Goal: Task Accomplishment & Management: Use online tool/utility

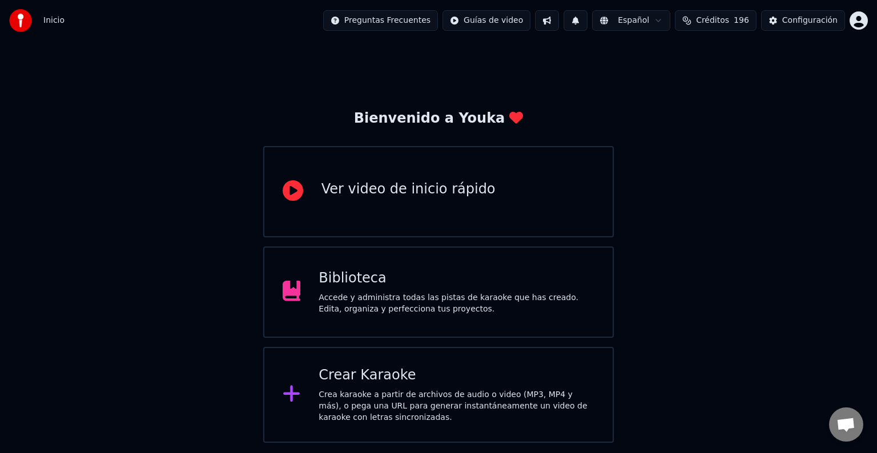
click at [449, 369] on div "Crear Karaoke" at bounding box center [456, 375] width 276 height 18
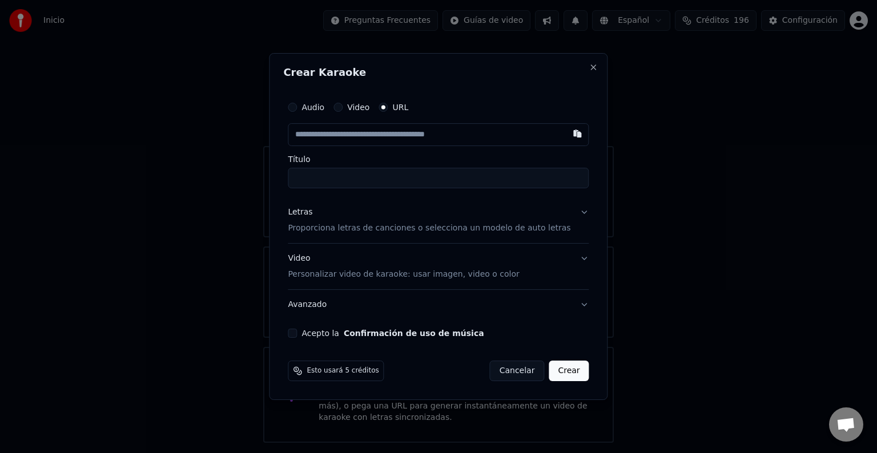
paste input "**********"
type input "**********"
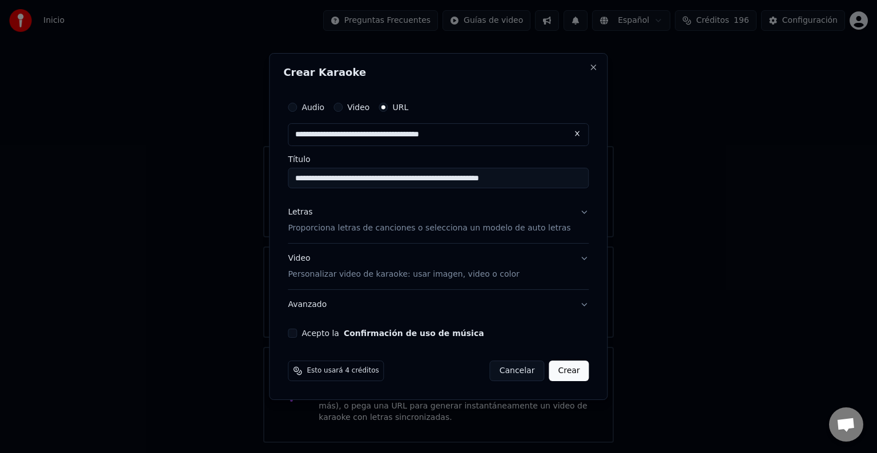
click at [385, 176] on input "**********" at bounding box center [438, 178] width 301 height 21
drag, startPoint x: 399, startPoint y: 179, endPoint x: 449, endPoint y: 179, distance: 49.1
click at [449, 179] on input "**********" at bounding box center [438, 178] width 301 height 21
type input "**********"
click at [475, 228] on p "Proporciona letras de canciones o selecciona un modelo de auto letras" at bounding box center [429, 228] width 282 height 11
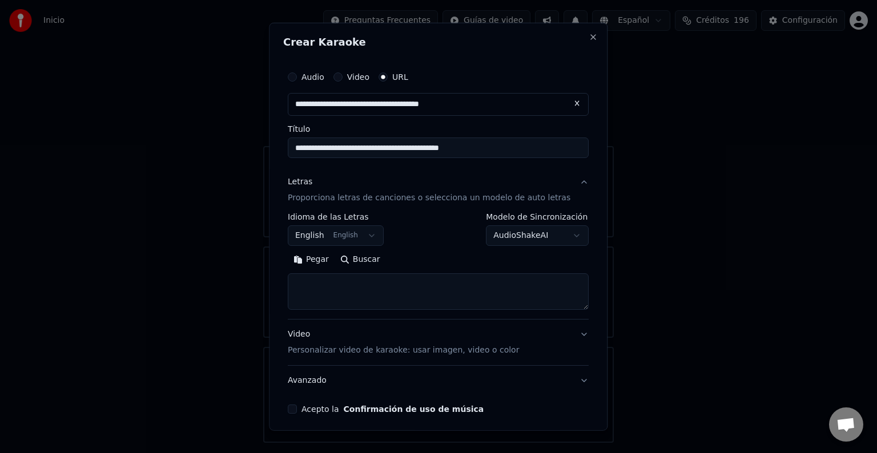
click at [354, 234] on button "English English" at bounding box center [336, 235] width 96 height 21
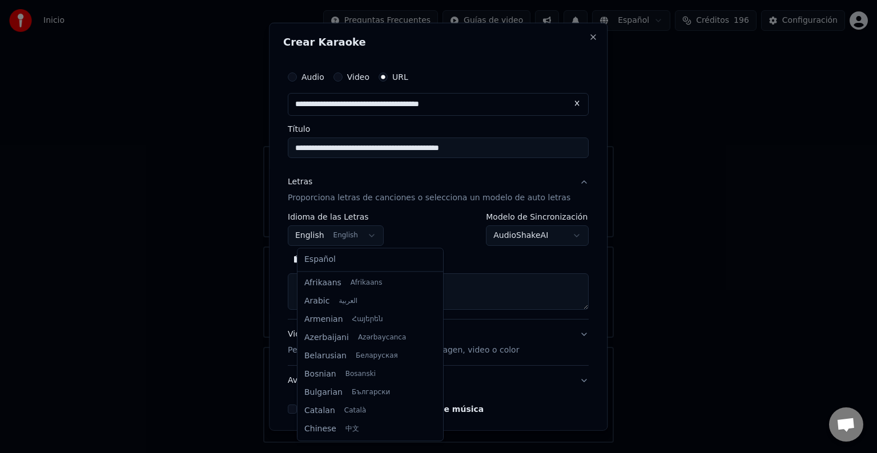
scroll to position [91, 0]
select select "**"
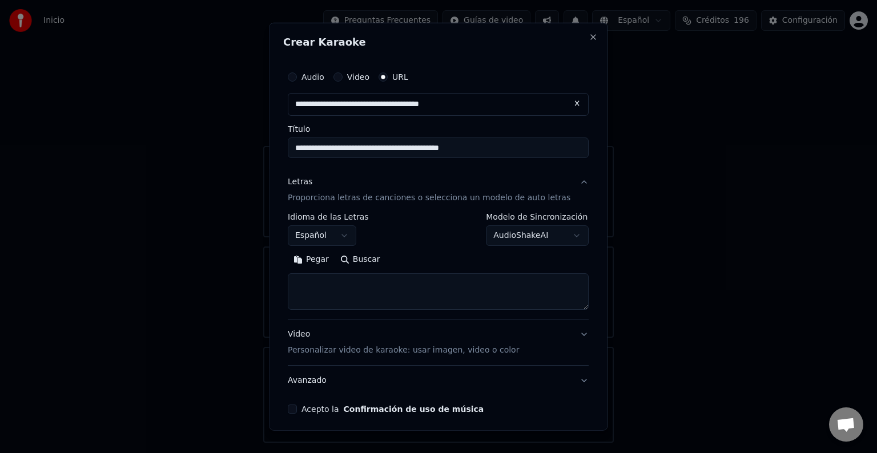
click at [419, 196] on p "Proporciona letras de canciones o selecciona un modelo de auto letras" at bounding box center [429, 197] width 282 height 11
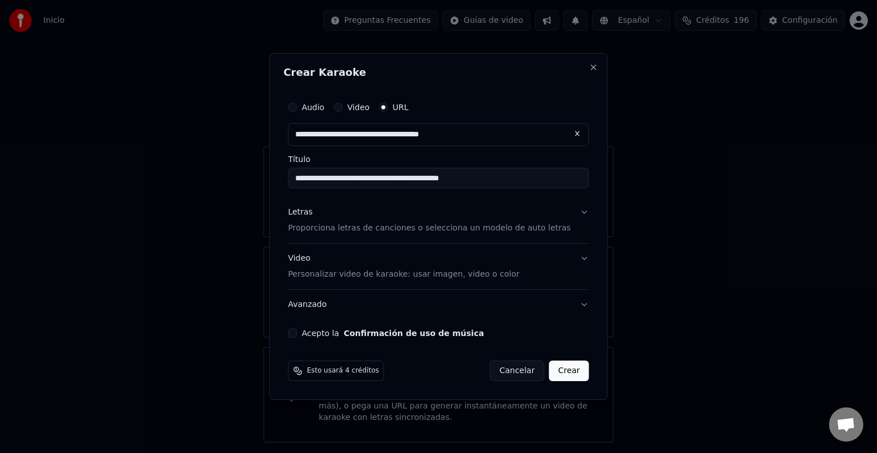
click at [410, 224] on p "Proporciona letras de canciones o selecciona un modelo de auto letras" at bounding box center [429, 228] width 282 height 11
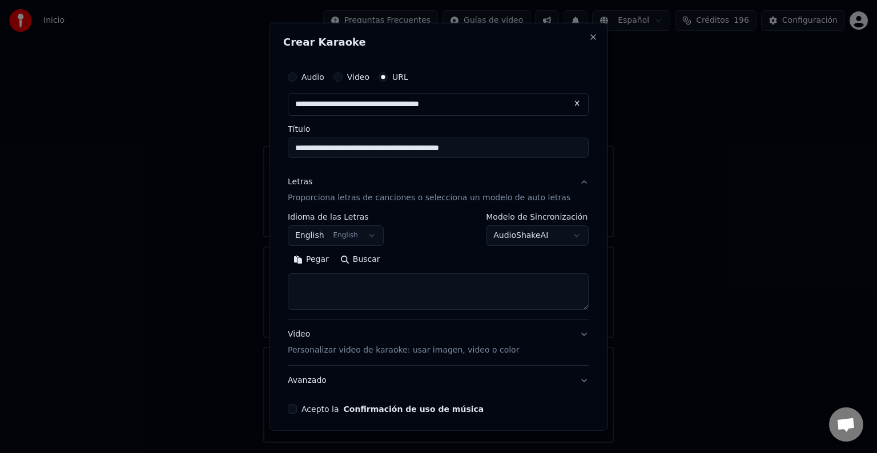
click at [374, 290] on textarea at bounding box center [438, 291] width 301 height 37
paste textarea "**********"
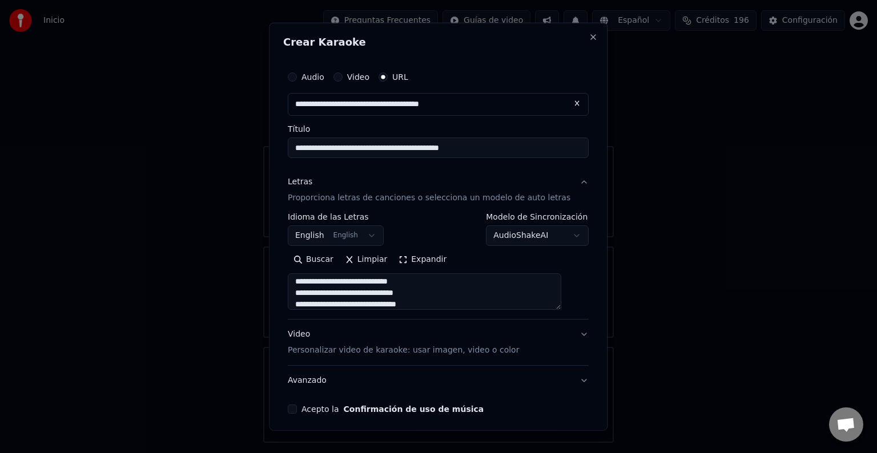
scroll to position [0, 0]
click at [425, 288] on textarea "**********" at bounding box center [424, 291] width 273 height 37
type textarea "**********"
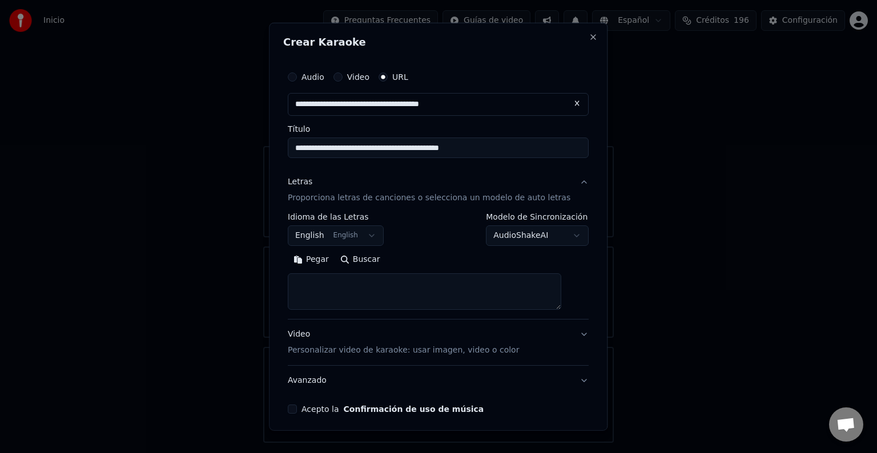
paste textarea "**********"
type textarea "**********"
click at [351, 234] on body "**********" at bounding box center [438, 221] width 877 height 443
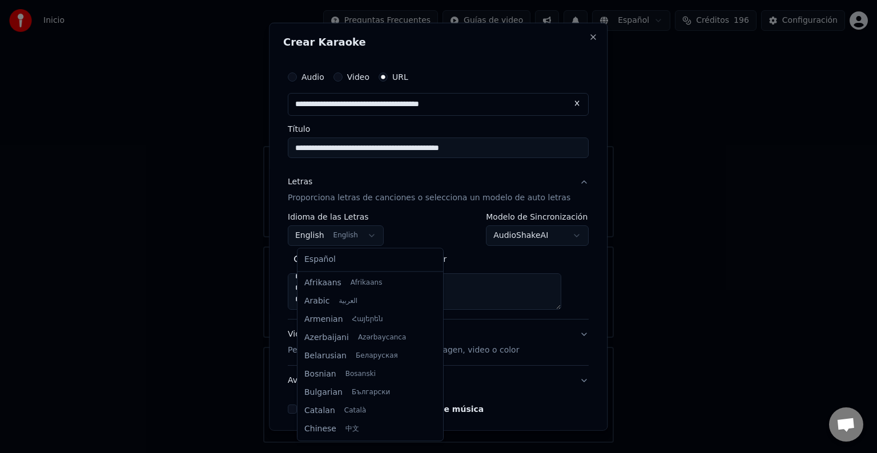
scroll to position [91, 0]
select select "**"
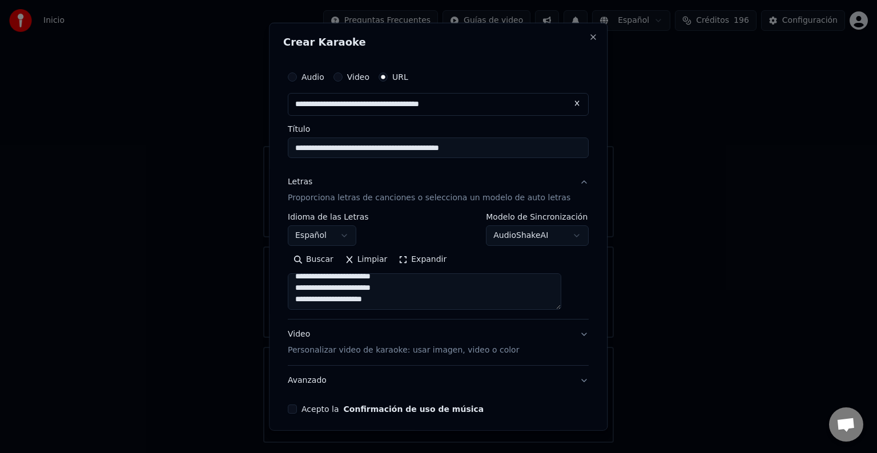
scroll to position [45, 0]
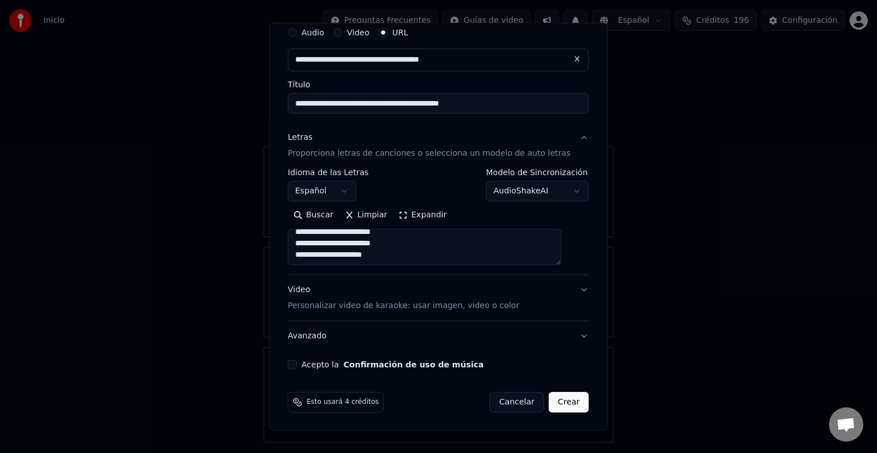
click at [414, 298] on div "Video Personalizar video de karaoke: usar imagen, video o color" at bounding box center [403, 297] width 231 height 27
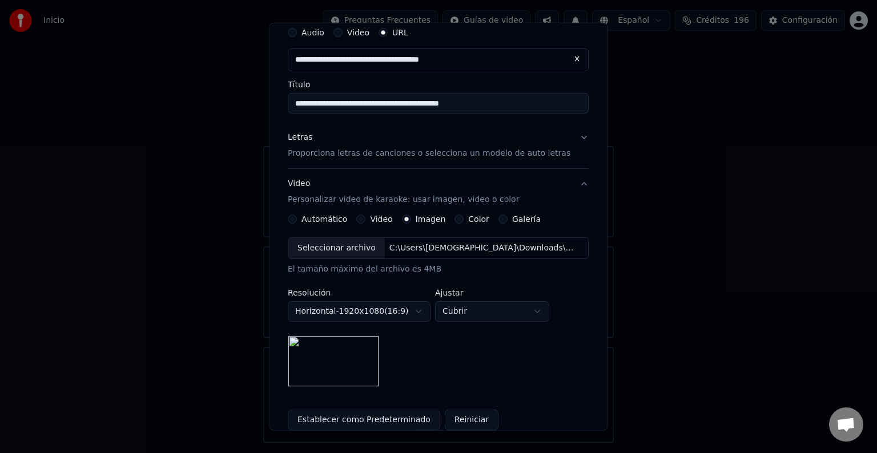
click at [438, 249] on div "C:\Users\[DEMOGRAPHIC_DATA]\Downloads\Descargas [PERSON_NAME]\10122024 Karaokes…" at bounding box center [482, 248] width 194 height 11
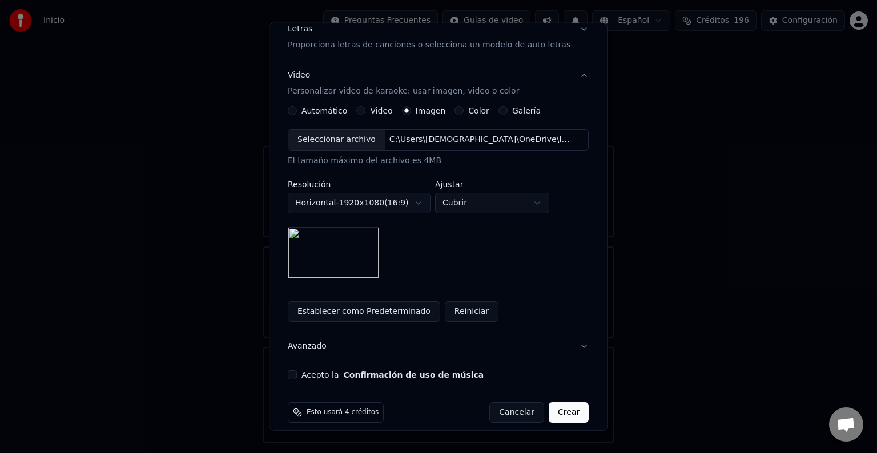
scroll to position [159, 0]
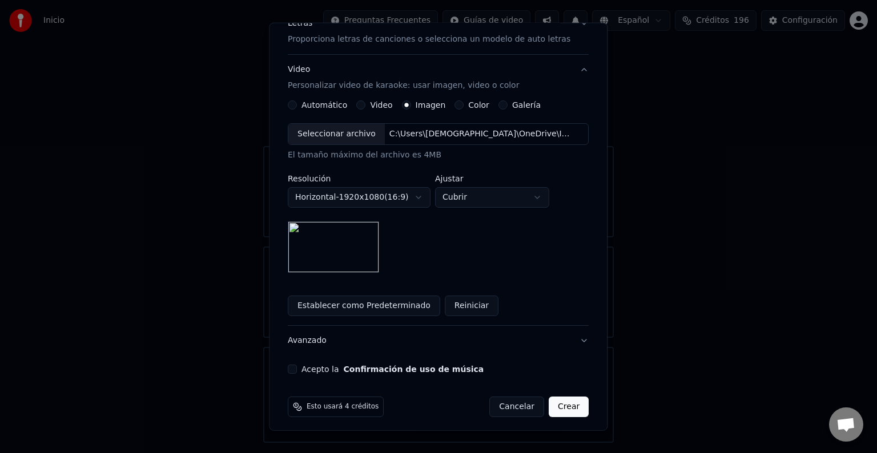
click at [418, 305] on button "Establecer como Predeterminado" at bounding box center [364, 306] width 152 height 21
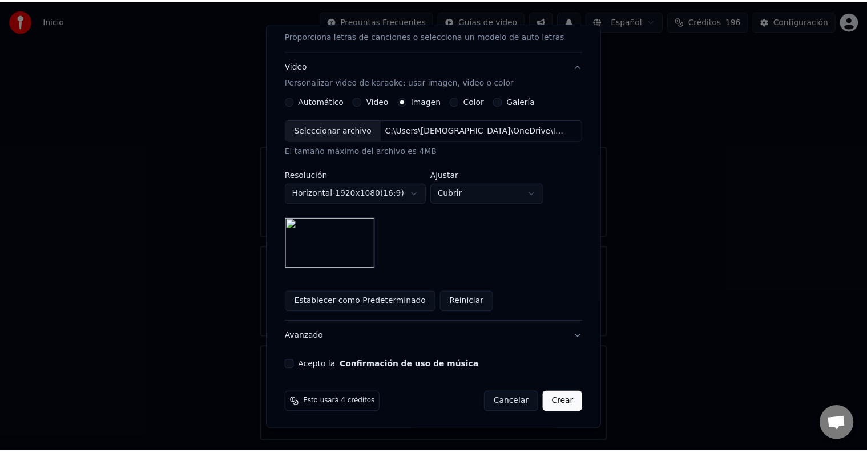
scroll to position [163, 0]
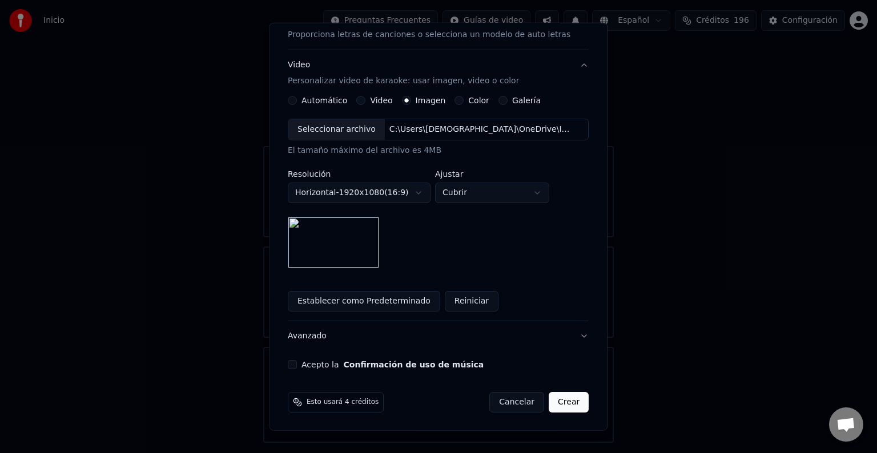
click at [313, 362] on label "Acepto la Confirmación de uso de música" at bounding box center [392, 365] width 182 height 8
click at [297, 362] on button "Acepto la Confirmación de uso de música" at bounding box center [292, 364] width 9 height 9
click at [558, 396] on button "Crear" at bounding box center [568, 402] width 40 height 21
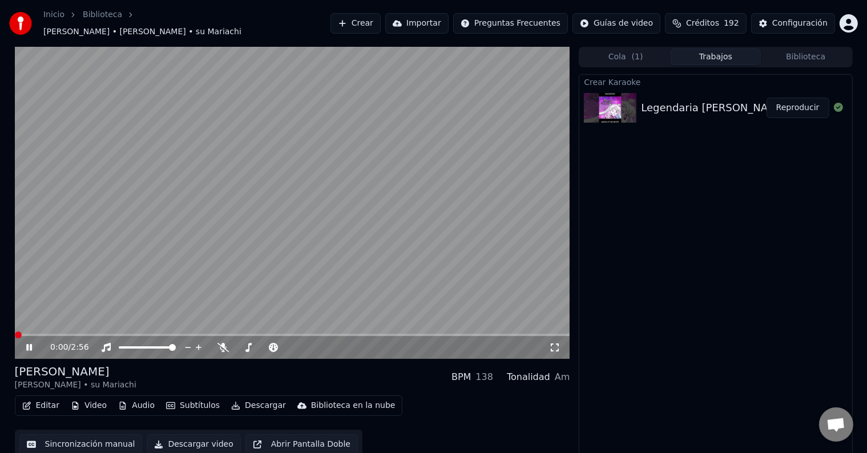
click at [15, 332] on span at bounding box center [18, 335] width 7 height 7
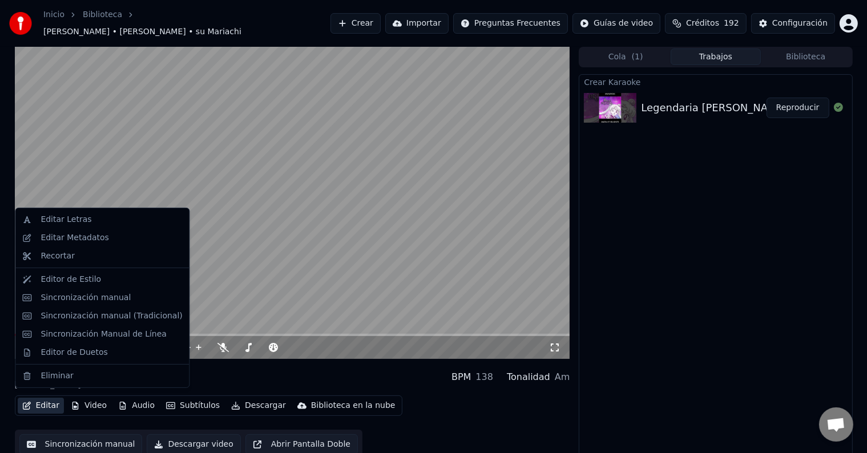
click at [49, 402] on button "Editar" at bounding box center [41, 406] width 46 height 16
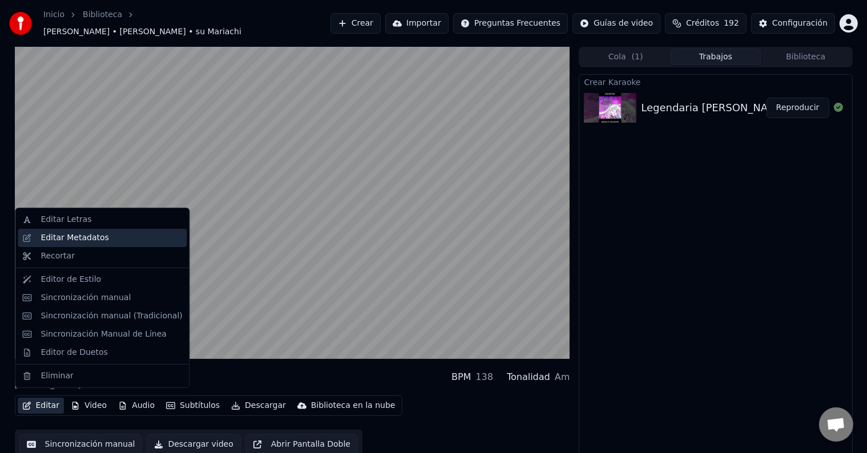
click at [139, 233] on div "Editar Metadatos" at bounding box center [112, 237] width 142 height 11
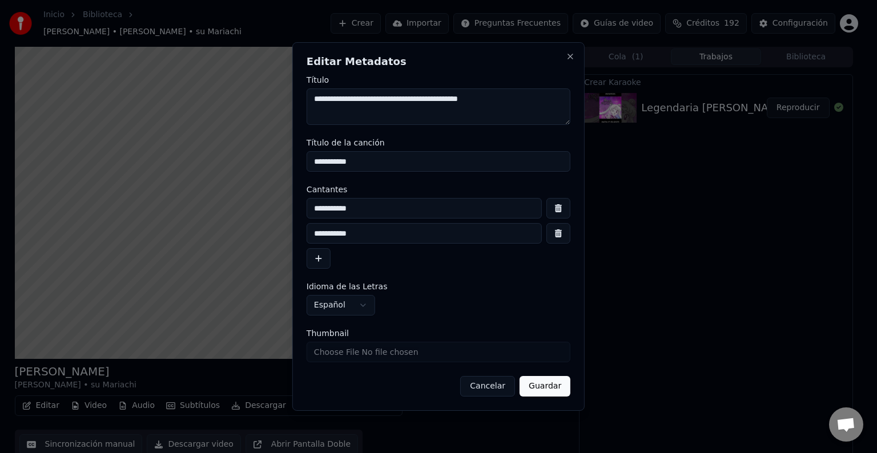
drag, startPoint x: 399, startPoint y: 98, endPoint x: 511, endPoint y: 98, distance: 112.4
click at [511, 98] on textarea "**********" at bounding box center [438, 106] width 264 height 37
click at [303, 154] on div "**********" at bounding box center [438, 226] width 292 height 369
click at [310, 160] on input "**********" at bounding box center [438, 161] width 264 height 21
type input "**********"
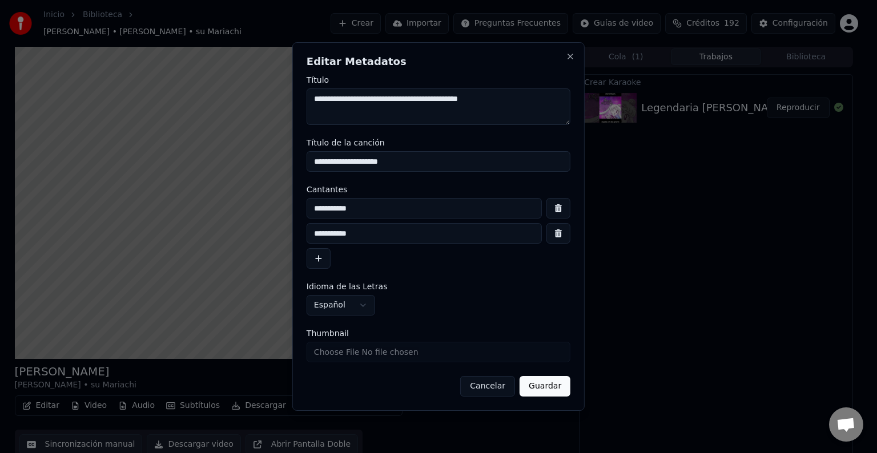
drag, startPoint x: 503, startPoint y: 98, endPoint x: 508, endPoint y: 97, distance: 5.8
click at [504, 98] on textarea "**********" at bounding box center [438, 106] width 264 height 37
drag, startPoint x: 391, startPoint y: 230, endPoint x: 308, endPoint y: 231, distance: 83.3
click at [308, 231] on input "**********" at bounding box center [423, 233] width 235 height 21
click at [361, 207] on input "**********" at bounding box center [423, 208] width 235 height 21
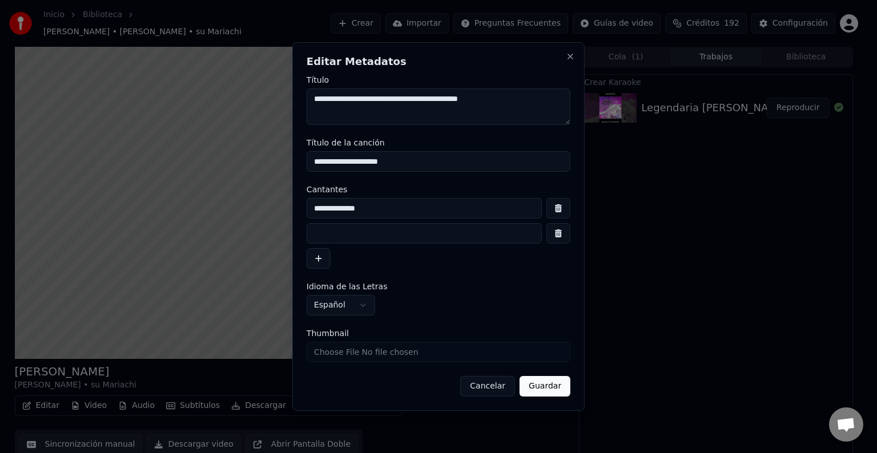
paste input "**********"
type input "**********"
click at [387, 241] on input at bounding box center [423, 233] width 235 height 21
click at [560, 389] on button "Guardar" at bounding box center [544, 386] width 51 height 21
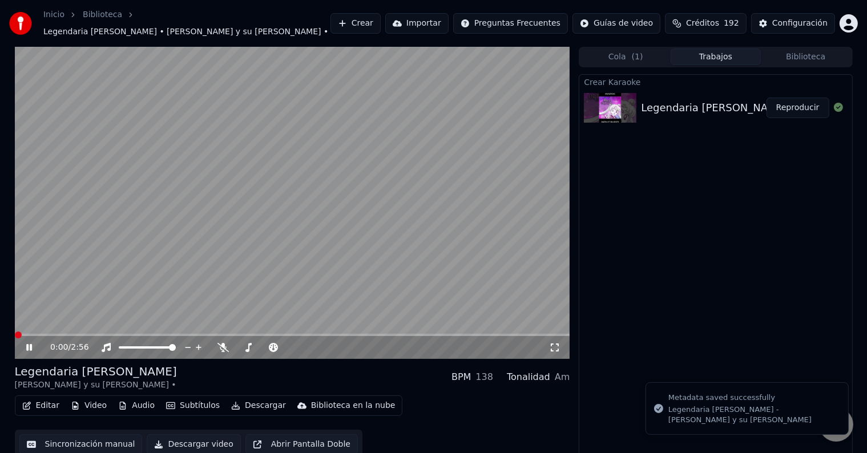
click at [15, 334] on span at bounding box center [15, 335] width 0 height 2
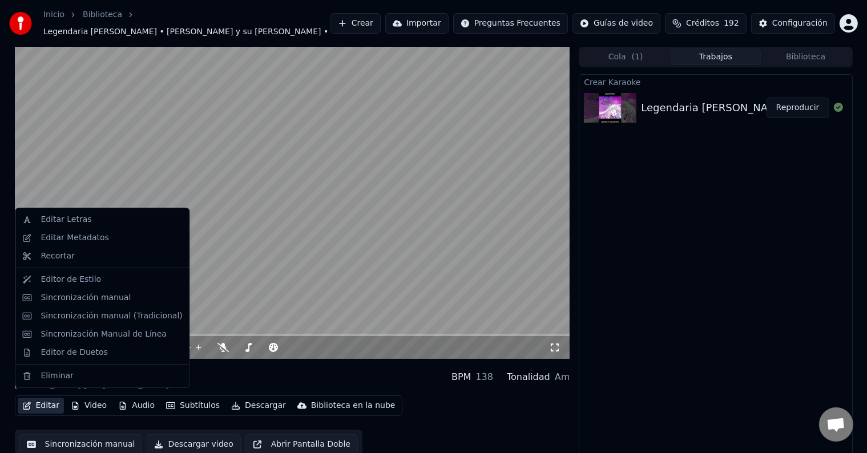
click at [43, 401] on button "Editar" at bounding box center [41, 406] width 46 height 16
click at [101, 281] on div "Editor de Estilo" at bounding box center [112, 279] width 142 height 11
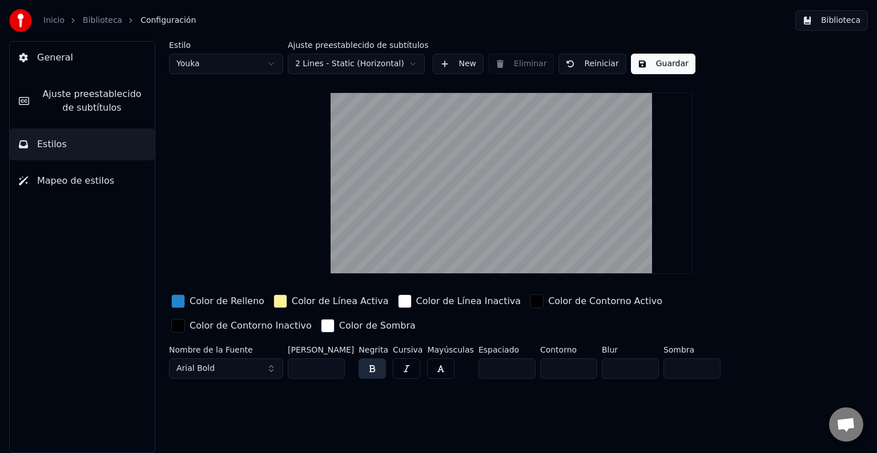
click at [112, 20] on link "Biblioteca" at bounding box center [102, 20] width 39 height 11
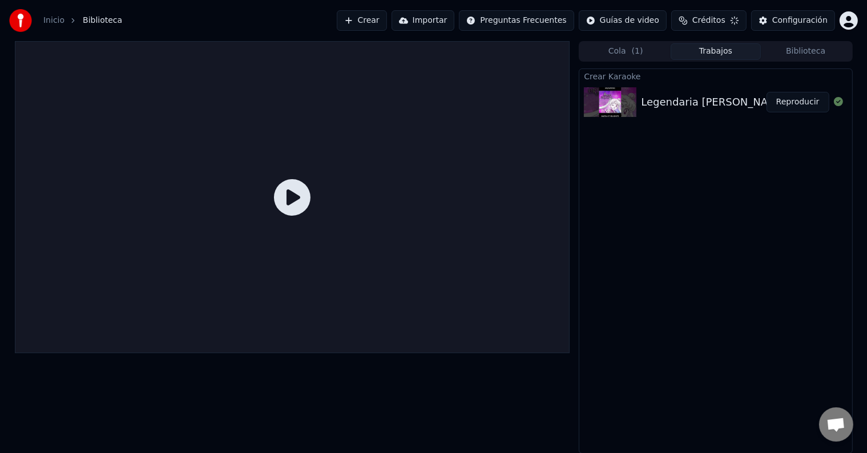
click at [677, 100] on div "Legendaria [PERSON_NAME] - [PERSON_NAME] y su [PERSON_NAME]" at bounding box center [818, 102] width 354 height 16
click at [730, 100] on div "Legendaria [PERSON_NAME] - [PERSON_NAME] y su [PERSON_NAME]" at bounding box center [818, 102] width 354 height 16
click at [252, 204] on div at bounding box center [292, 197] width 555 height 312
click at [317, 180] on div at bounding box center [292, 197] width 555 height 312
click at [296, 194] on icon at bounding box center [292, 197] width 37 height 37
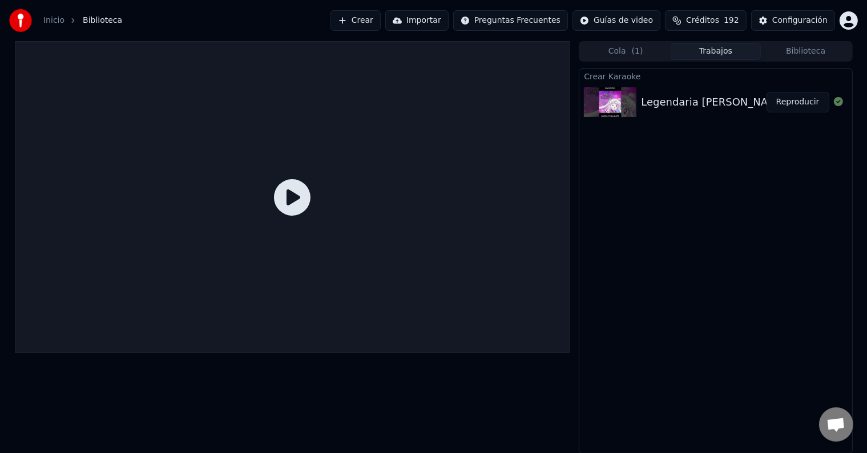
click at [807, 95] on button "Reproducir" at bounding box center [797, 102] width 63 height 21
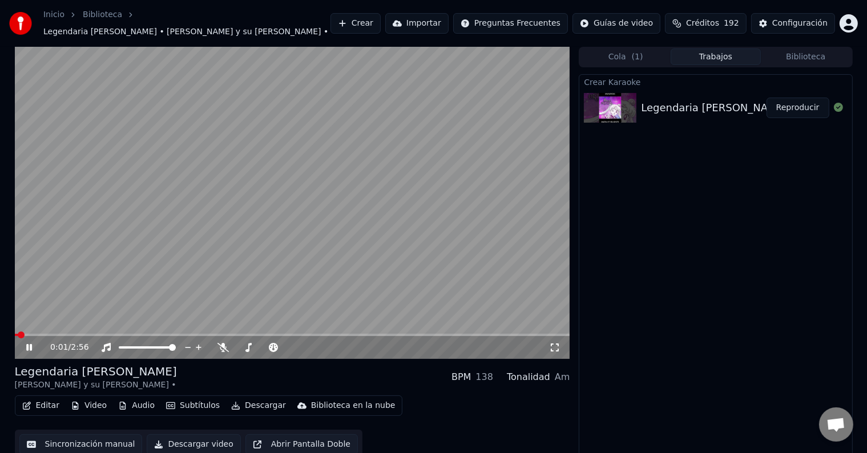
click at [45, 399] on button "Editar" at bounding box center [41, 406] width 46 height 16
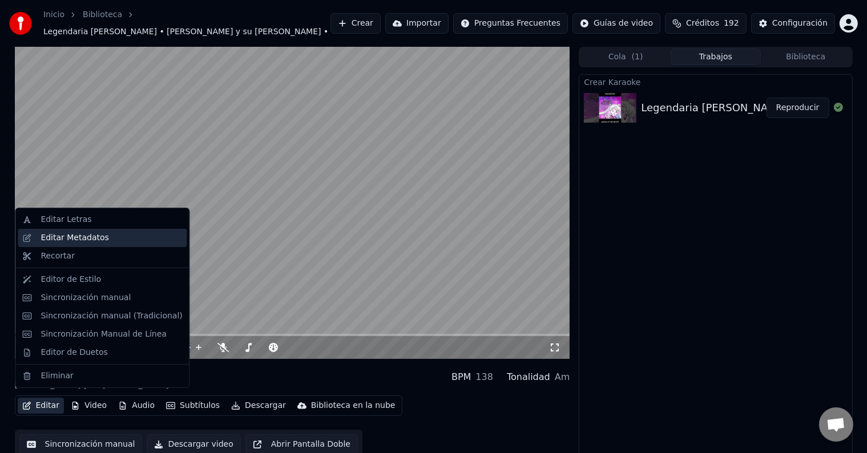
click at [115, 242] on div "Editar Metadatos" at bounding box center [112, 237] width 142 height 11
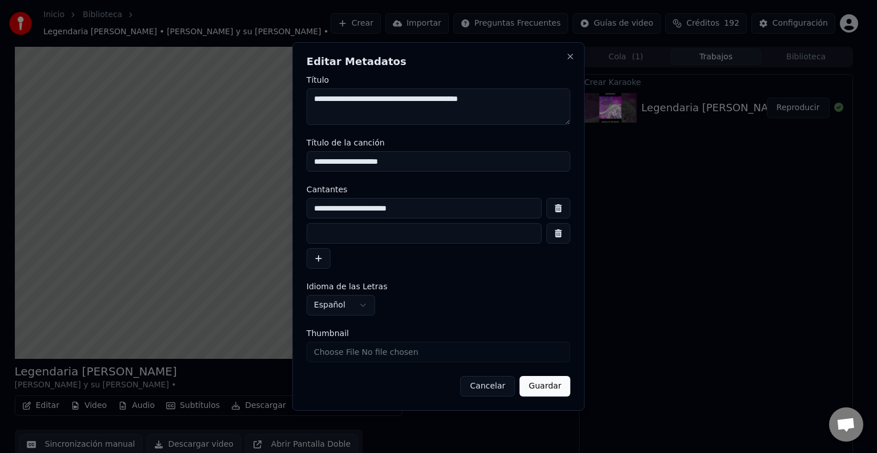
click at [556, 235] on button "button" at bounding box center [558, 233] width 24 height 21
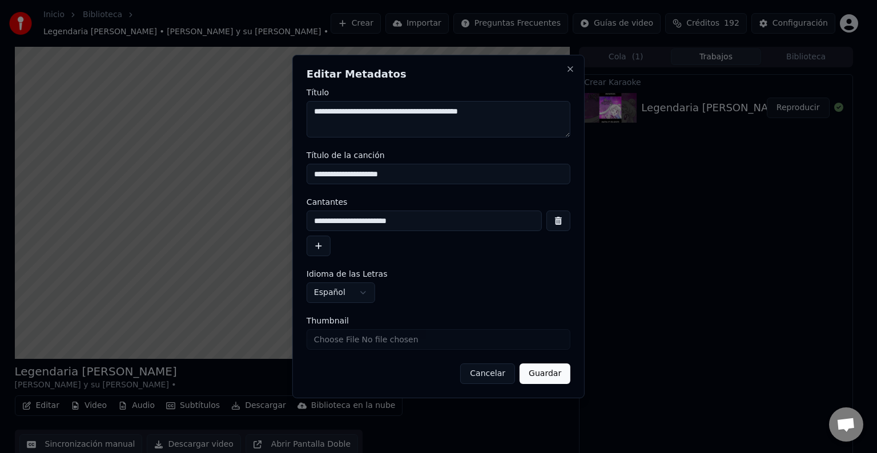
click at [542, 370] on button "Guardar" at bounding box center [544, 374] width 51 height 21
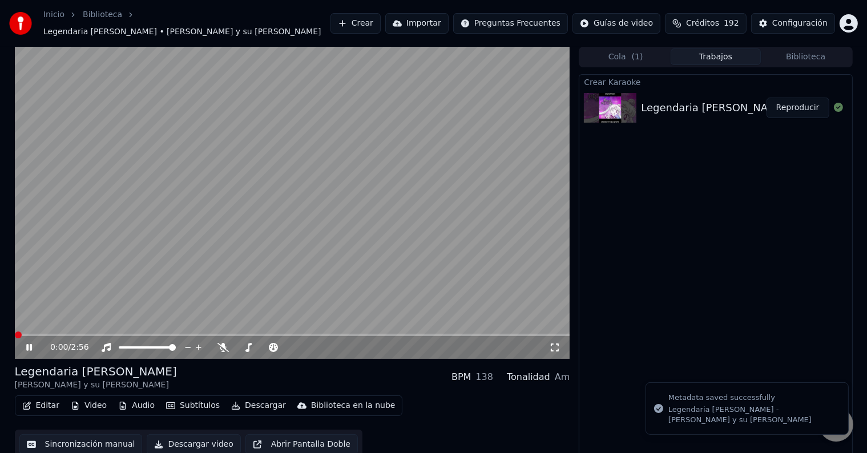
click at [15, 332] on span at bounding box center [18, 335] width 7 height 7
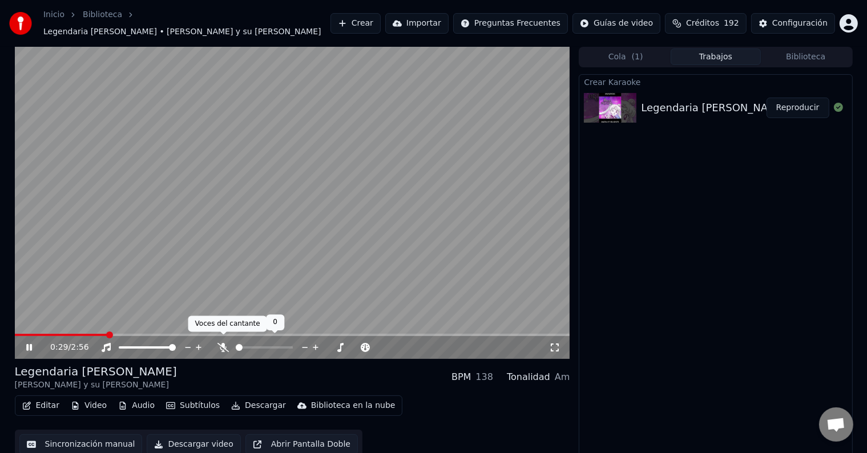
click at [226, 344] on icon at bounding box center [222, 347] width 11 height 9
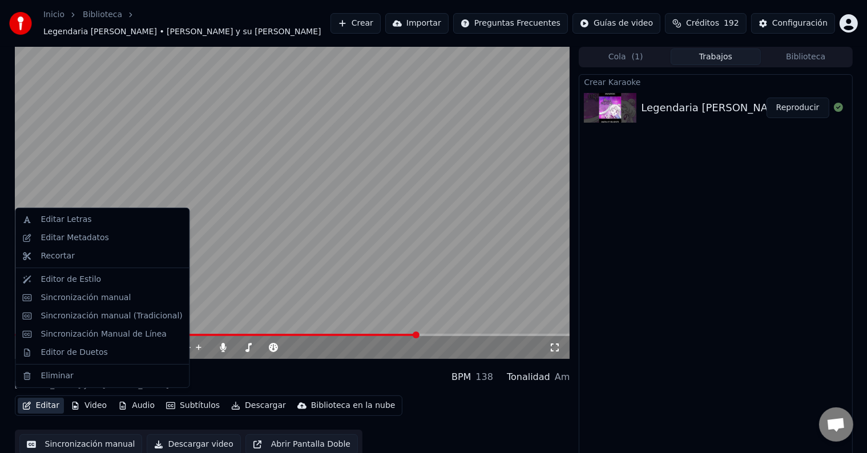
click at [39, 403] on button "Editar" at bounding box center [41, 406] width 46 height 16
click at [148, 292] on div "Sincronización manual" at bounding box center [112, 297] width 142 height 11
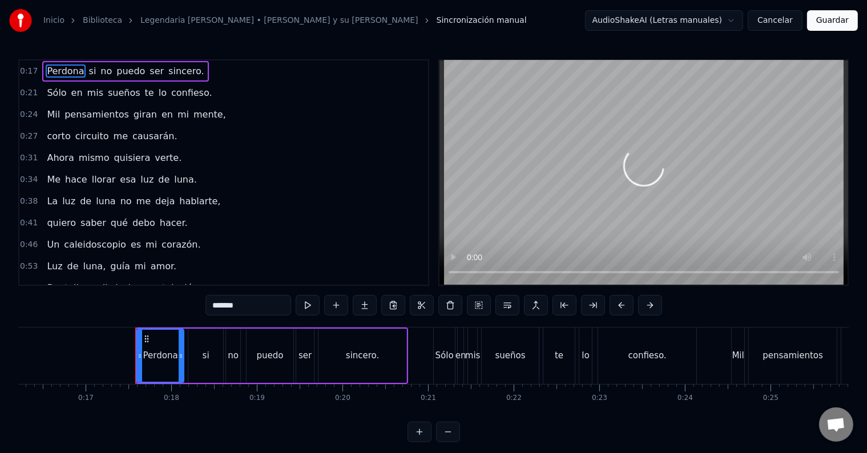
scroll to position [0, 1447]
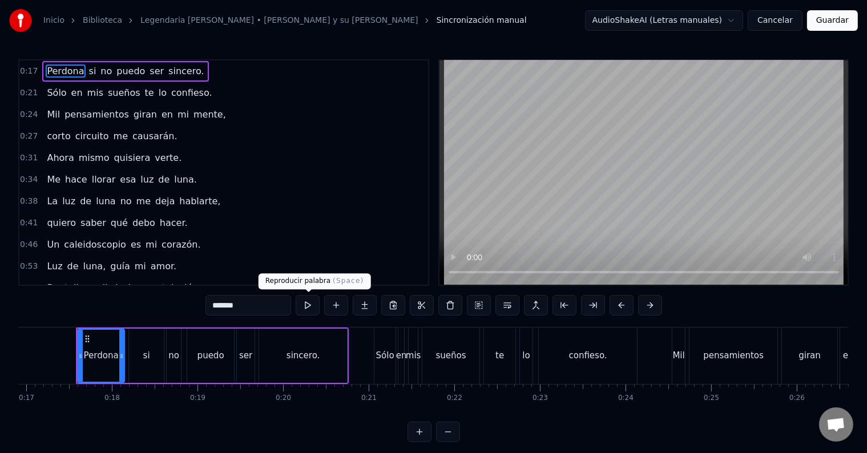
click at [304, 306] on button at bounding box center [308, 305] width 24 height 21
click at [184, 72] on div "Perdona si no puedo ser sincero." at bounding box center [125, 71] width 166 height 21
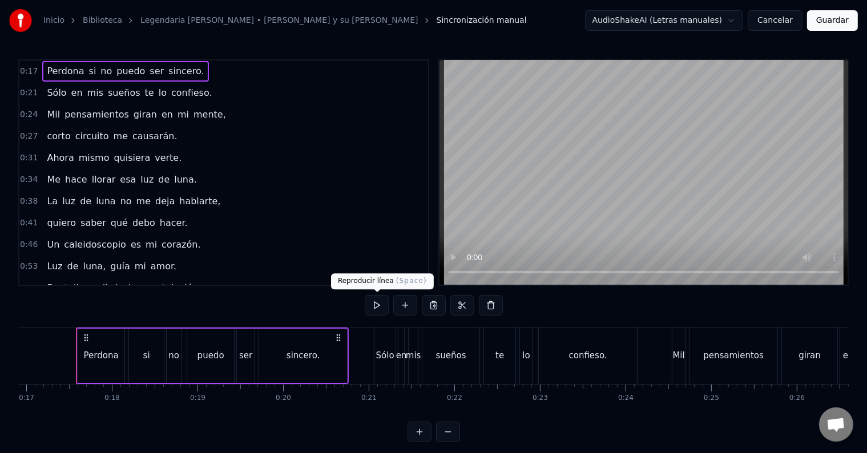
click at [377, 311] on button at bounding box center [377, 305] width 24 height 21
click at [196, 90] on div "0:21 Sólo en mis sueños te lo confieso." at bounding box center [223, 93] width 409 height 22
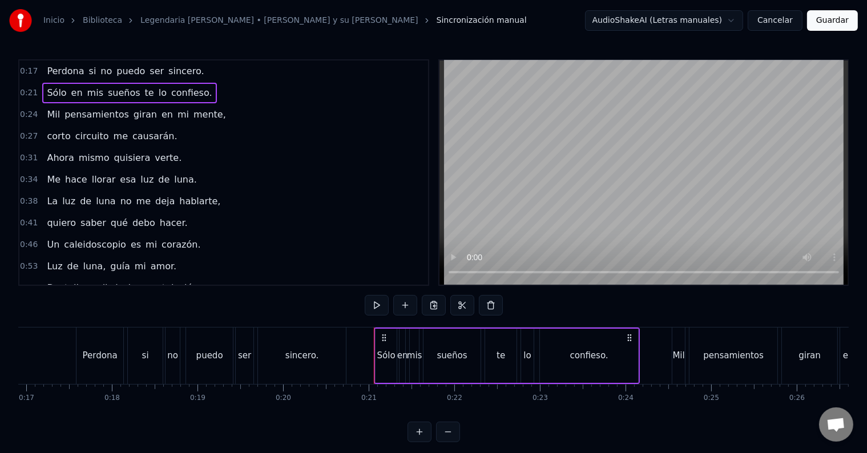
click at [192, 90] on div "Sólo en mis sueños te lo confieso." at bounding box center [129, 93] width 174 height 21
click at [373, 310] on button at bounding box center [377, 305] width 24 height 21
click at [201, 112] on span "mente," at bounding box center [209, 115] width 35 height 14
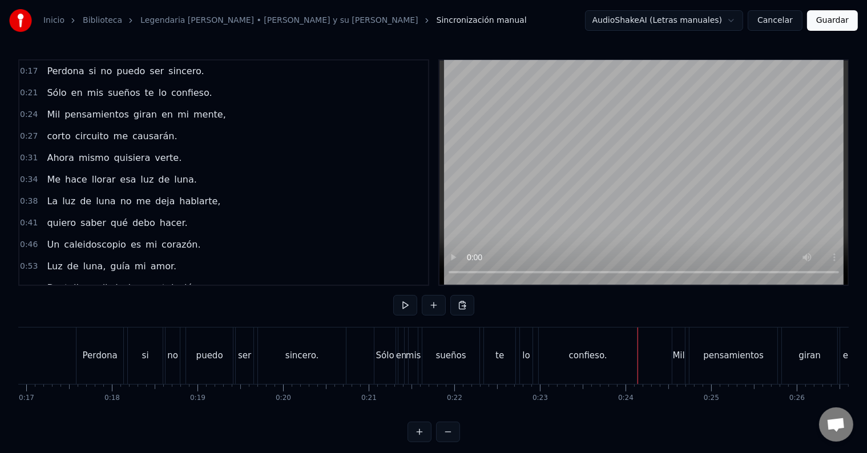
click at [202, 110] on div "Mil pensamientos giran en mi mente," at bounding box center [136, 114] width 188 height 21
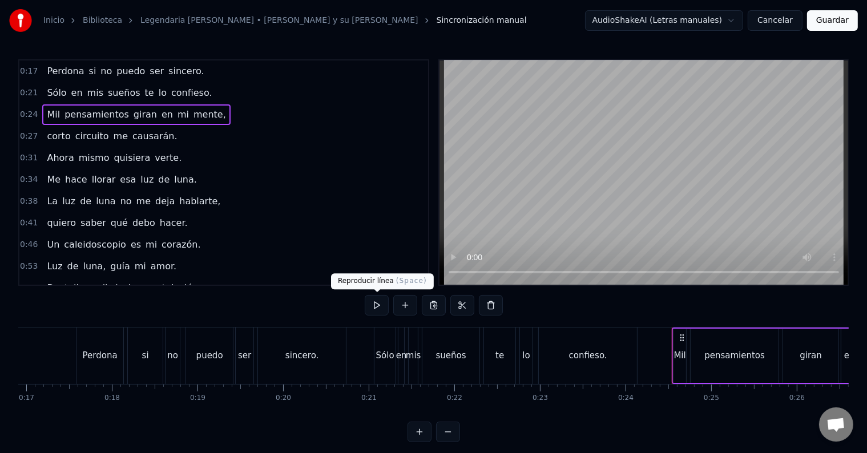
click at [381, 304] on button at bounding box center [377, 305] width 24 height 21
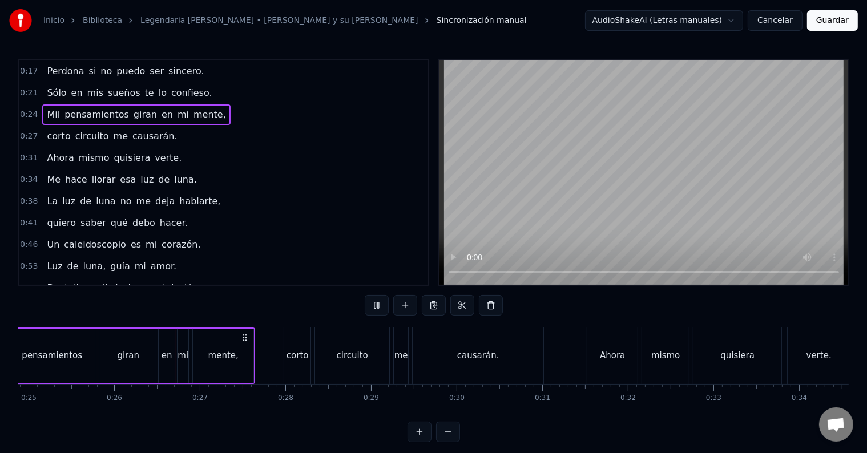
scroll to position [0, 2174]
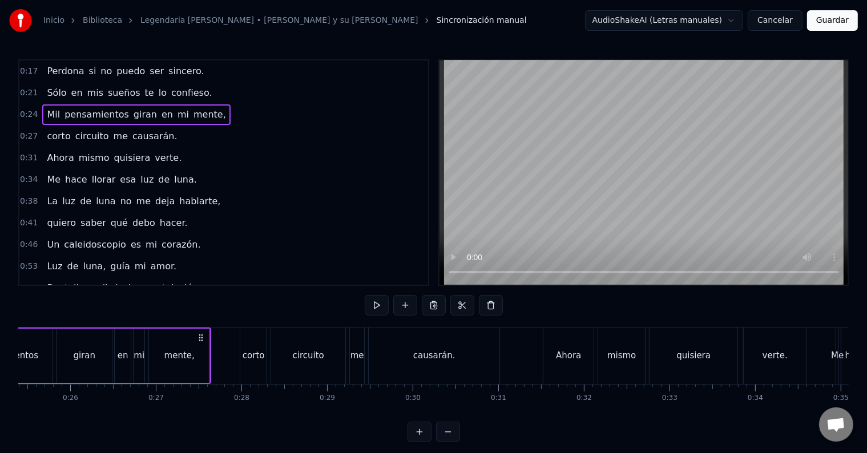
click at [158, 136] on div "corto circuito me causarán." at bounding box center [111, 136] width 139 height 21
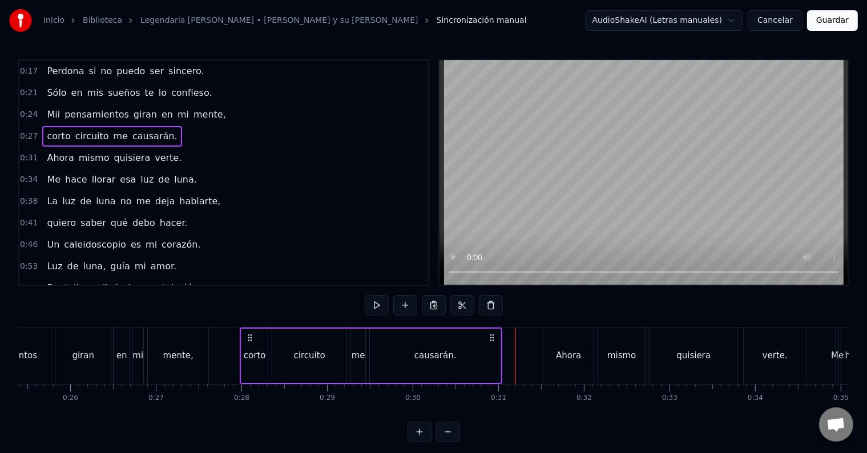
click at [411, 345] on div "causarán." at bounding box center [435, 356] width 131 height 54
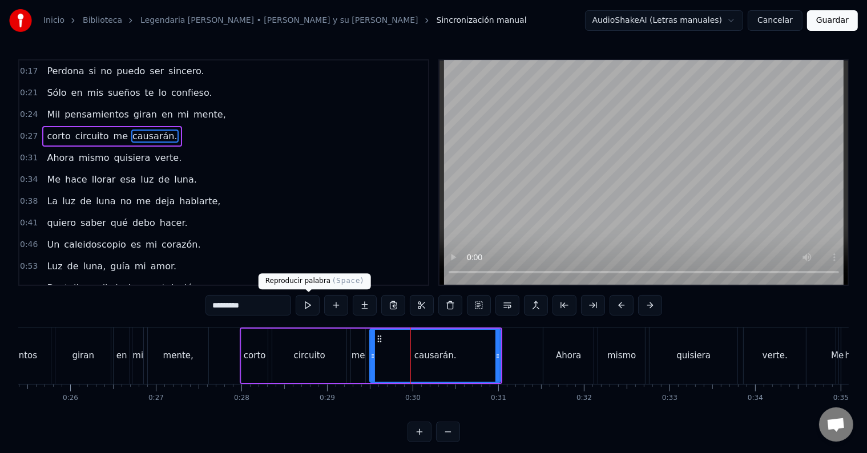
click at [304, 307] on button at bounding box center [308, 305] width 24 height 21
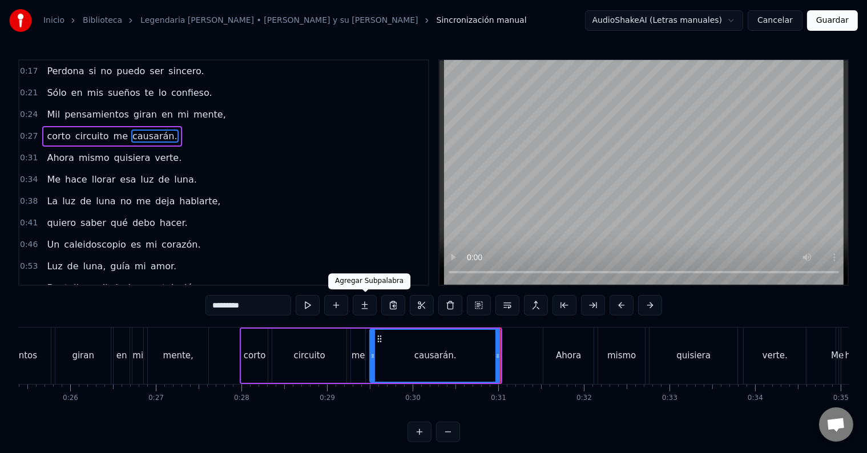
click at [369, 303] on button at bounding box center [365, 305] width 24 height 21
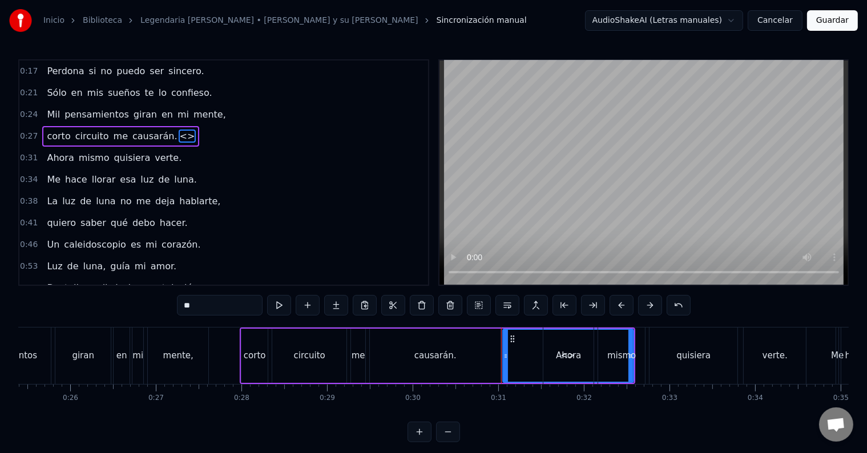
drag, startPoint x: 215, startPoint y: 307, endPoint x: 171, endPoint y: 304, distance: 44.1
click at [171, 304] on div "0:17 Perdona si no puedo ser sincero. 0:21 [PERSON_NAME] en mis sueños te lo co…" at bounding box center [433, 250] width 830 height 383
click at [112, 136] on span "me" at bounding box center [120, 136] width 17 height 13
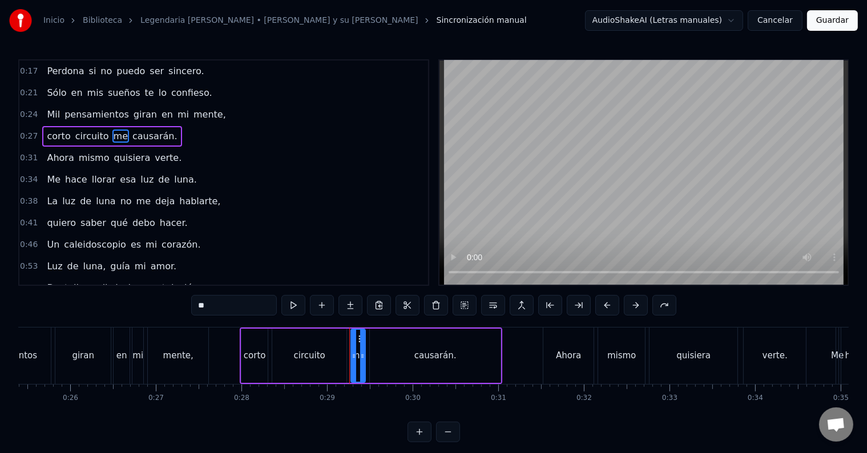
click at [263, 353] on div "corto" at bounding box center [255, 355] width 22 height 13
type input "*****"
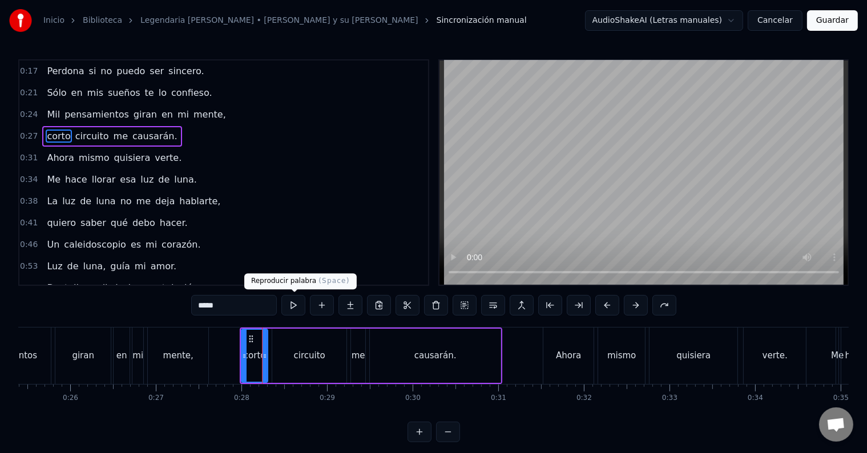
click at [294, 307] on button at bounding box center [293, 305] width 24 height 21
click at [419, 439] on button at bounding box center [419, 432] width 24 height 21
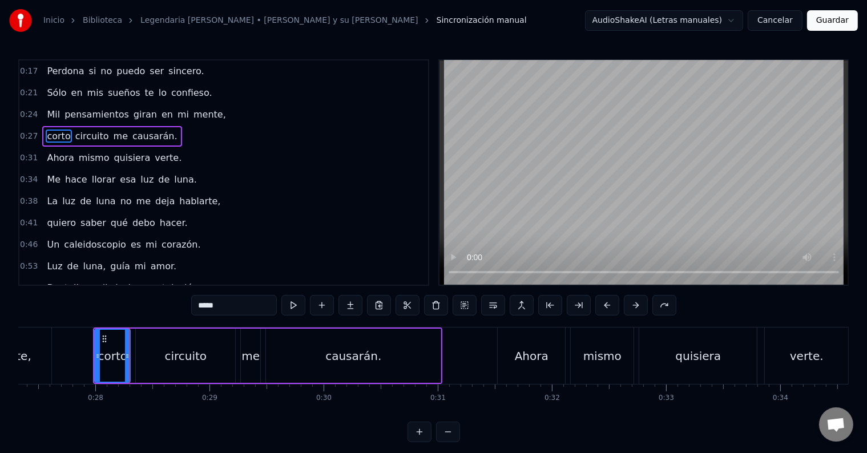
scroll to position [0, 3096]
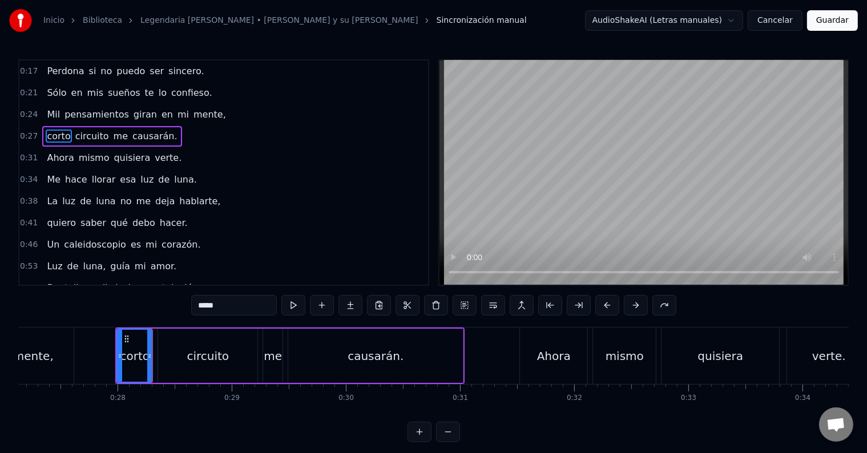
click at [134, 358] on div "corto" at bounding box center [135, 356] width 30 height 17
click at [297, 306] on button at bounding box center [293, 305] width 24 height 21
click at [146, 359] on icon at bounding box center [145, 356] width 5 height 9
click at [164, 354] on div "circuito" at bounding box center [207, 356] width 99 height 54
type input "********"
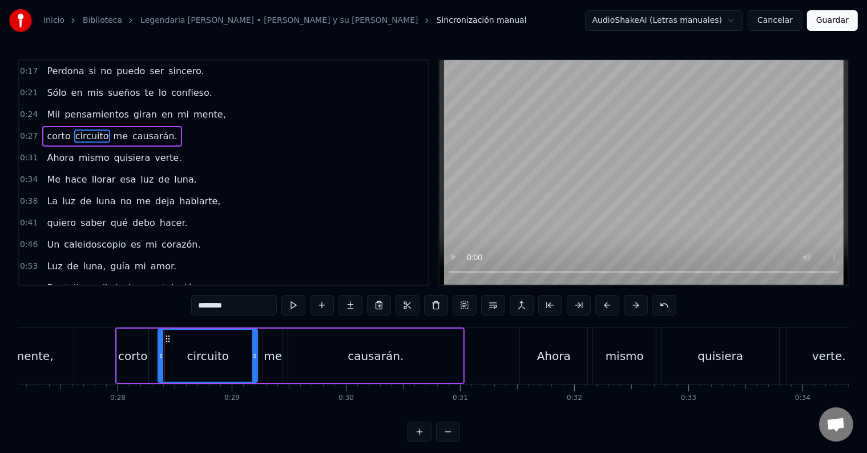
drag, startPoint x: 158, startPoint y: 353, endPoint x: 150, endPoint y: 353, distance: 7.4
click at [150, 353] on div "corto circuito me causarán." at bounding box center [289, 356] width 349 height 56
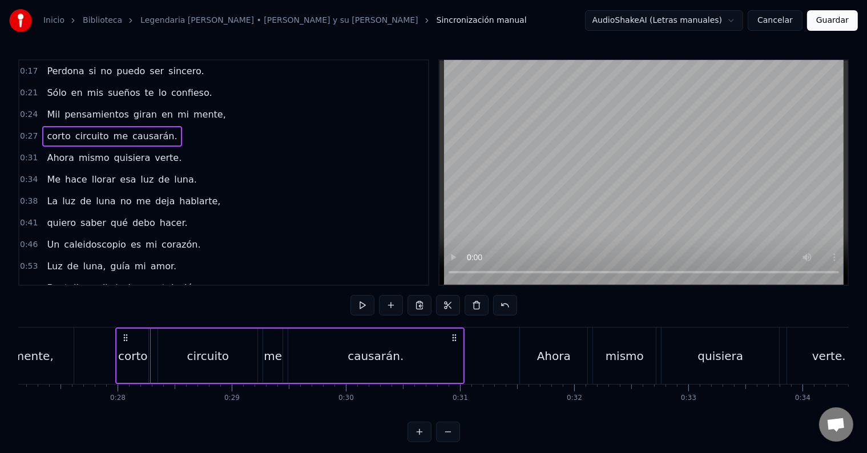
click at [160, 354] on div "circuito" at bounding box center [207, 356] width 99 height 54
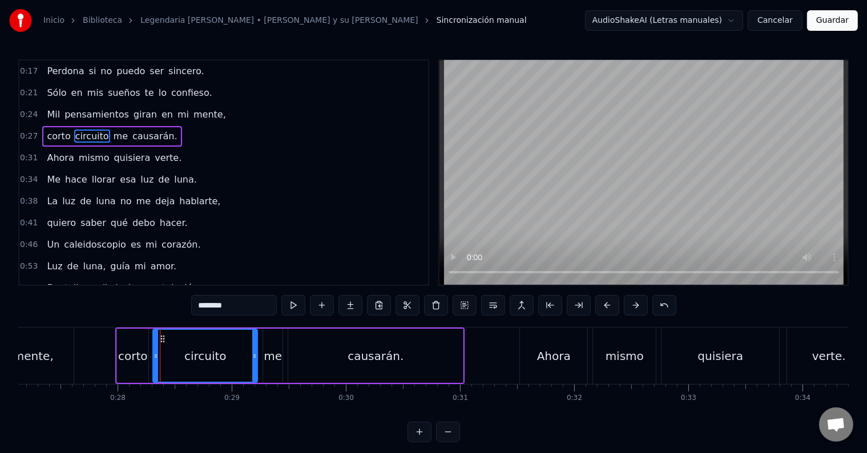
click at [154, 363] on div at bounding box center [156, 356] width 5 height 52
click at [297, 304] on button at bounding box center [293, 305] width 24 height 21
drag, startPoint x: 252, startPoint y: 356, endPoint x: 242, endPoint y: 356, distance: 10.3
click at [242, 356] on icon at bounding box center [244, 356] width 5 height 9
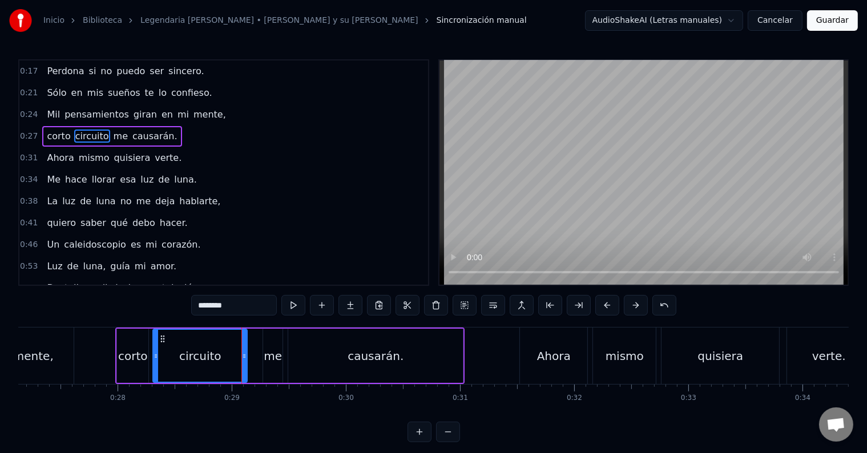
click at [268, 353] on div "me" at bounding box center [273, 356] width 18 height 17
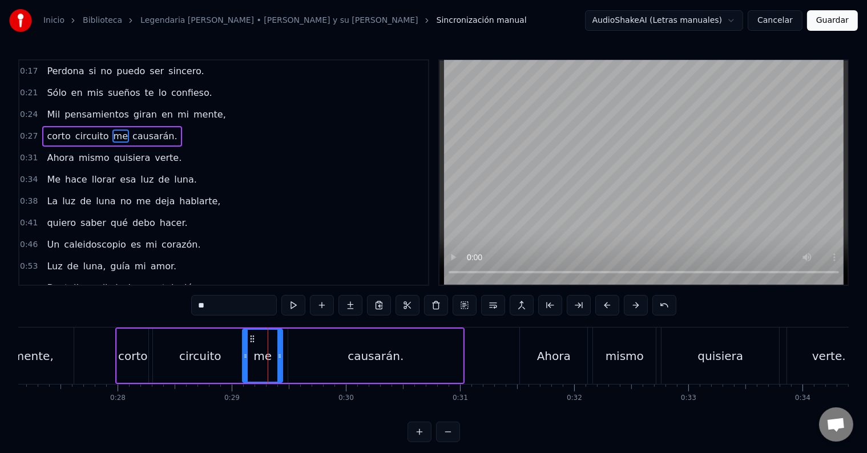
drag, startPoint x: 265, startPoint y: 354, endPoint x: 244, endPoint y: 353, distance: 20.6
click at [244, 353] on icon at bounding box center [245, 356] width 5 height 9
drag, startPoint x: 281, startPoint y: 352, endPoint x: 267, endPoint y: 351, distance: 13.7
click at [267, 352] on icon at bounding box center [267, 356] width 5 height 9
click at [291, 351] on div "causarán." at bounding box center [375, 356] width 175 height 54
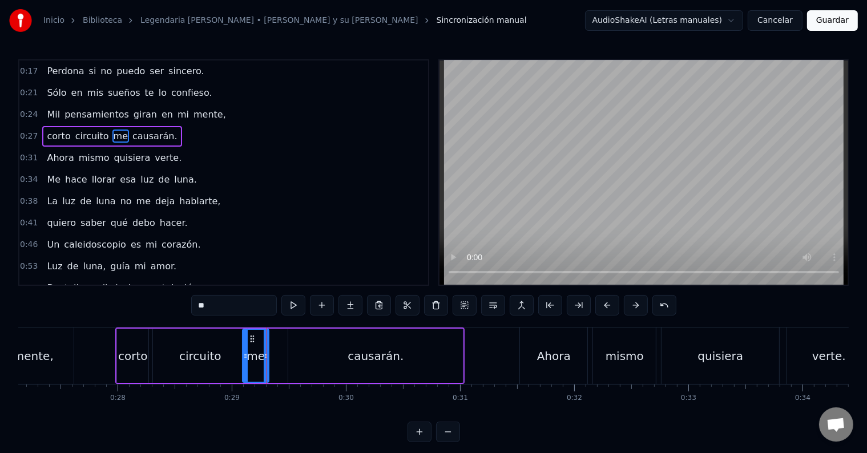
type input "*********"
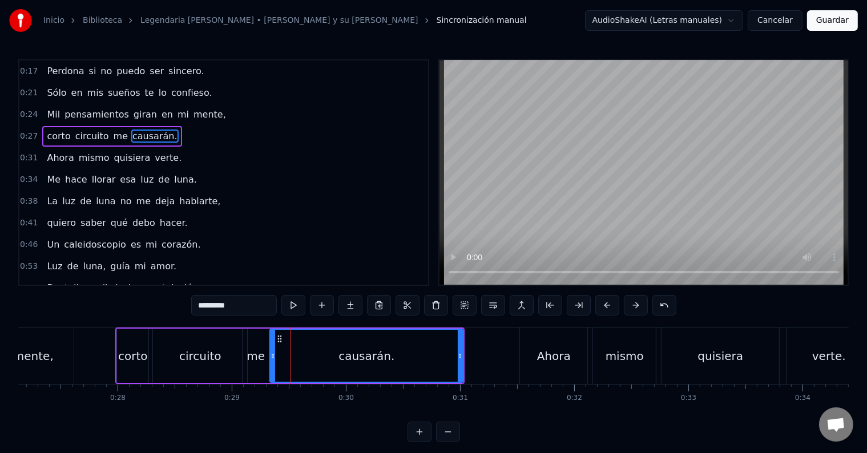
drag, startPoint x: 290, startPoint y: 354, endPoint x: 272, endPoint y: 353, distance: 18.3
click at [272, 353] on icon at bounding box center [272, 356] width 5 height 9
click at [294, 306] on button at bounding box center [293, 305] width 24 height 21
click at [159, 132] on div "corto circuito me causarán." at bounding box center [111, 136] width 139 height 21
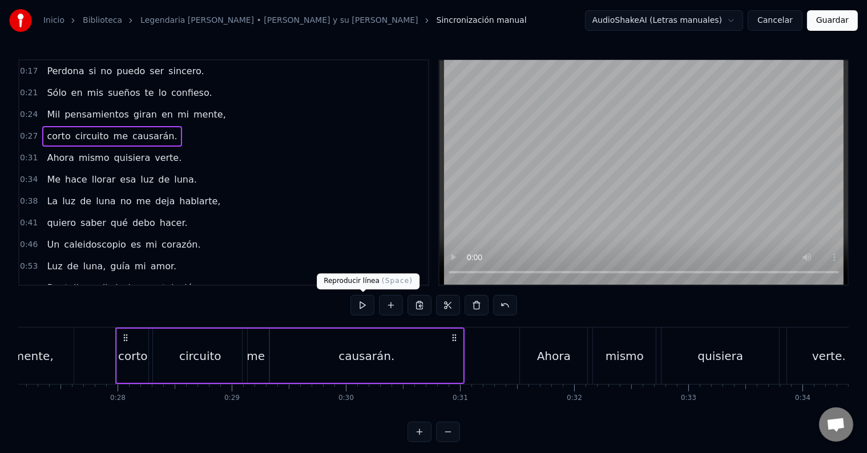
click at [363, 309] on button at bounding box center [362, 305] width 24 height 21
click at [354, 358] on div "causarán." at bounding box center [366, 356] width 56 height 17
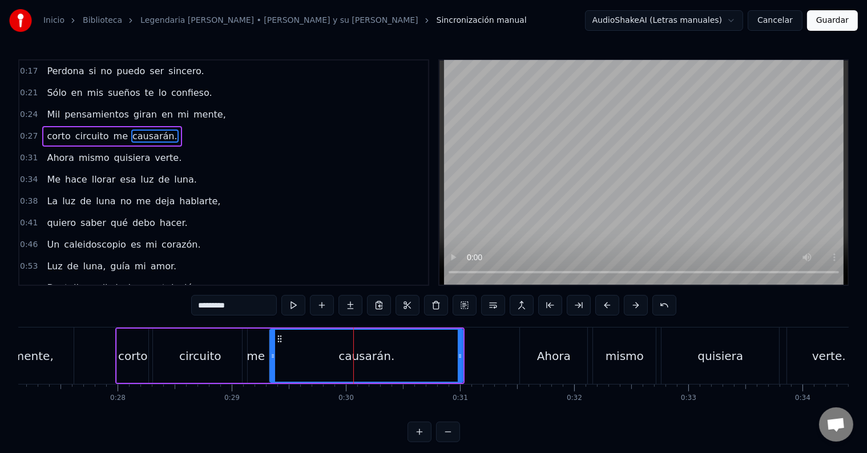
click at [296, 349] on div "causarán." at bounding box center [366, 356] width 192 height 52
click at [301, 303] on button at bounding box center [293, 305] width 24 height 21
click at [300, 303] on button at bounding box center [293, 305] width 24 height 21
click at [300, 304] on button at bounding box center [293, 305] width 24 height 21
click at [275, 355] on icon at bounding box center [276, 356] width 5 height 9
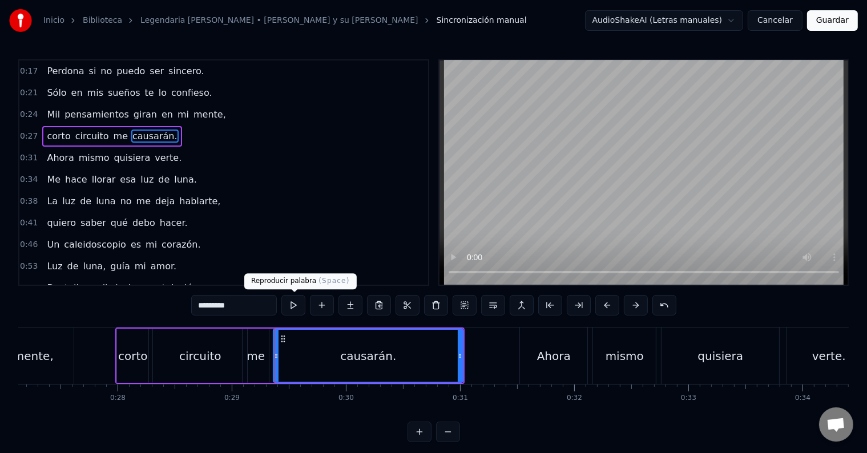
click at [291, 306] on button at bounding box center [293, 305] width 24 height 21
click at [292, 306] on button at bounding box center [293, 305] width 24 height 21
drag, startPoint x: 292, startPoint y: 306, endPoint x: 276, endPoint y: 352, distance: 48.4
click at [292, 306] on button at bounding box center [293, 305] width 24 height 21
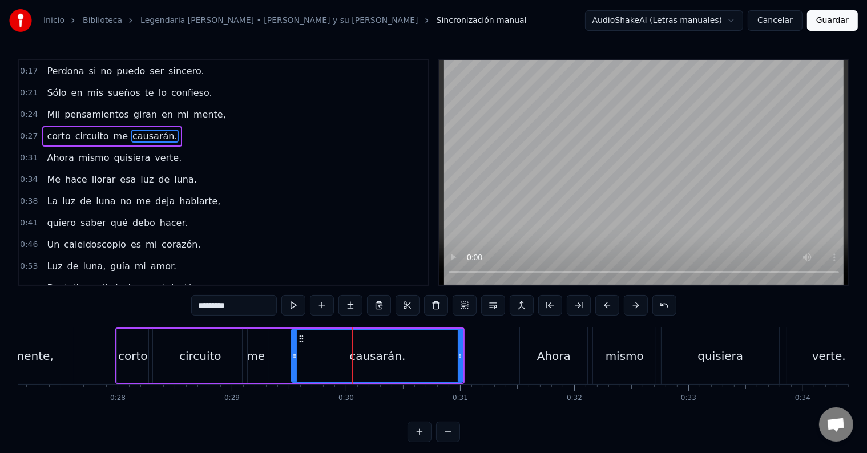
drag, startPoint x: 276, startPoint y: 360, endPoint x: 294, endPoint y: 361, distance: 18.3
click at [294, 361] on div at bounding box center [294, 356] width 5 height 52
click at [300, 307] on button at bounding box center [293, 305] width 24 height 21
click at [261, 346] on div "me" at bounding box center [256, 356] width 26 height 54
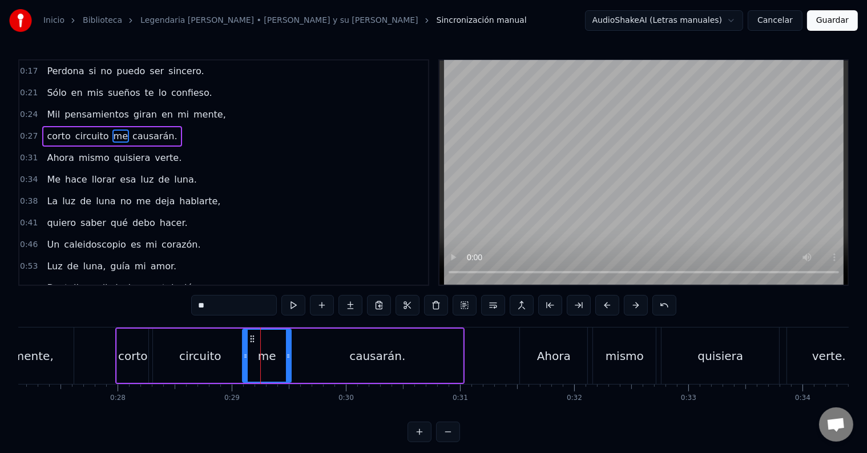
drag, startPoint x: 267, startPoint y: 359, endPoint x: 289, endPoint y: 361, distance: 22.3
click at [289, 361] on div at bounding box center [288, 356] width 5 height 52
click at [294, 310] on button at bounding box center [293, 305] width 24 height 21
drag, startPoint x: 245, startPoint y: 353, endPoint x: 251, endPoint y: 358, distance: 8.5
click at [251, 358] on icon at bounding box center [251, 356] width 5 height 9
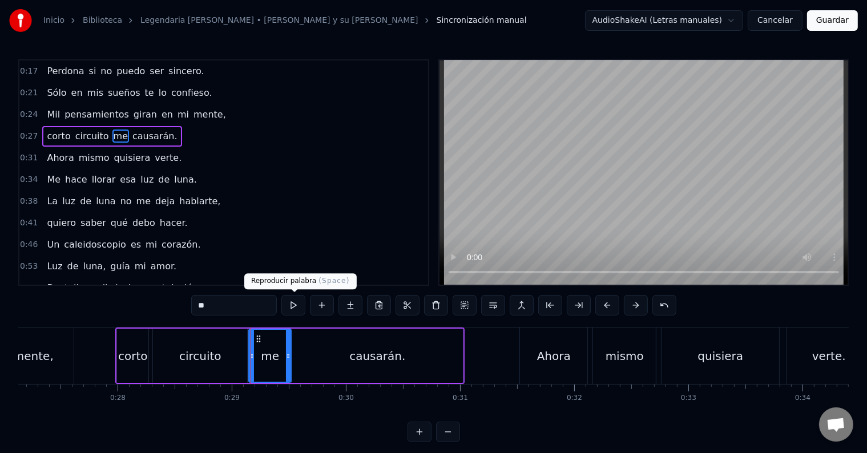
click at [290, 304] on button at bounding box center [293, 305] width 24 height 21
click at [297, 354] on div "causarán." at bounding box center [377, 356] width 171 height 54
type input "*********"
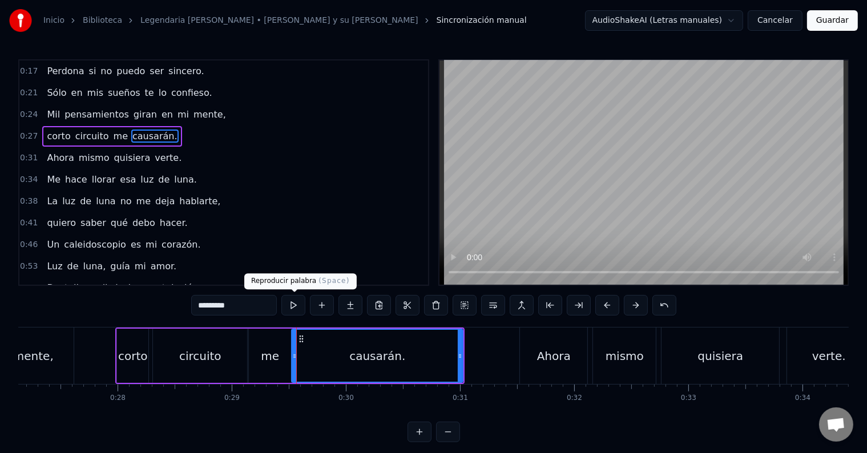
click at [297, 310] on button at bounding box center [293, 305] width 24 height 21
click at [168, 159] on div "0:31 Ahora mismo quisiera verte." at bounding box center [223, 158] width 409 height 22
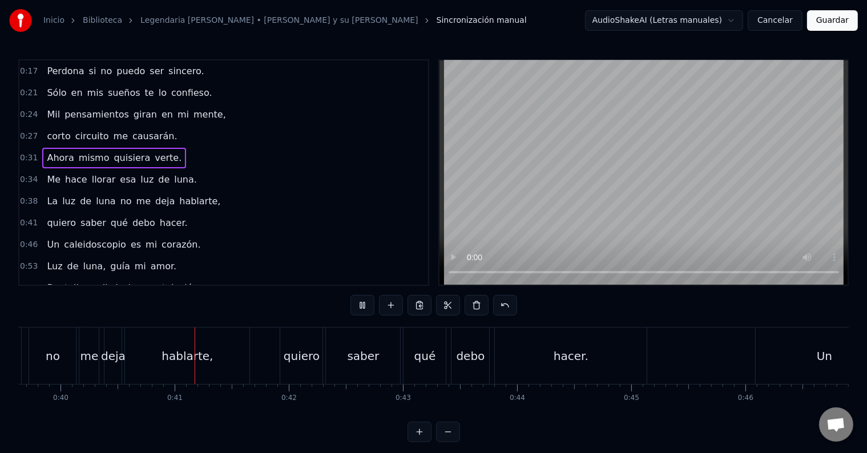
scroll to position [0, 4567]
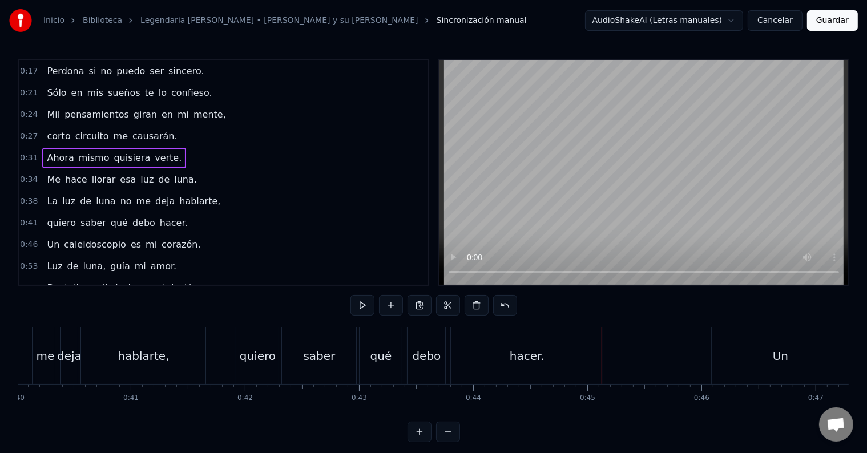
click at [463, 356] on div "hacer." at bounding box center [527, 356] width 152 height 56
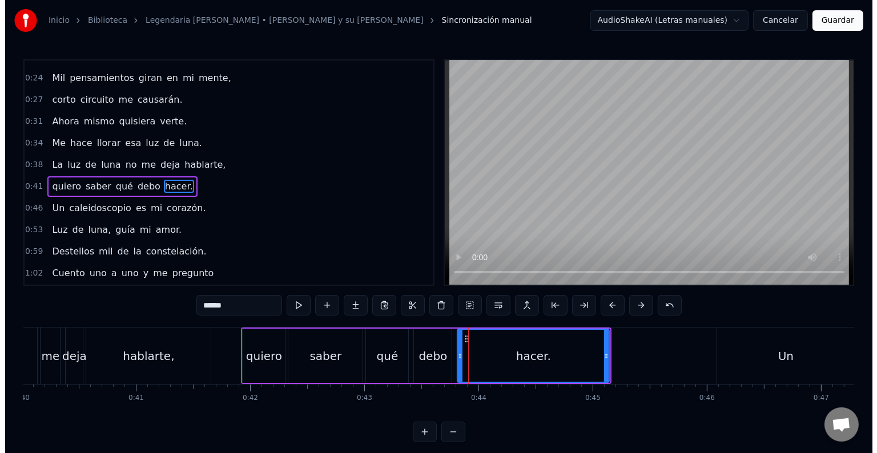
scroll to position [45, 0]
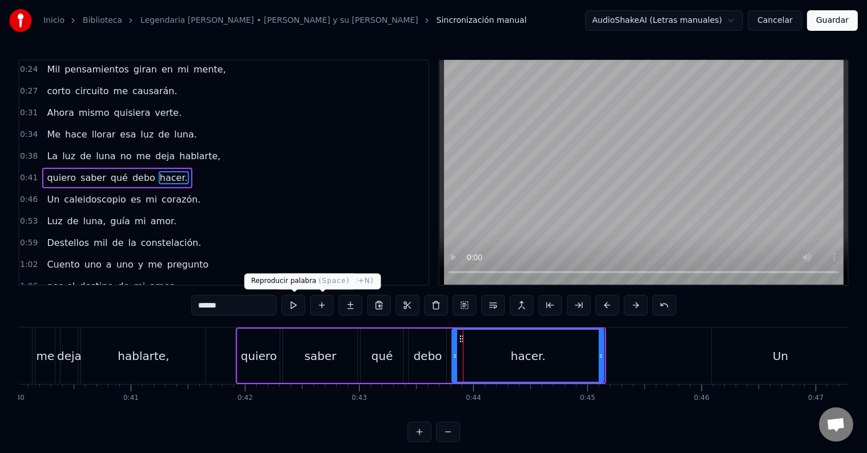
click at [299, 301] on button at bounding box center [293, 305] width 24 height 21
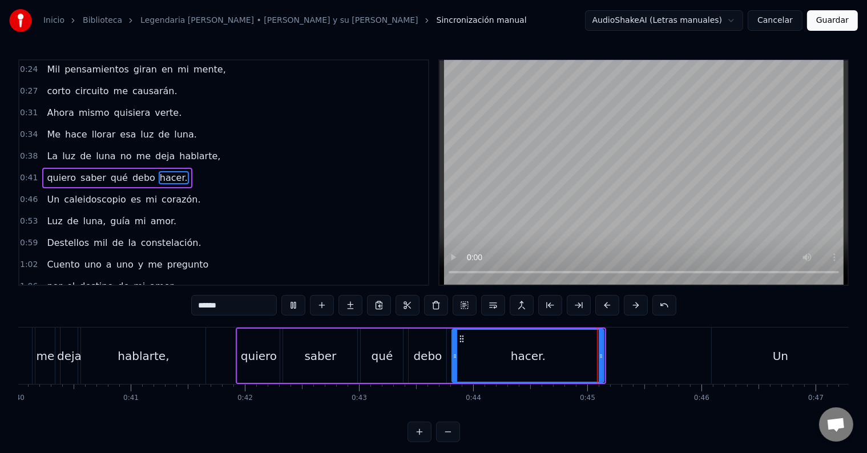
click at [297, 302] on button at bounding box center [293, 305] width 24 height 21
click at [297, 303] on button at bounding box center [293, 305] width 24 height 21
click at [490, 352] on div "hacer." at bounding box center [528, 356] width 151 height 52
click at [482, 354] on div "hacer." at bounding box center [528, 356] width 151 height 52
click at [496, 356] on div "hacer." at bounding box center [528, 356] width 151 height 52
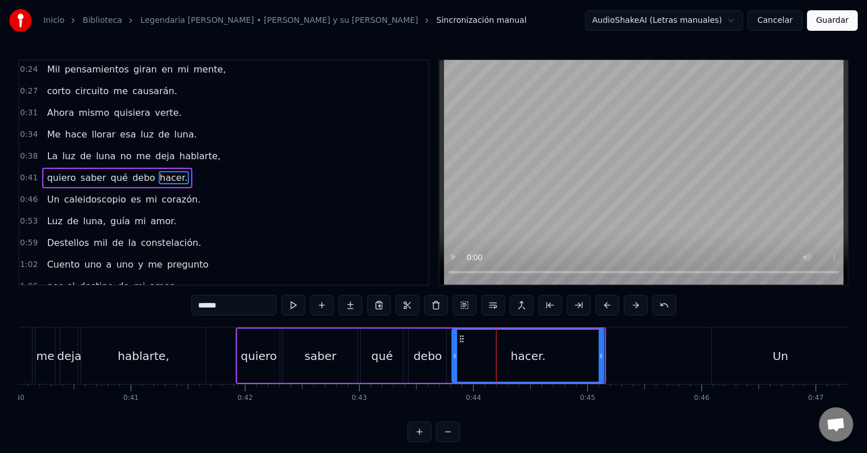
click at [491, 354] on div "hacer." at bounding box center [528, 356] width 151 height 52
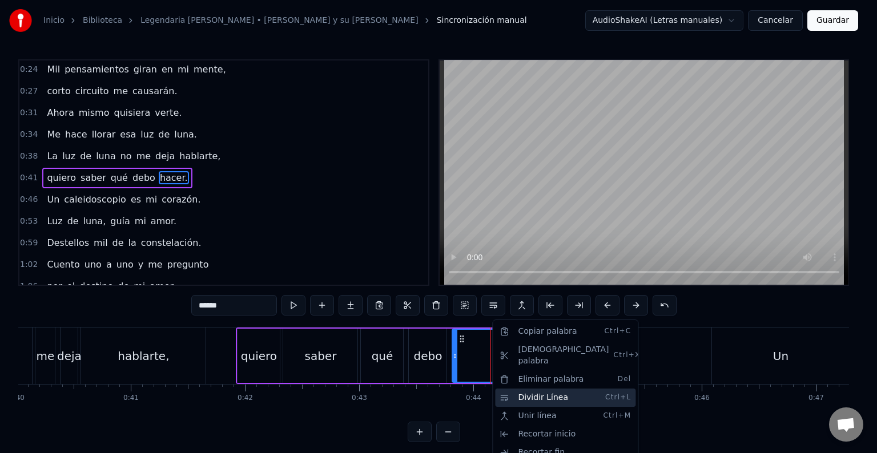
click at [548, 389] on div "Dividir Línea Ctrl+L" at bounding box center [565, 398] width 140 height 18
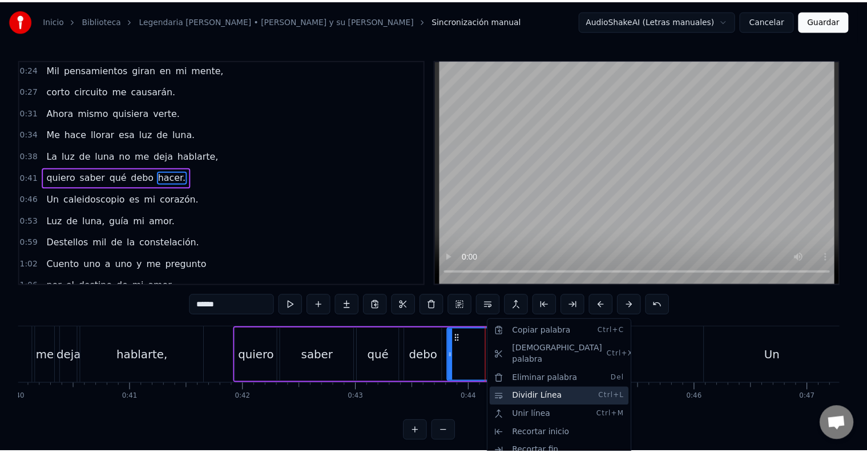
scroll to position [66, 0]
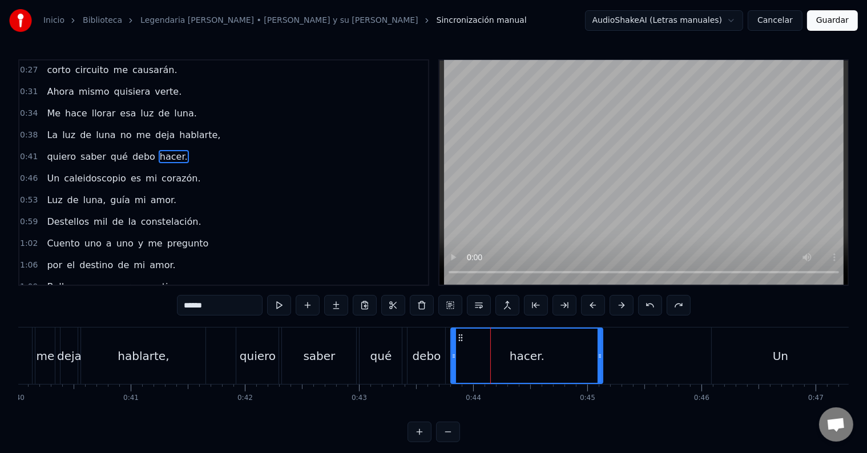
click at [502, 363] on div "hacer." at bounding box center [526, 356] width 151 height 54
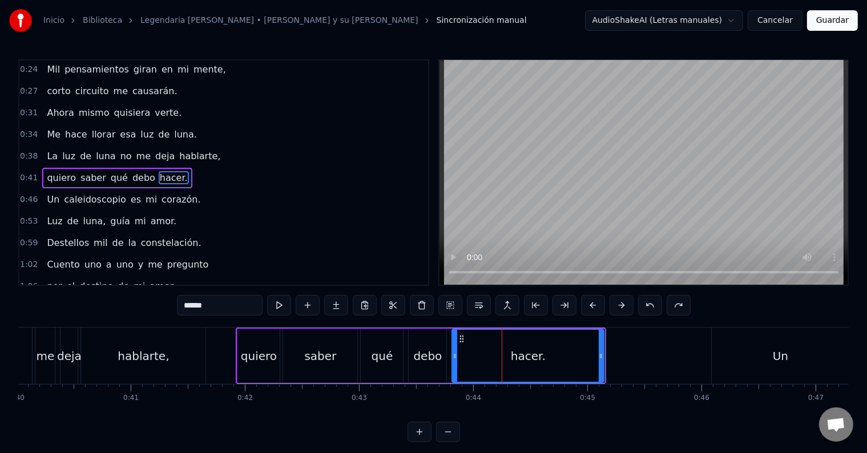
click at [493, 356] on div "hacer." at bounding box center [528, 356] width 151 height 52
click at [329, 306] on button at bounding box center [336, 305] width 24 height 21
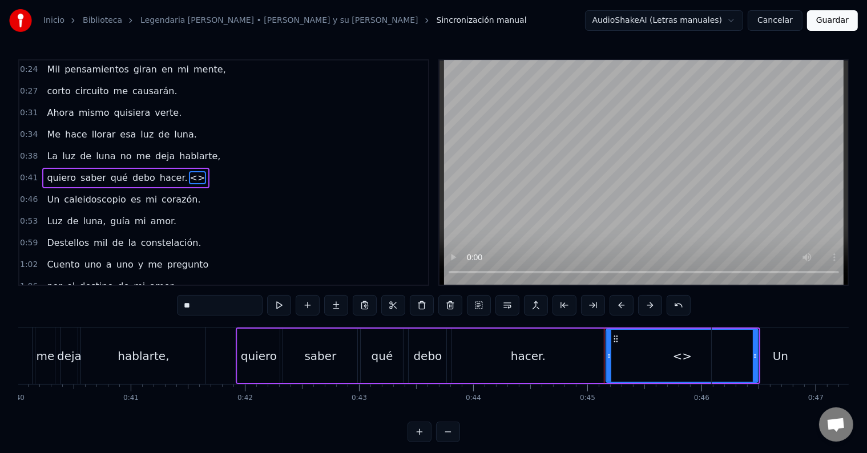
click at [535, 360] on div "hacer." at bounding box center [528, 356] width 35 height 17
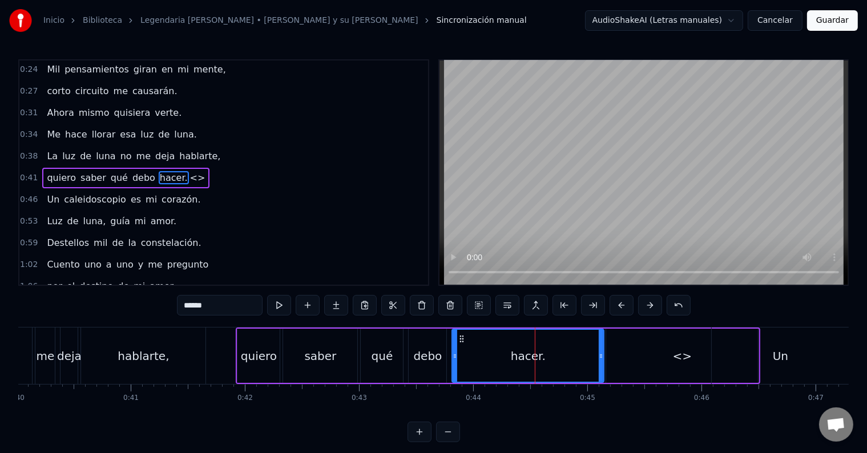
click at [579, 354] on div "hacer." at bounding box center [528, 356] width 151 height 52
click at [159, 171] on span "hacer." at bounding box center [174, 177] width 30 height 13
drag, startPoint x: 196, startPoint y: 305, endPoint x: 227, endPoint y: 305, distance: 30.2
click at [227, 305] on input "******" at bounding box center [220, 305] width 86 height 21
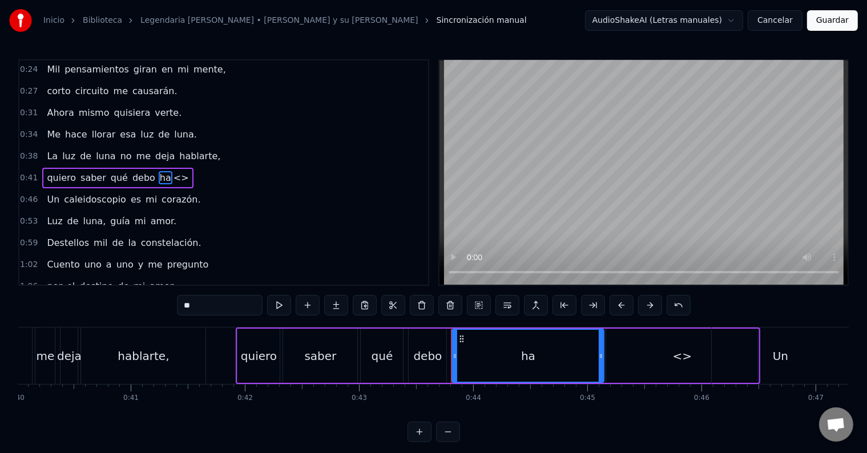
click at [683, 365] on div "<>" at bounding box center [682, 356] width 152 height 54
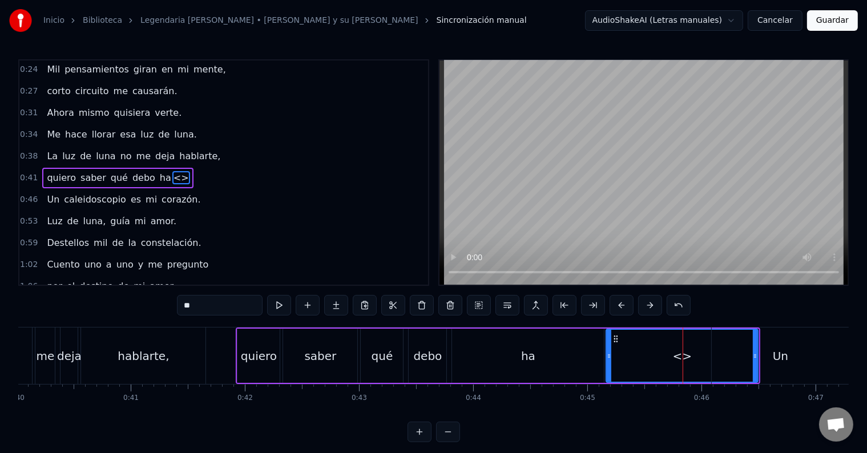
click at [680, 359] on div "<>" at bounding box center [682, 356] width 19 height 17
drag, startPoint x: 199, startPoint y: 308, endPoint x: 181, endPoint y: 305, distance: 17.9
click at [181, 305] on input "**" at bounding box center [220, 305] width 86 height 21
click at [549, 356] on div "ha" at bounding box center [528, 356] width 152 height 54
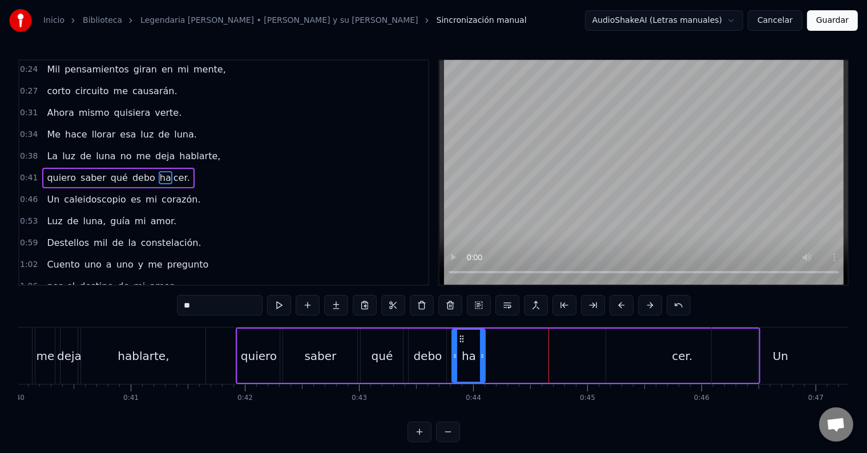
drag, startPoint x: 603, startPoint y: 352, endPoint x: 482, endPoint y: 352, distance: 120.4
click at [483, 352] on icon at bounding box center [482, 356] width 5 height 9
drag, startPoint x: 668, startPoint y: 353, endPoint x: 630, endPoint y: 352, distance: 38.2
click at [630, 352] on div "cer." at bounding box center [682, 356] width 152 height 54
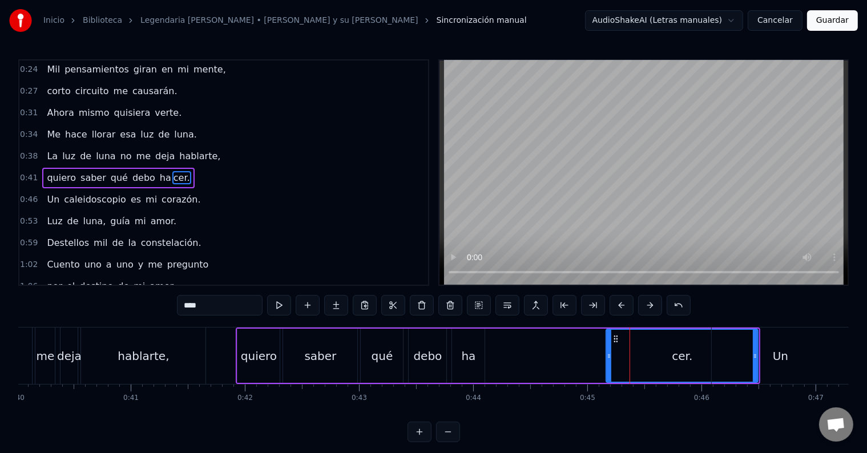
click at [609, 349] on div at bounding box center [609, 356] width 5 height 52
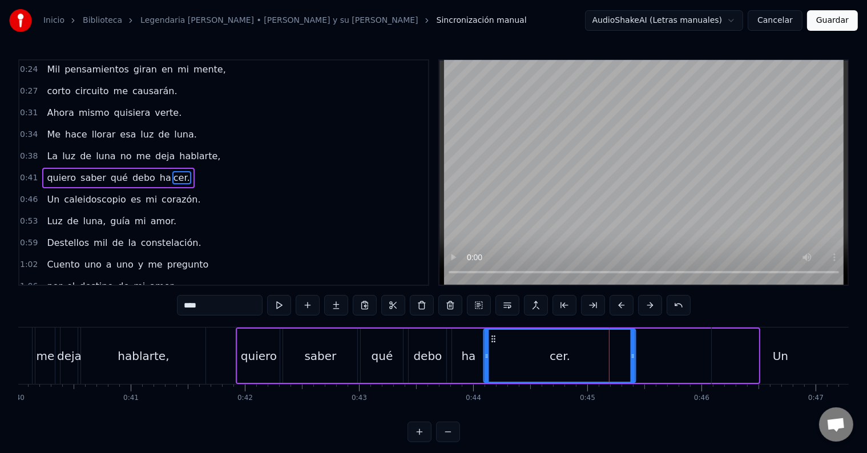
drag, startPoint x: 614, startPoint y: 339, endPoint x: 492, endPoint y: 342, distance: 122.2
click at [492, 342] on icon at bounding box center [493, 338] width 9 height 9
drag, startPoint x: 632, startPoint y: 353, endPoint x: 621, endPoint y: 353, distance: 10.8
click at [623, 354] on icon at bounding box center [623, 356] width 5 height 9
click at [247, 330] on div "quiero" at bounding box center [258, 356] width 42 height 54
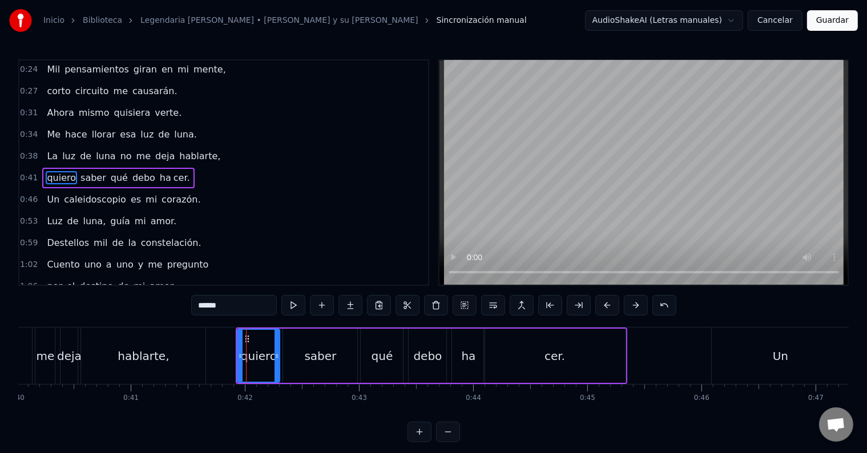
click at [466, 344] on div "ha" at bounding box center [468, 356] width 33 height 54
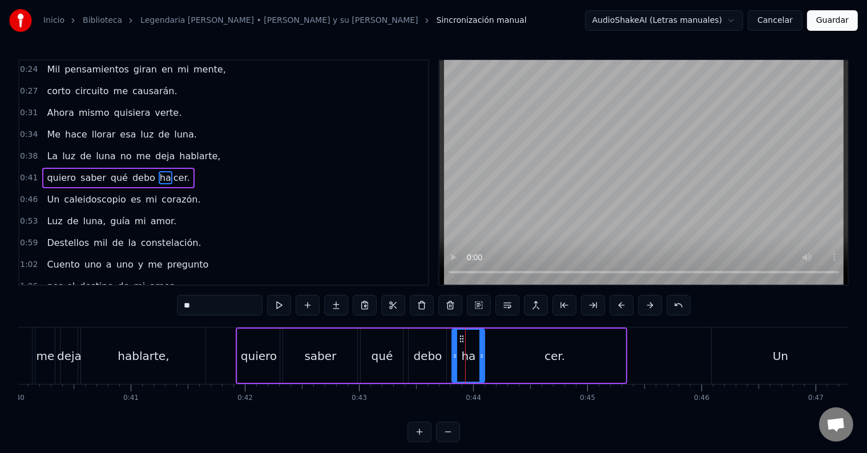
click at [212, 301] on input "**" at bounding box center [220, 305] width 86 height 21
click at [172, 172] on span "cer." at bounding box center [181, 177] width 19 height 13
type input "****"
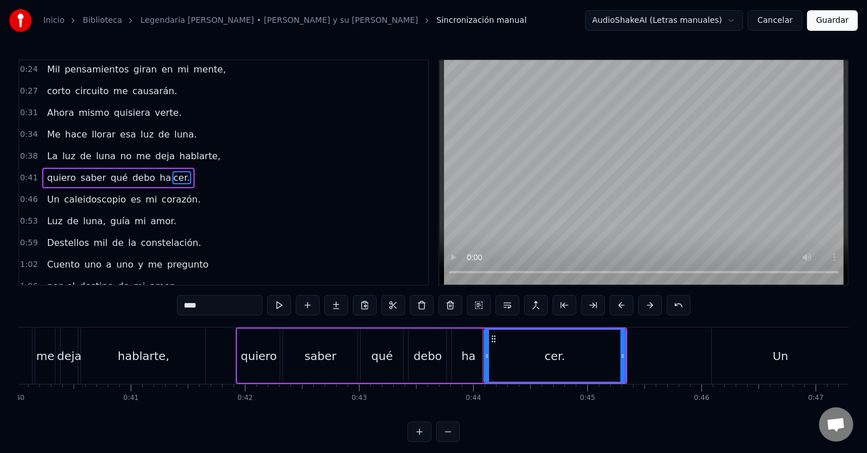
click at [188, 304] on input "****" at bounding box center [220, 305] width 86 height 21
click at [171, 167] on div "0:41 quiero saber qué debo ha cer." at bounding box center [223, 178] width 409 height 22
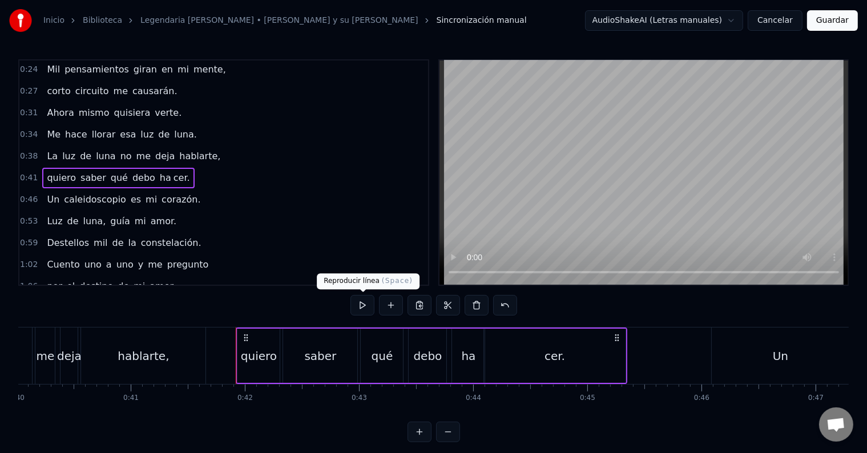
click at [361, 305] on button at bounding box center [362, 305] width 24 height 21
click at [181, 193] on div "Un caleidoscopio es mi corazón." at bounding box center [123, 199] width 163 height 21
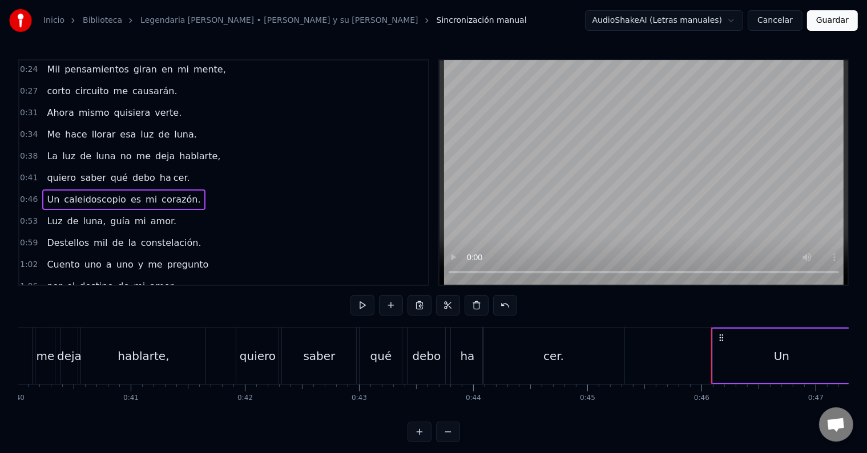
click at [361, 298] on button at bounding box center [362, 305] width 24 height 21
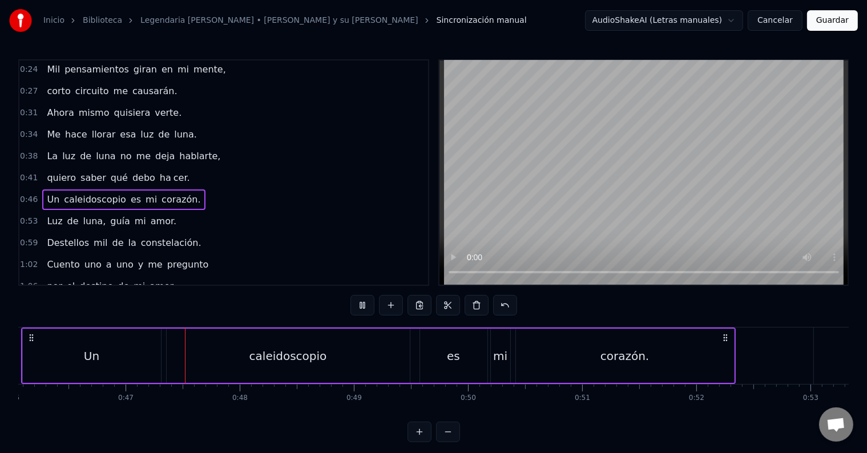
scroll to position [0, 5287]
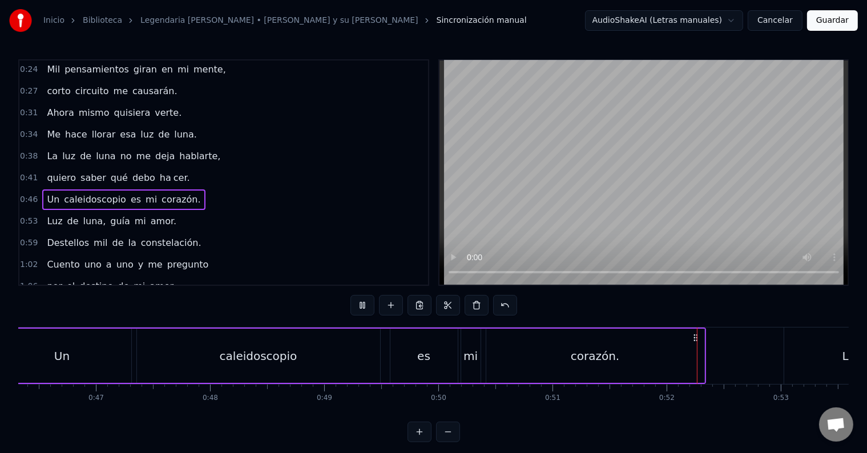
click at [363, 302] on button at bounding box center [362, 305] width 24 height 21
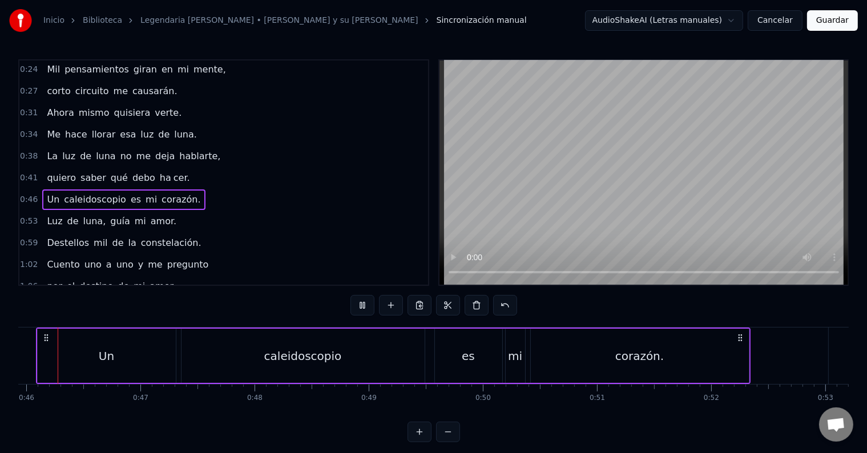
scroll to position [0, 5202]
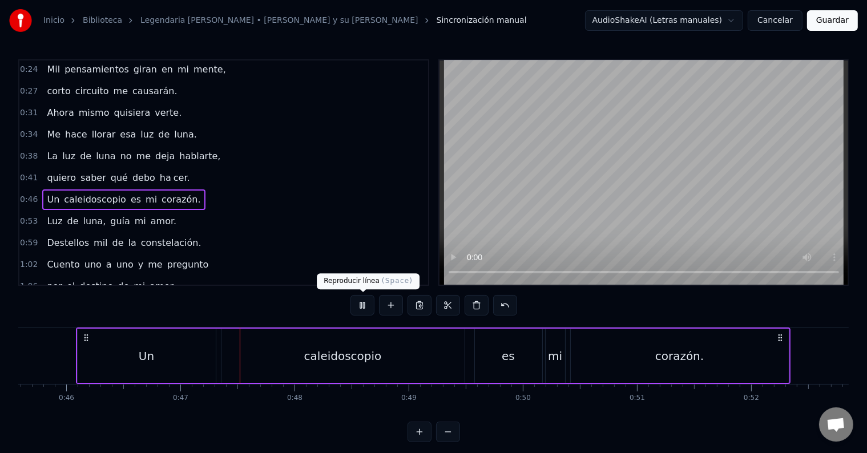
click at [350, 302] on div "0:17 Perdona si no puedo ser sincero. 0:21 [PERSON_NAME] en mis sueños te lo co…" at bounding box center [433, 250] width 830 height 383
click at [356, 304] on button at bounding box center [362, 305] width 24 height 21
click at [589, 365] on div "corazón." at bounding box center [680, 356] width 218 height 54
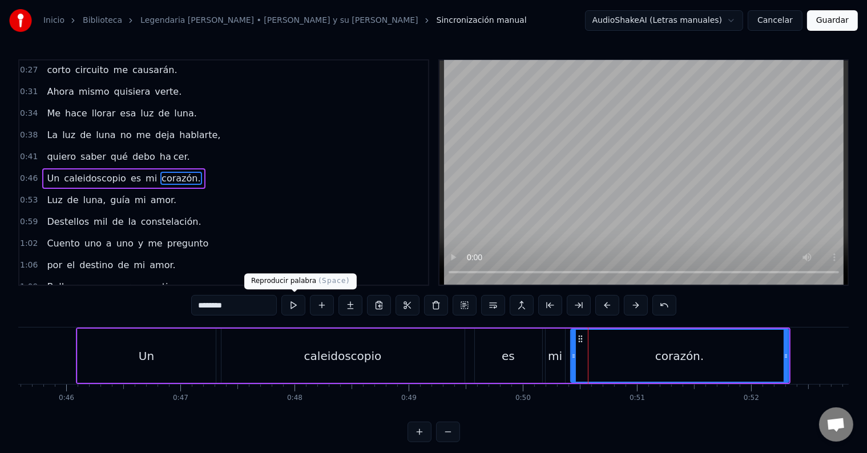
click at [300, 297] on button at bounding box center [293, 305] width 24 height 21
click at [298, 304] on button at bounding box center [293, 305] width 24 height 21
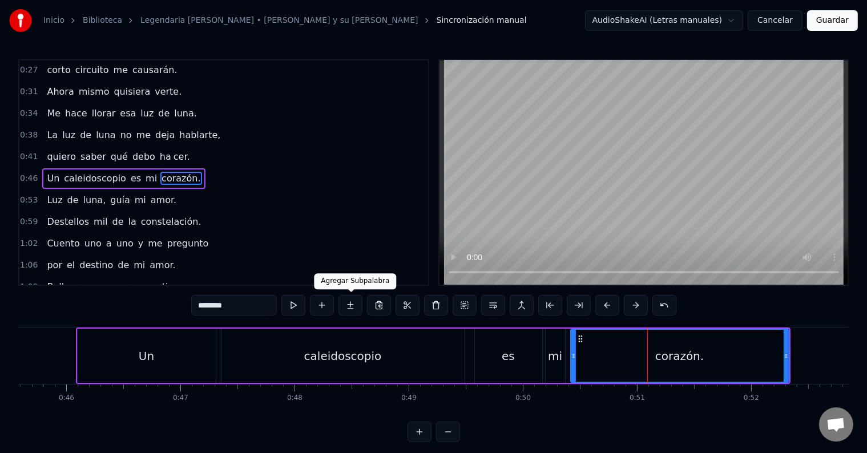
click at [351, 305] on button at bounding box center [350, 305] width 24 height 21
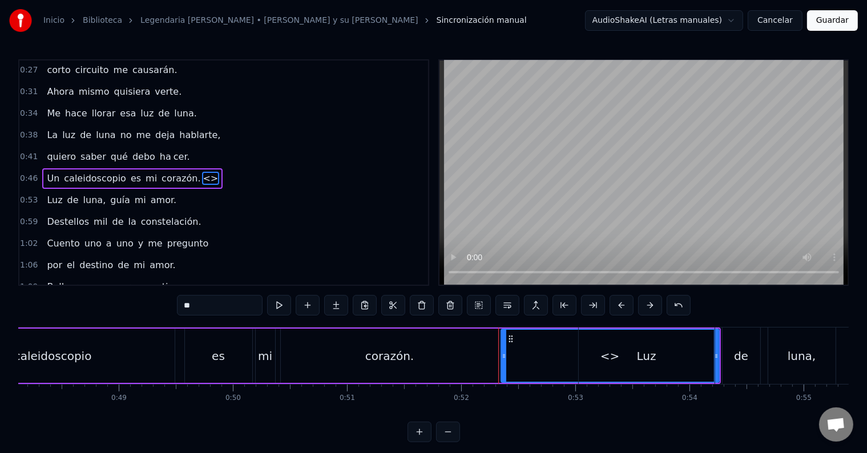
scroll to position [0, 5504]
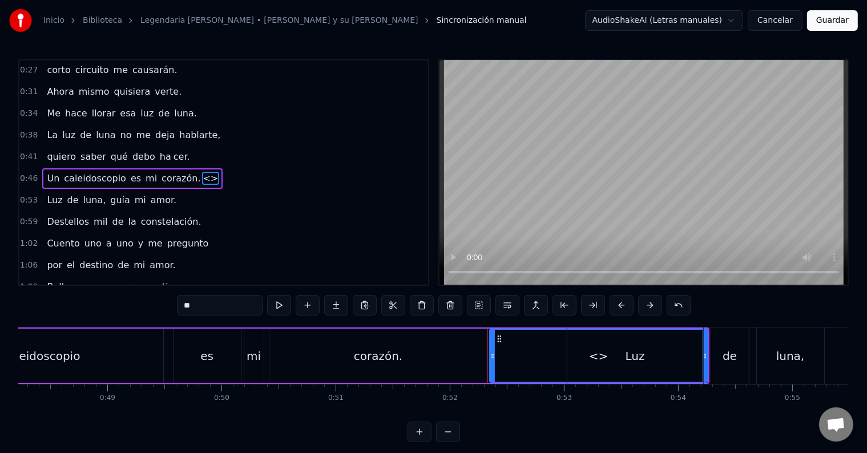
click at [164, 172] on span "corazón." at bounding box center [180, 178] width 41 height 13
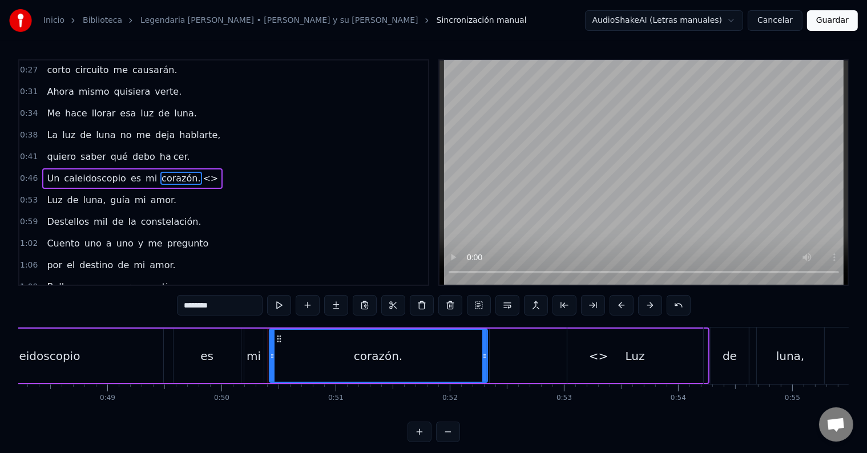
click at [164, 172] on span "corazón." at bounding box center [180, 178] width 41 height 13
drag, startPoint x: 203, startPoint y: 303, endPoint x: 235, endPoint y: 303, distance: 32.0
click at [235, 303] on input "********" at bounding box center [220, 305] width 86 height 21
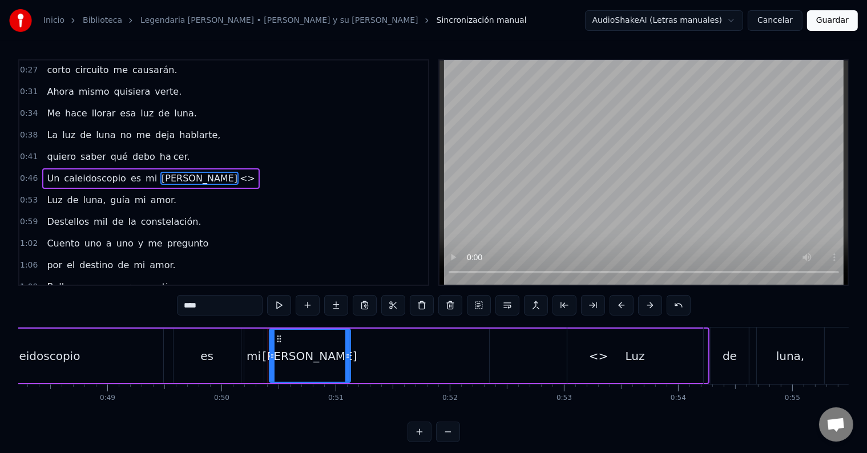
drag, startPoint x: 484, startPoint y: 359, endPoint x: 345, endPoint y: 365, distance: 139.4
click at [345, 365] on div at bounding box center [347, 356] width 5 height 52
click at [502, 358] on div "<>" at bounding box center [599, 356] width 218 height 54
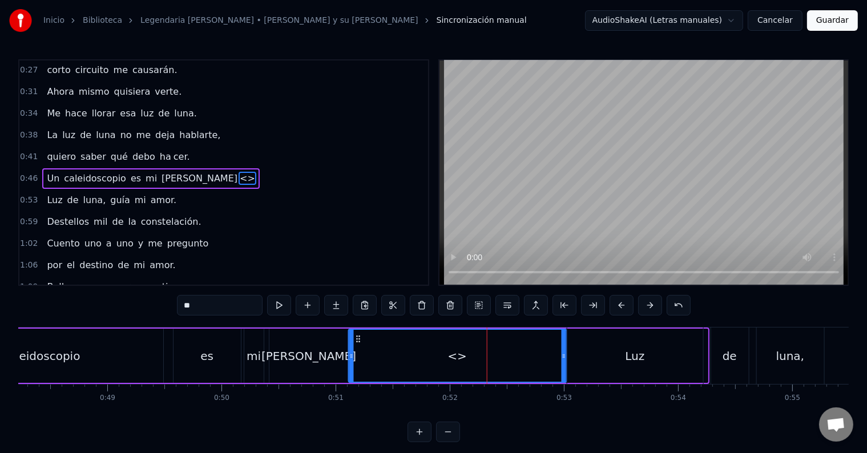
drag, startPoint x: 496, startPoint y: 338, endPoint x: 356, endPoint y: 346, distance: 141.2
click at [356, 346] on div "<>" at bounding box center [457, 356] width 217 height 52
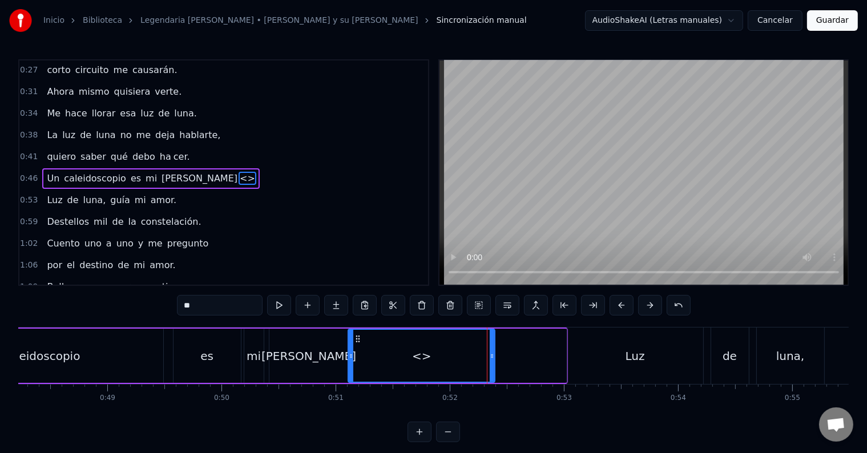
drag, startPoint x: 562, startPoint y: 354, endPoint x: 491, endPoint y: 356, distance: 71.4
click at [491, 356] on icon at bounding box center [492, 356] width 5 height 9
drag, startPoint x: 212, startPoint y: 301, endPoint x: 64, endPoint y: 299, distance: 148.4
click at [64, 299] on div "0:17 Perdona si no puedo ser sincero. 0:21 [PERSON_NAME] en mis sueños te lo co…" at bounding box center [433, 250] width 830 height 383
paste input "**"
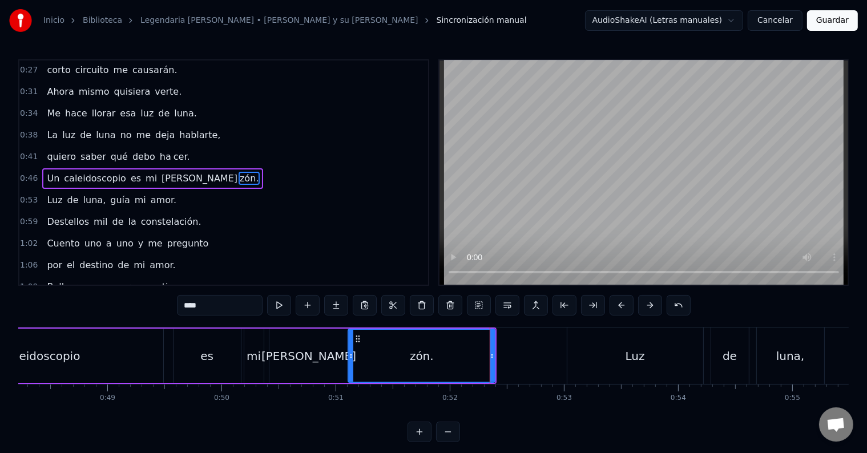
type input "****"
click at [164, 168] on div "Un caleidoscopio es mi [PERSON_NAME] zón." at bounding box center [152, 178] width 221 height 21
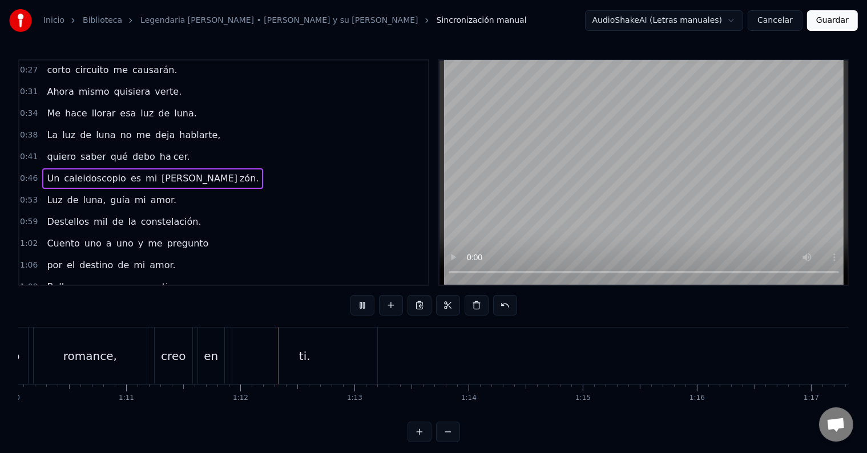
scroll to position [0, 8130]
click at [190, 353] on div "ti." at bounding box center [170, 356] width 145 height 56
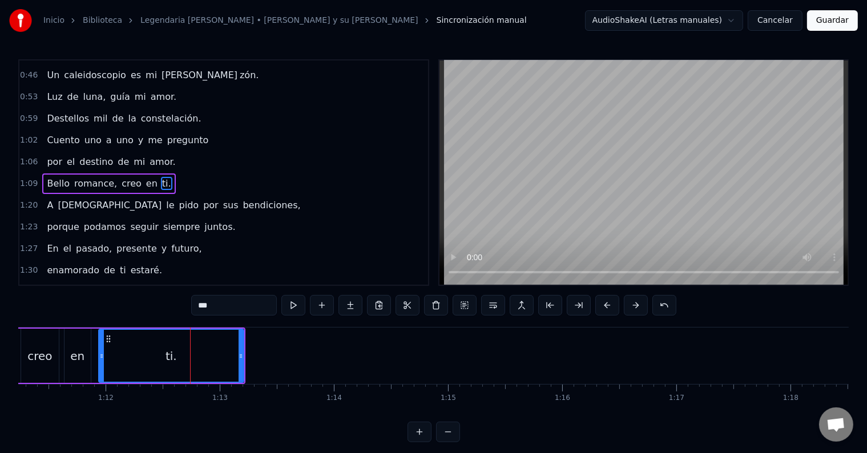
scroll to position [171, 0]
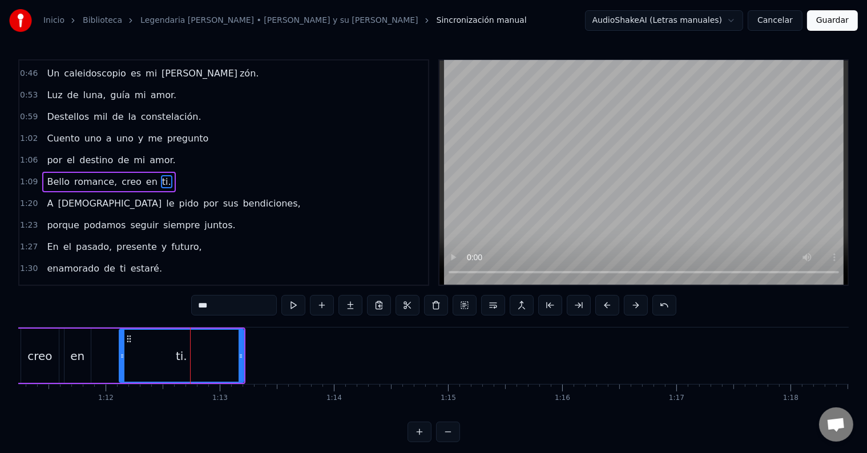
drag, startPoint x: 100, startPoint y: 351, endPoint x: 120, endPoint y: 351, distance: 20.5
click at [120, 352] on icon at bounding box center [122, 356] width 5 height 9
click at [144, 172] on div "Bello romance, creo en ti." at bounding box center [108, 182] width 133 height 21
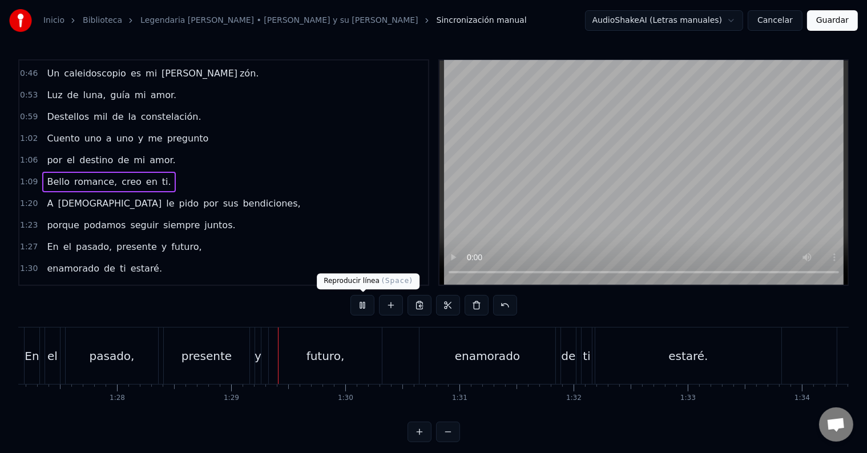
scroll to position [0, 10079]
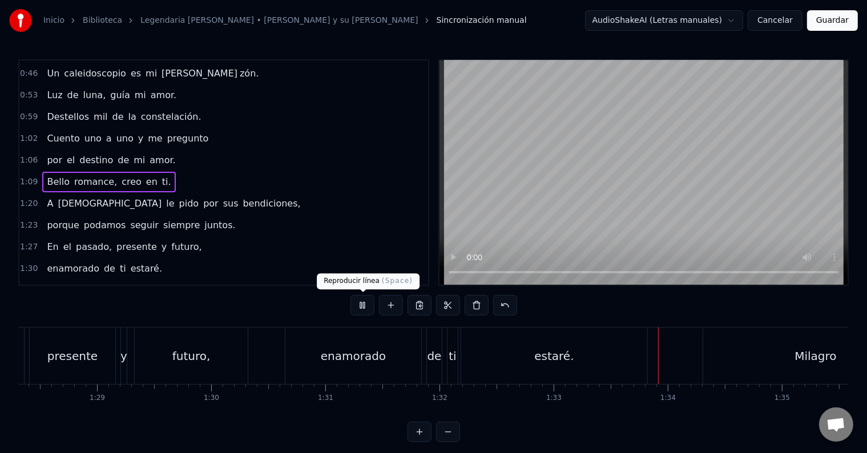
click at [361, 302] on button at bounding box center [362, 305] width 24 height 21
click at [559, 368] on div "estaré." at bounding box center [554, 356] width 186 height 56
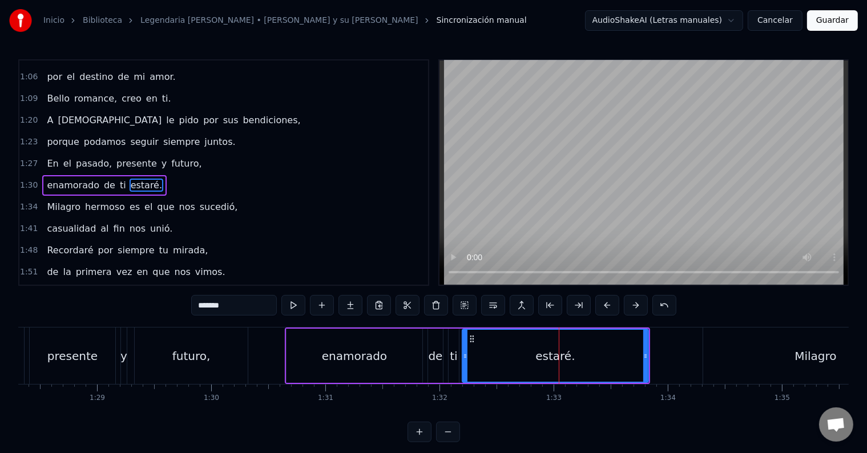
scroll to position [255, 0]
click at [516, 357] on div "estaré." at bounding box center [555, 356] width 185 height 52
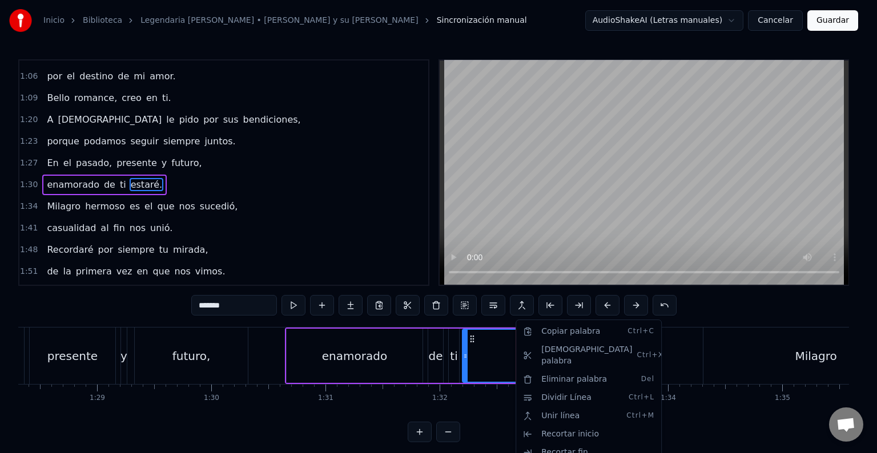
click at [484, 357] on html "Inicio Biblioteca Legendaria [PERSON_NAME] • [PERSON_NAME] y su [PERSON_NAME] m…" at bounding box center [438, 230] width 877 height 461
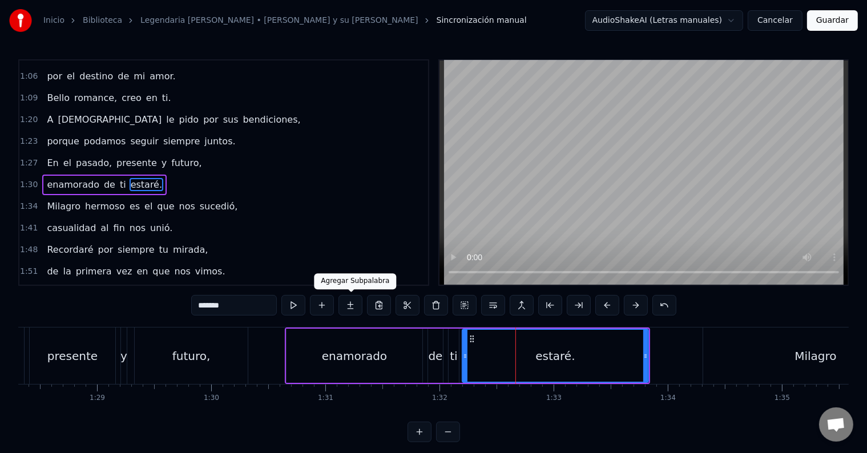
click at [354, 300] on button at bounding box center [350, 305] width 24 height 21
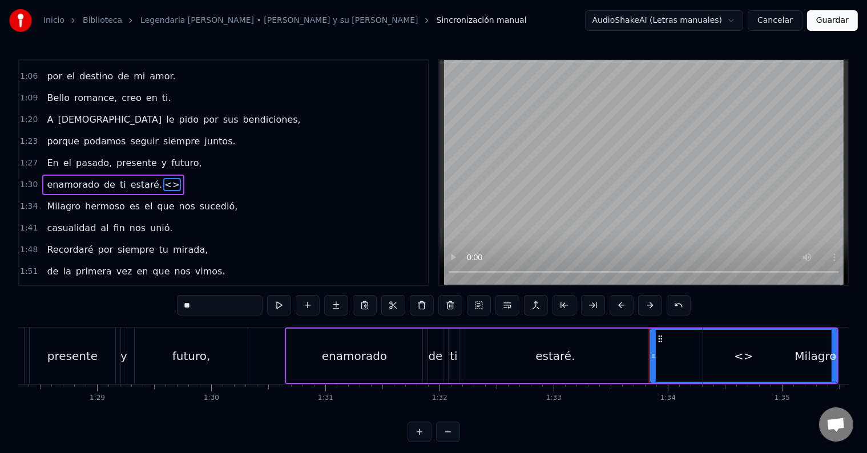
click at [580, 356] on div "estaré." at bounding box center [555, 356] width 186 height 54
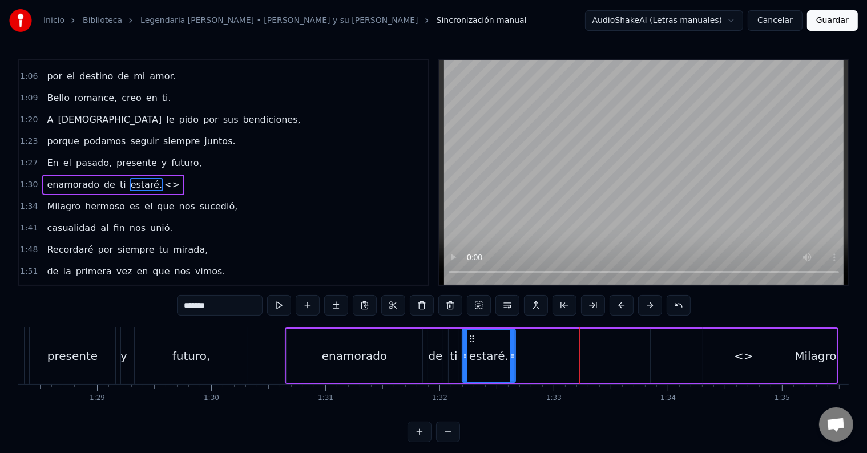
drag, startPoint x: 646, startPoint y: 352, endPoint x: 513, endPoint y: 349, distance: 133.0
click at [513, 349] on div at bounding box center [512, 356] width 5 height 52
click at [716, 345] on div "Milagro" at bounding box center [815, 356] width 225 height 56
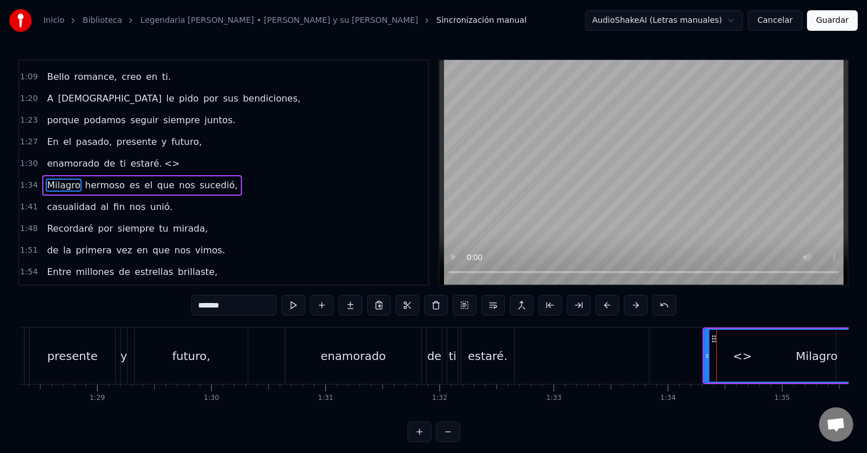
click at [681, 349] on div "<>" at bounding box center [742, 356] width 186 height 56
type input "**"
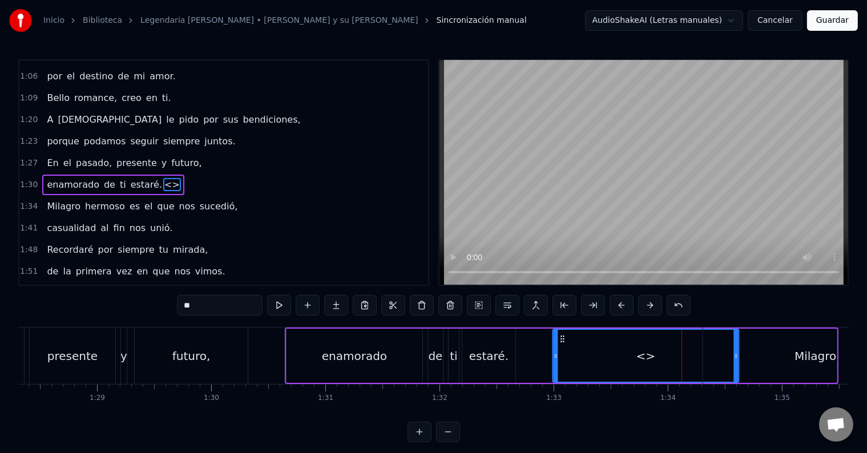
drag, startPoint x: 658, startPoint y: 337, endPoint x: 560, endPoint y: 360, distance: 100.1
click at [560, 360] on div "<>" at bounding box center [646, 356] width 185 height 52
drag, startPoint x: 737, startPoint y: 356, endPoint x: 700, endPoint y: 361, distance: 36.8
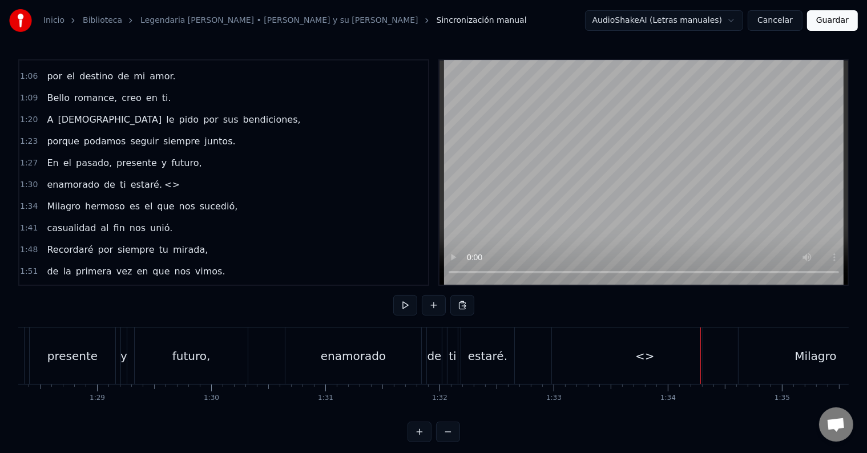
click at [587, 353] on div "<>" at bounding box center [645, 356] width 186 height 56
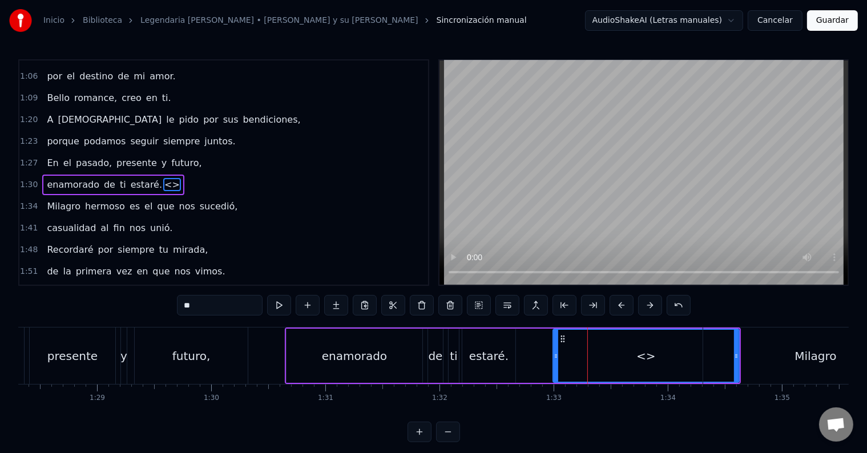
click at [496, 345] on div "estaré." at bounding box center [488, 356] width 53 height 54
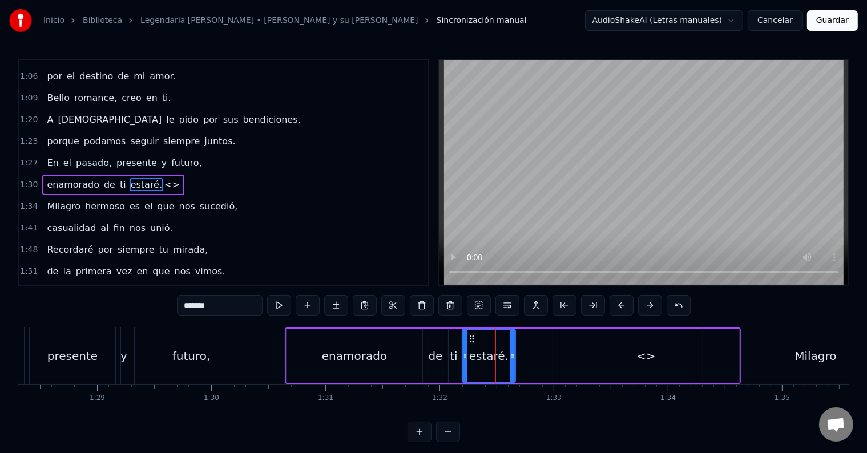
drag, startPoint x: 199, startPoint y: 305, endPoint x: 217, endPoint y: 302, distance: 17.9
click at [217, 302] on input "*******" at bounding box center [220, 305] width 86 height 21
type input "****"
click at [527, 346] on div "esta <>" at bounding box center [601, 356] width 278 height 54
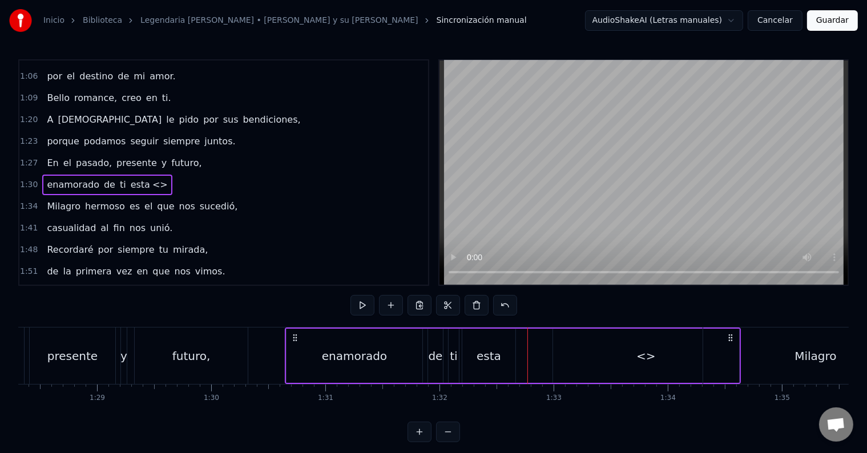
click at [625, 349] on div "<>" at bounding box center [646, 356] width 186 height 54
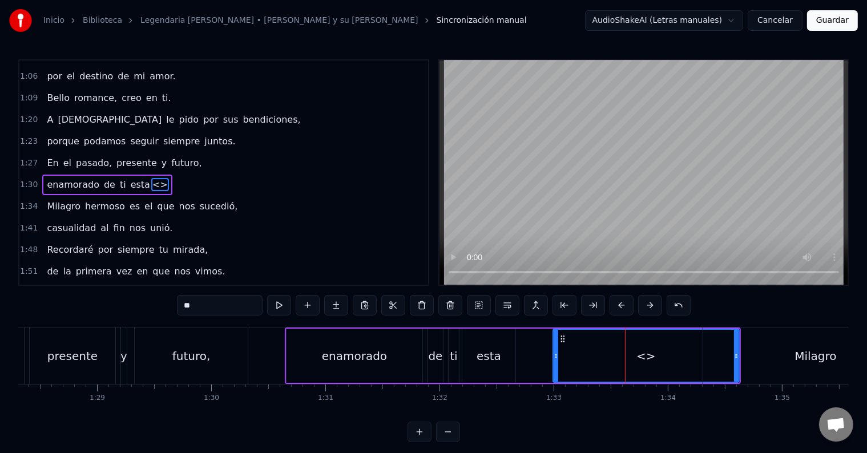
drag, startPoint x: 220, startPoint y: 297, endPoint x: 137, endPoint y: 297, distance: 82.7
click at [137, 297] on div "0:17 Perdona si no puedo ser sincero. 0:21 [PERSON_NAME] en mis sueños te lo co…" at bounding box center [433, 250] width 830 height 383
paste input "*"
click at [479, 349] on div "esta" at bounding box center [489, 356] width 25 height 17
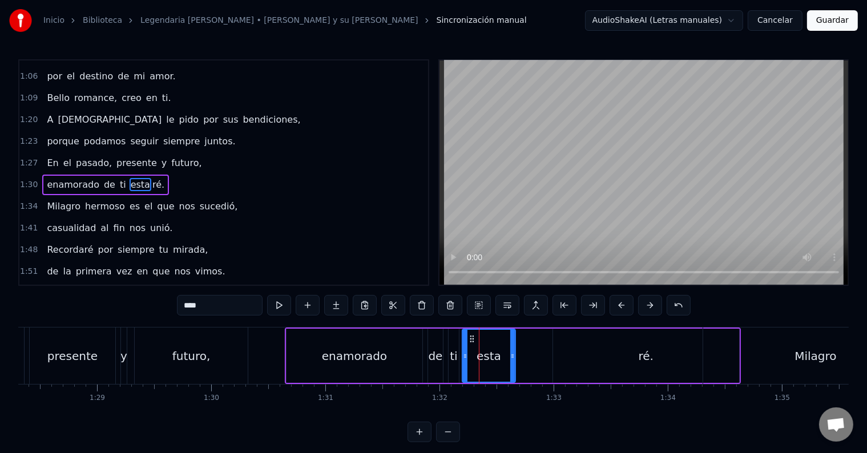
click at [637, 352] on div "ré." at bounding box center [646, 356] width 186 height 54
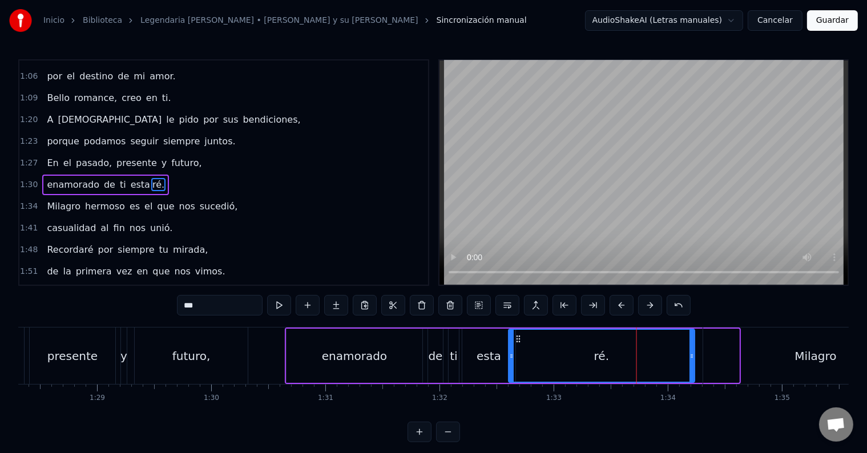
drag, startPoint x: 562, startPoint y: 342, endPoint x: 517, endPoint y: 345, distance: 44.6
click at [517, 345] on div "ré." at bounding box center [601, 356] width 185 height 52
click at [496, 349] on div "esta" at bounding box center [489, 356] width 25 height 17
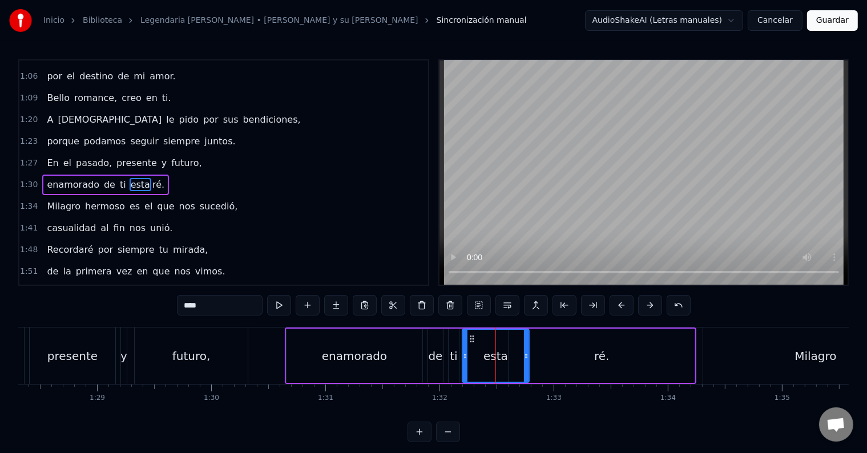
drag, startPoint x: 511, startPoint y: 353, endPoint x: 525, endPoint y: 353, distance: 13.7
click at [525, 353] on icon at bounding box center [526, 356] width 5 height 9
click at [550, 354] on div "ré." at bounding box center [601, 356] width 186 height 54
type input "***"
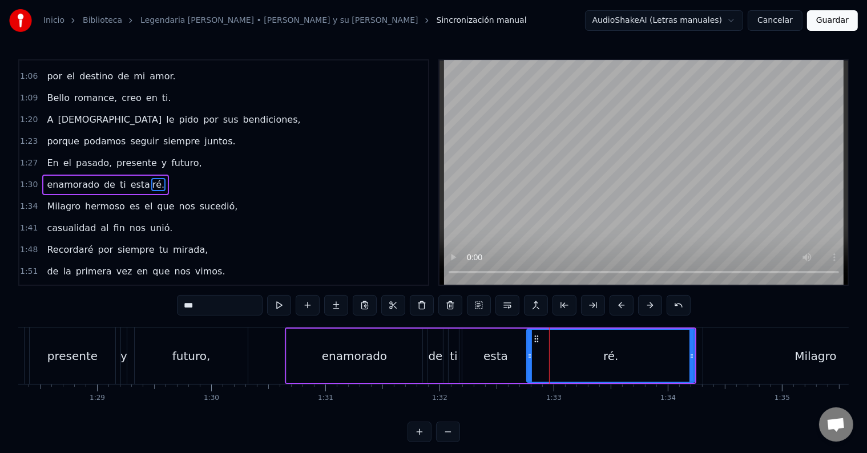
drag, startPoint x: 509, startPoint y: 352, endPoint x: 527, endPoint y: 352, distance: 18.3
click at [527, 352] on icon at bounding box center [529, 356] width 5 height 9
click at [283, 308] on button at bounding box center [279, 305] width 24 height 21
click at [146, 175] on div "enamorado de ti esta ré." at bounding box center [105, 185] width 127 height 21
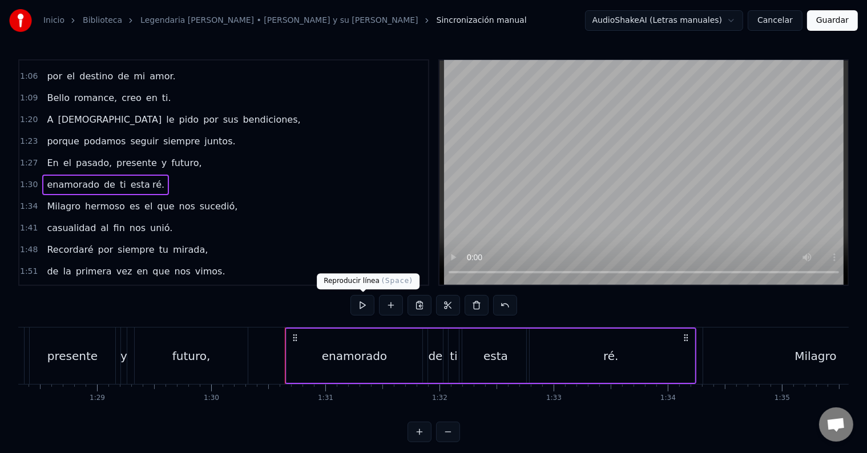
click at [368, 304] on button at bounding box center [362, 305] width 24 height 21
click at [182, 183] on div "0:17 Perdona si no puedo ser sincero. 0:21 [PERSON_NAME] en mis sueños te lo co…" at bounding box center [223, 172] width 411 height 227
click at [183, 196] on div "[PERSON_NAME] es el que nos sucedió," at bounding box center [142, 206] width 200 height 21
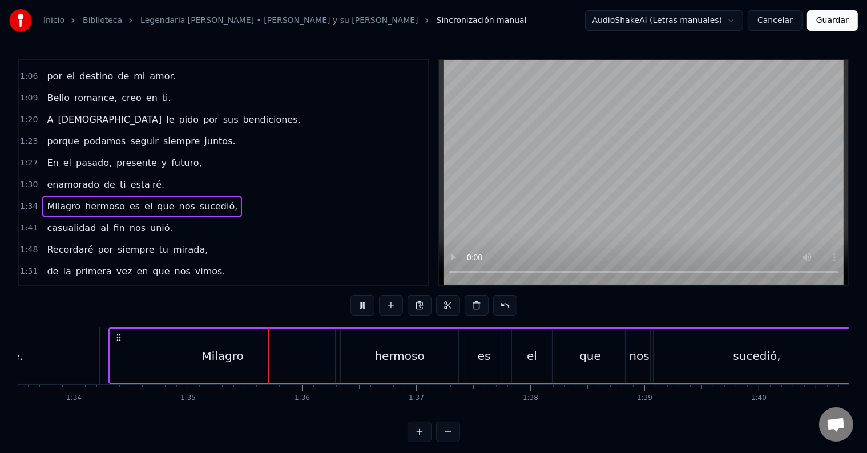
scroll to position [0, 10809]
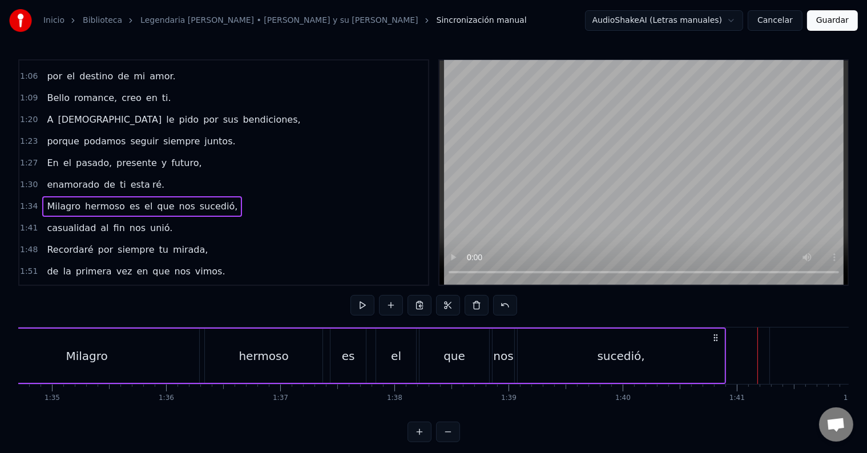
click at [610, 352] on div "sucedió," at bounding box center [620, 356] width 47 height 17
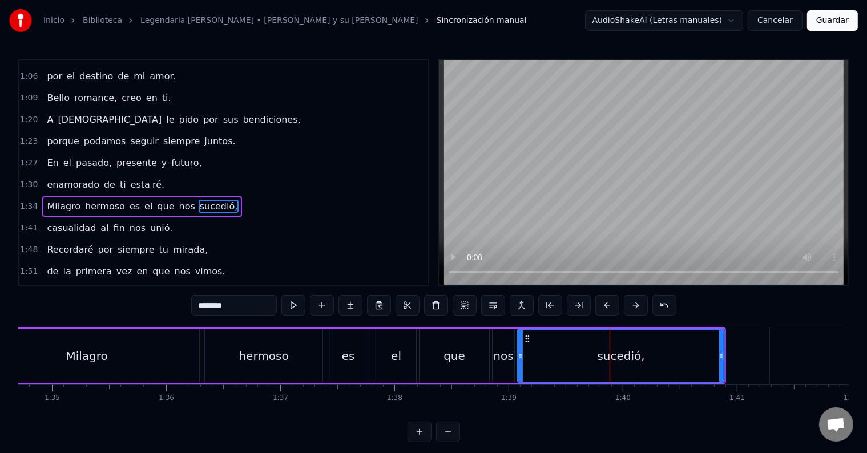
scroll to position [276, 0]
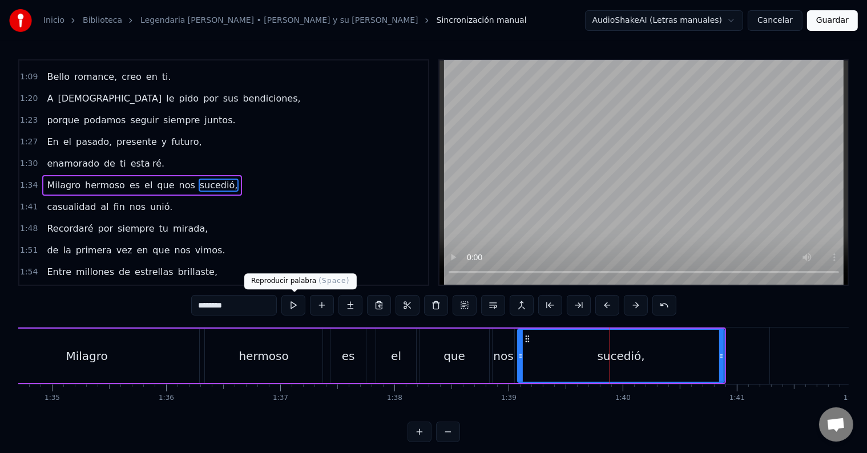
click at [292, 301] on button at bounding box center [293, 305] width 24 height 21
click at [294, 305] on button at bounding box center [293, 305] width 24 height 21
click at [580, 354] on div "sucedió," at bounding box center [620, 356] width 205 height 52
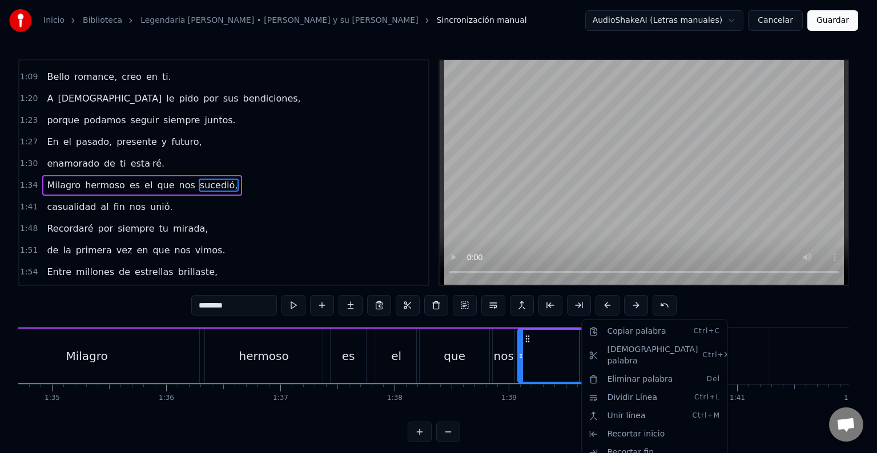
click at [352, 304] on html "Inicio Biblioteca Legendaria [PERSON_NAME] • [PERSON_NAME] y su [PERSON_NAME] m…" at bounding box center [438, 230] width 877 height 461
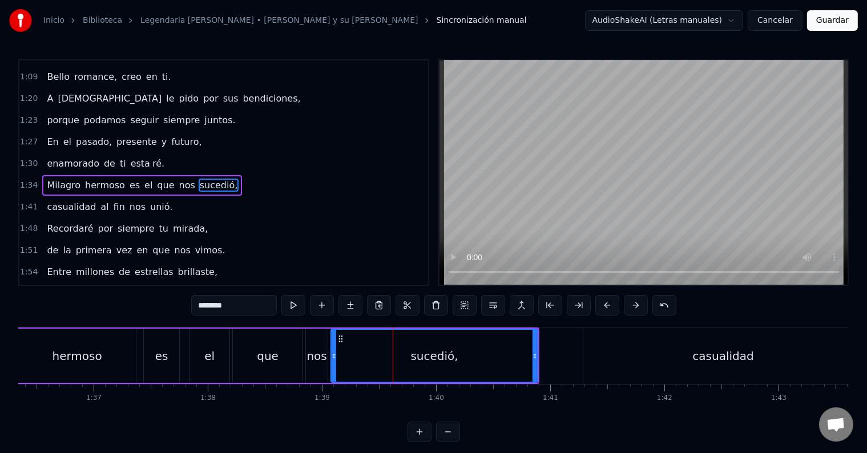
scroll to position [0, 11019]
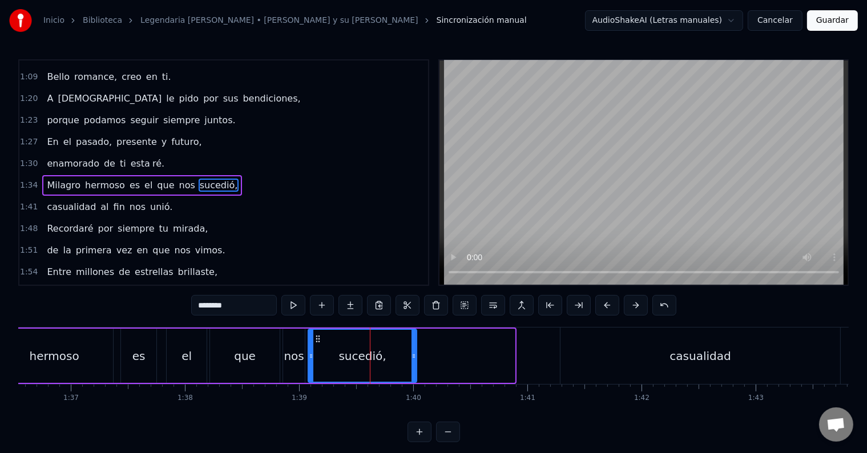
drag, startPoint x: 511, startPoint y: 358, endPoint x: 413, endPoint y: 372, distance: 99.1
click at [413, 372] on div at bounding box center [413, 356] width 5 height 52
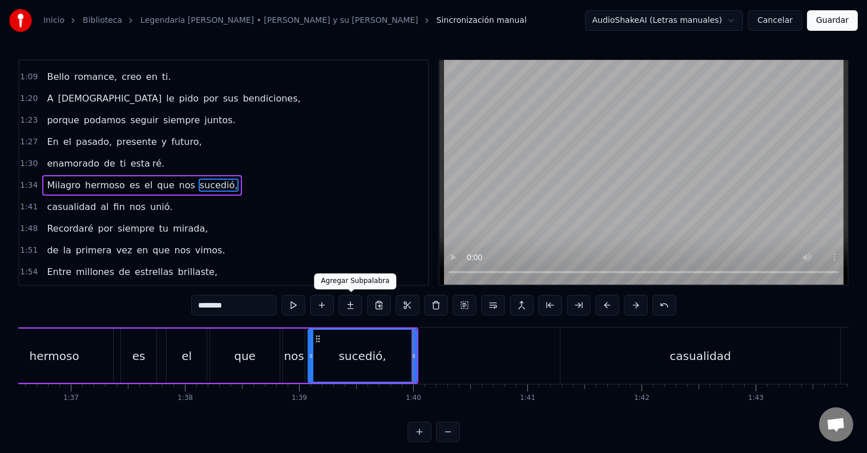
click at [354, 306] on button at bounding box center [350, 305] width 24 height 21
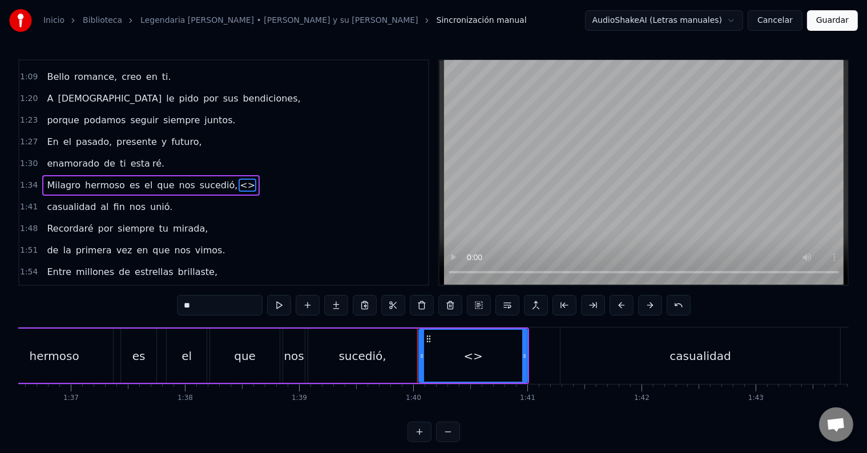
click at [372, 337] on div "sucedió," at bounding box center [362, 356] width 108 height 54
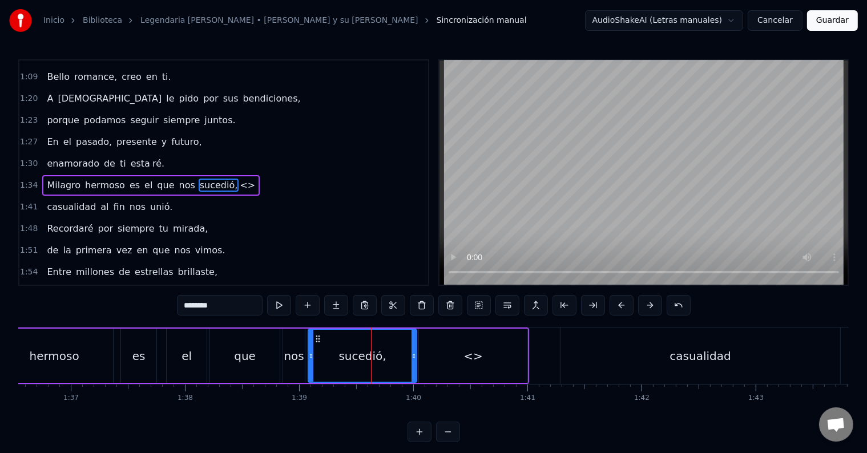
drag, startPoint x: 201, startPoint y: 301, endPoint x: 223, endPoint y: 300, distance: 22.3
click at [223, 300] on input "********" at bounding box center [220, 305] width 86 height 21
click at [441, 344] on div "<>" at bounding box center [473, 356] width 108 height 54
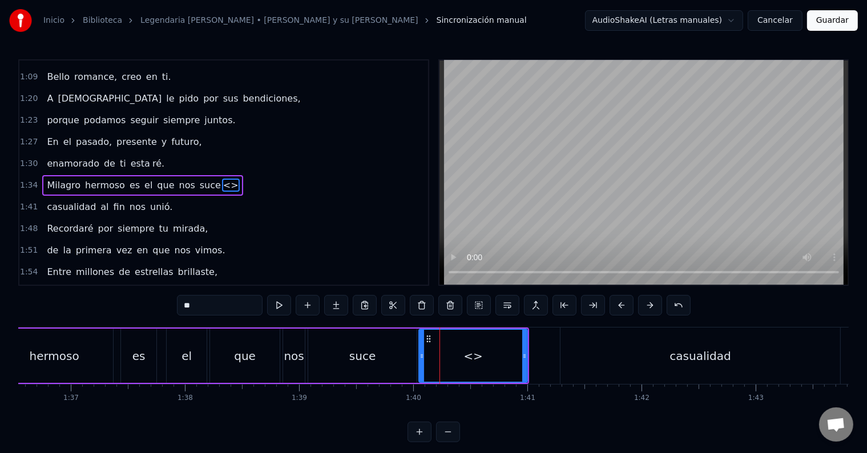
drag, startPoint x: 220, startPoint y: 304, endPoint x: 132, endPoint y: 299, distance: 88.0
click at [132, 299] on div "0:17 Perdona si no puedo ser sincero. 0:21 [PERSON_NAME] en mis sueños te lo co…" at bounding box center [433, 250] width 830 height 383
paste input "**"
click at [153, 304] on div "0:17 Perdona si no puedo ser sincero. 0:21 [PERSON_NAME] en mis sueños te lo co…" at bounding box center [433, 250] width 830 height 383
click at [332, 346] on div "suce" at bounding box center [362, 356] width 108 height 54
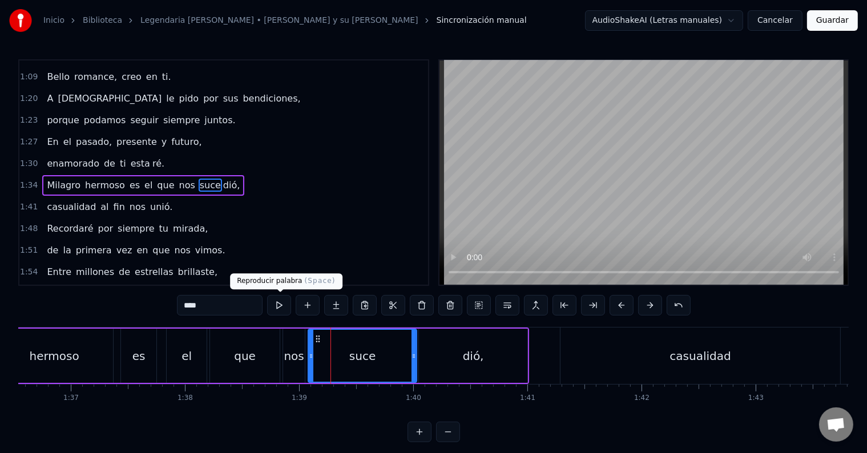
click at [274, 304] on button at bounding box center [279, 305] width 24 height 21
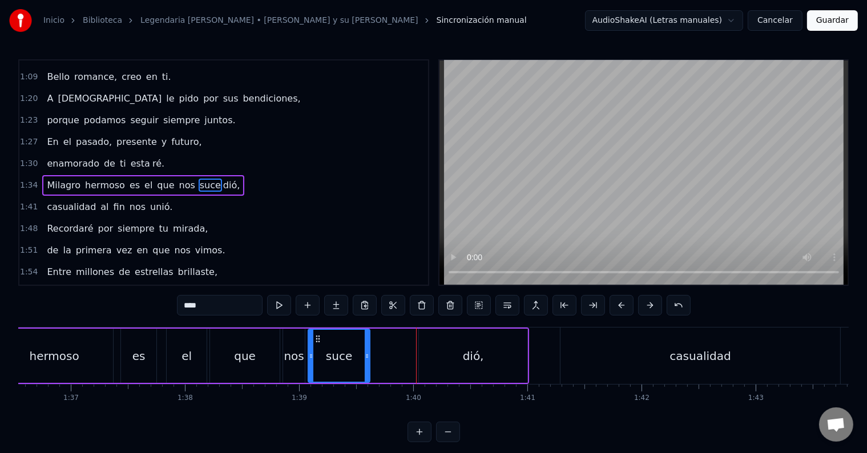
drag, startPoint x: 415, startPoint y: 356, endPoint x: 370, endPoint y: 356, distance: 45.7
click at [369, 356] on icon at bounding box center [367, 356] width 5 height 9
click at [430, 360] on div "dió," at bounding box center [473, 356] width 108 height 54
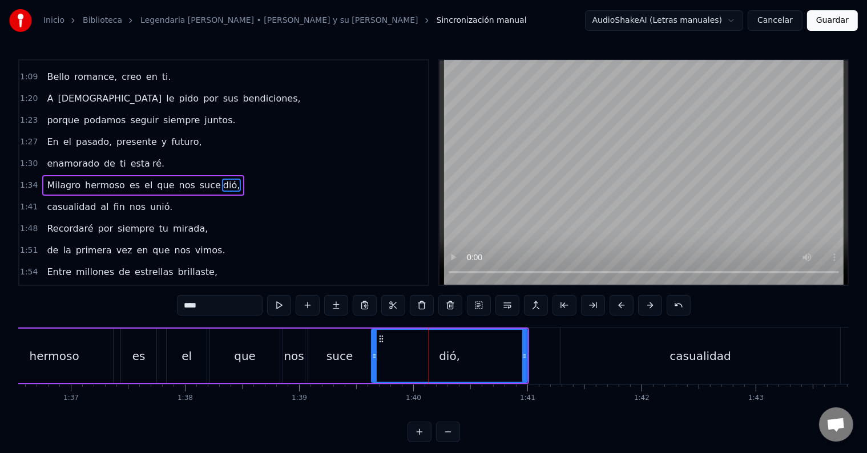
drag, startPoint x: 419, startPoint y: 357, endPoint x: 372, endPoint y: 356, distance: 47.4
click at [372, 356] on icon at bounding box center [374, 356] width 5 height 9
drag, startPoint x: 525, startPoint y: 356, endPoint x: 551, endPoint y: 360, distance: 26.6
click at [552, 360] on div at bounding box center [550, 356] width 5 height 52
click at [316, 336] on div "suce" at bounding box center [339, 356] width 63 height 54
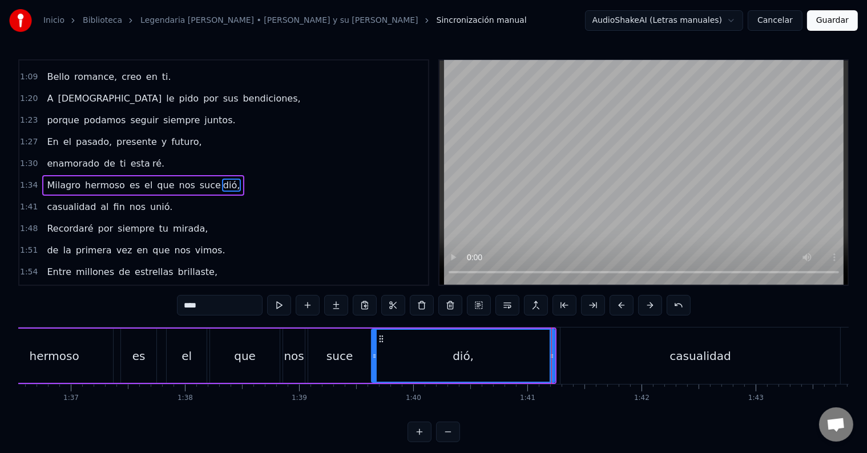
type input "****"
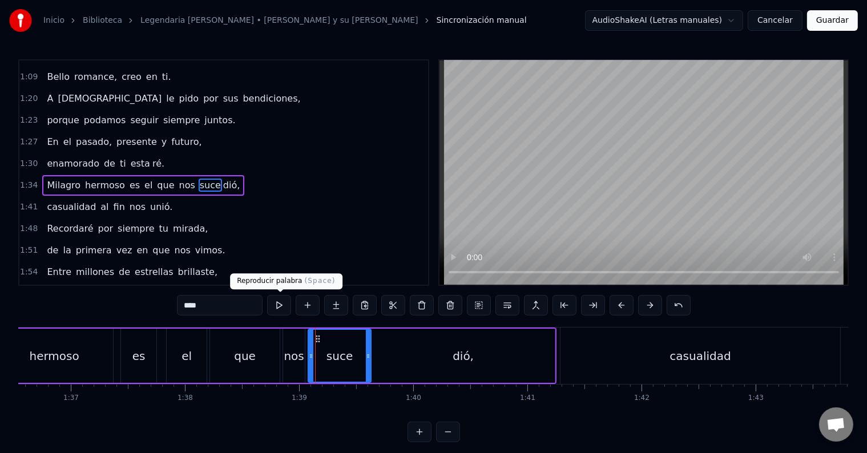
click at [279, 305] on button at bounding box center [279, 305] width 24 height 21
click at [212, 175] on div "[PERSON_NAME] es el que nos suce dió," at bounding box center [143, 185] width 202 height 21
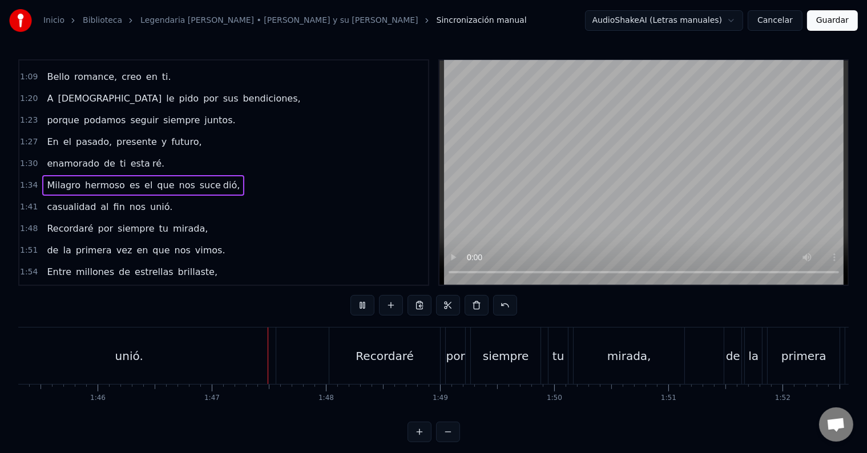
scroll to position [0, 12154]
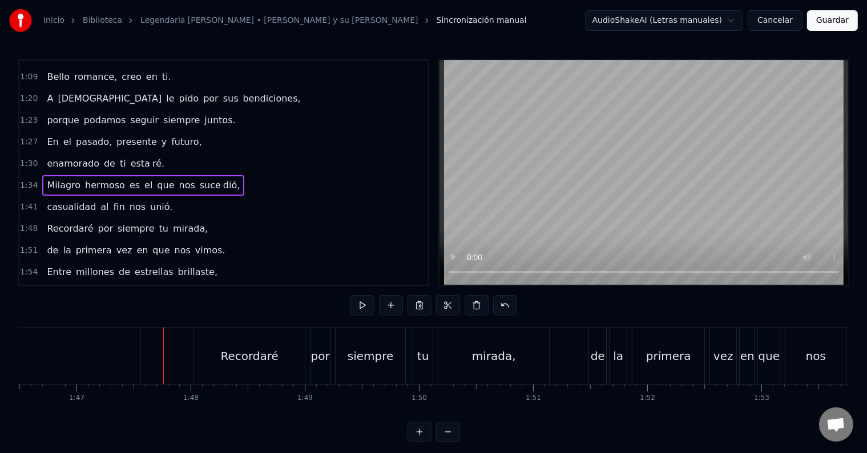
click at [149, 200] on span "unió." at bounding box center [161, 206] width 25 height 13
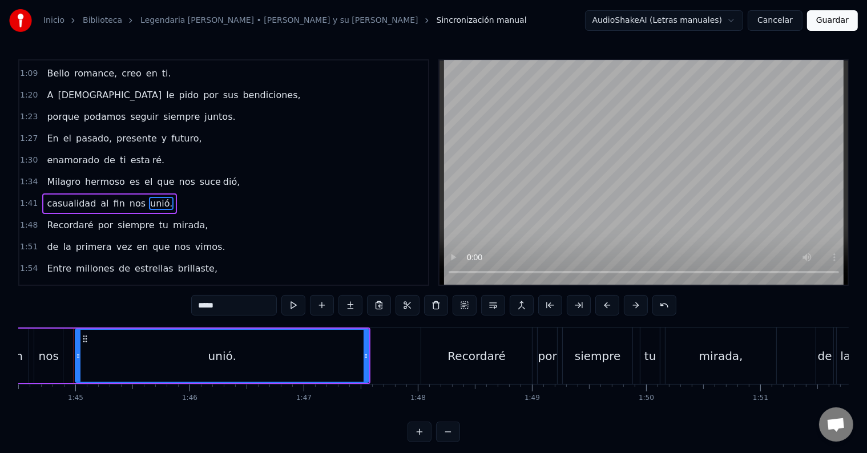
scroll to position [0, 11925]
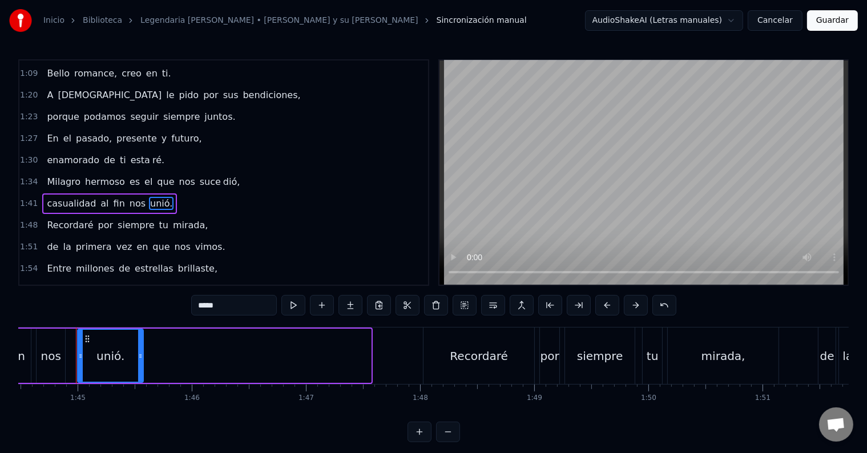
drag, startPoint x: 370, startPoint y: 356, endPoint x: 142, endPoint y: 350, distance: 227.8
click at [142, 350] on div "unió." at bounding box center [110, 356] width 67 height 54
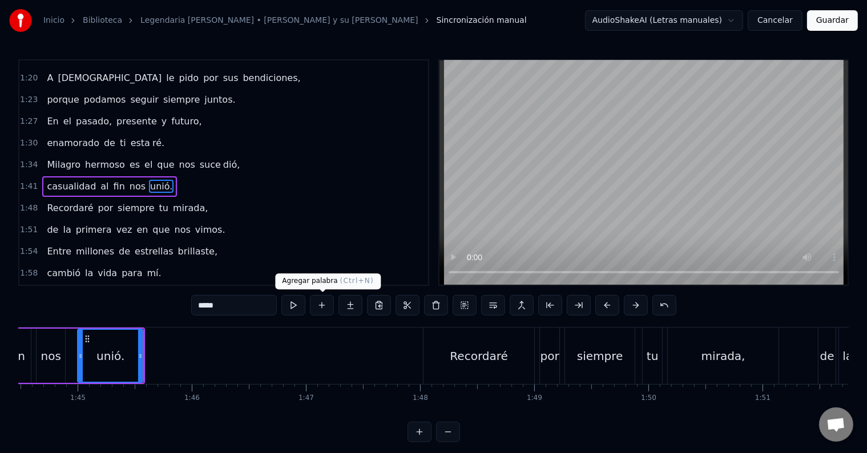
click at [328, 302] on button at bounding box center [322, 305] width 24 height 21
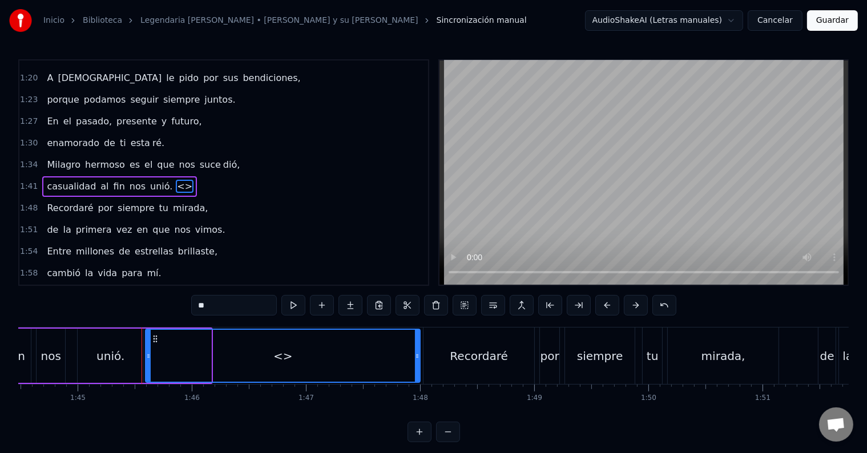
drag, startPoint x: 206, startPoint y: 353, endPoint x: 411, endPoint y: 365, distance: 205.3
click at [415, 364] on div at bounding box center [417, 356] width 5 height 52
click at [112, 365] on div "unió." at bounding box center [111, 356] width 66 height 54
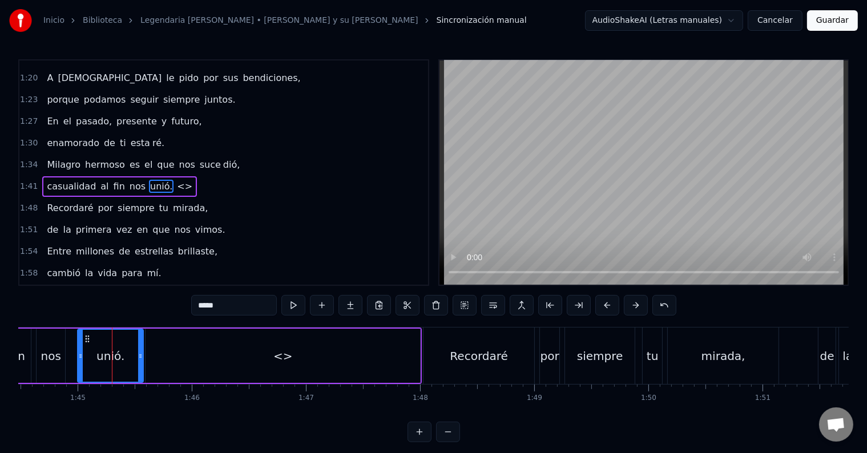
drag, startPoint x: 208, startPoint y: 305, endPoint x: 232, endPoint y: 305, distance: 23.4
click at [232, 305] on input "*****" at bounding box center [234, 305] width 86 height 21
click at [189, 343] on div "<>" at bounding box center [283, 356] width 274 height 54
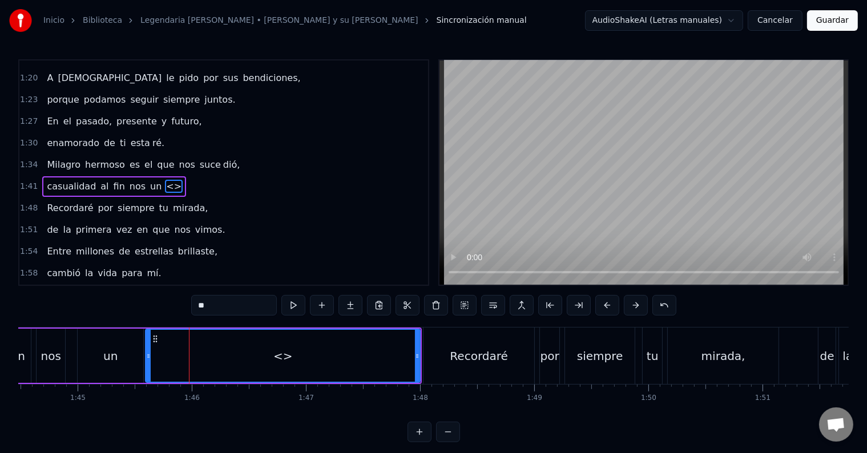
drag, startPoint x: 213, startPoint y: 305, endPoint x: 176, endPoint y: 309, distance: 37.3
click at [179, 305] on div "0:17 Perdona si no puedo ser sincero. 0:21 [PERSON_NAME] en mis sueños te lo co…" at bounding box center [433, 250] width 830 height 383
paste input "*"
click at [119, 346] on div "un" at bounding box center [111, 356] width 66 height 54
type input "**"
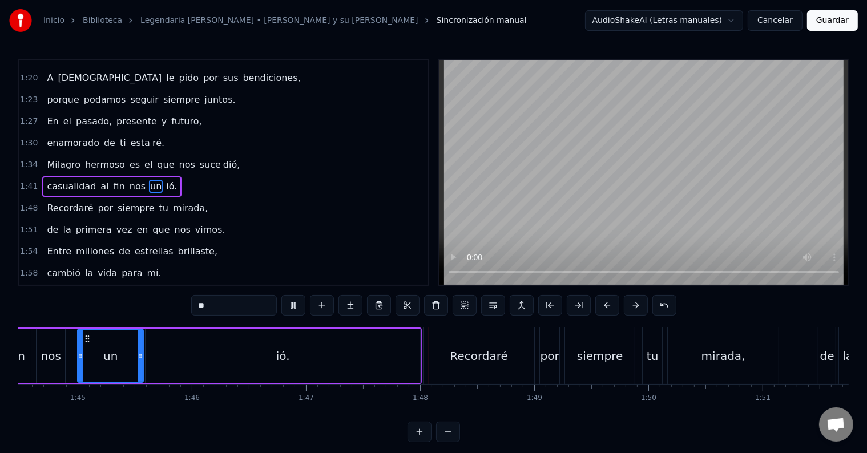
click at [160, 176] on div "casualidad al fin nos un ió." at bounding box center [111, 186] width 139 height 21
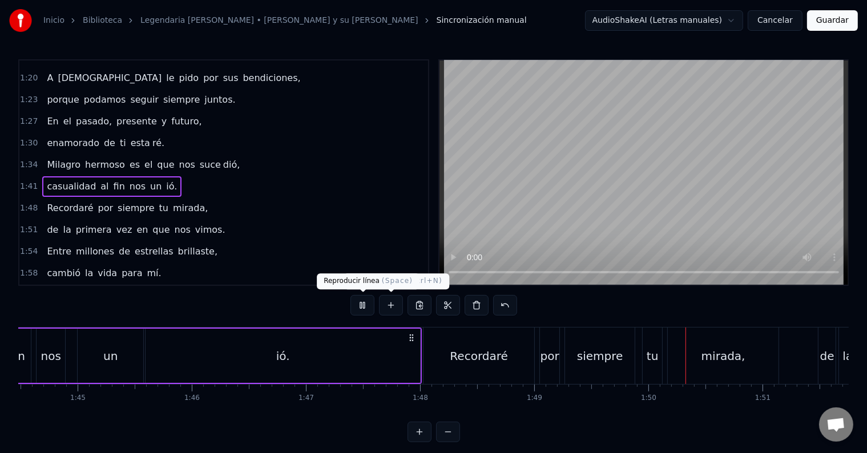
click at [372, 304] on button at bounding box center [362, 305] width 24 height 21
click at [42, 176] on div "casualidad al fin nos un ió." at bounding box center [111, 186] width 139 height 21
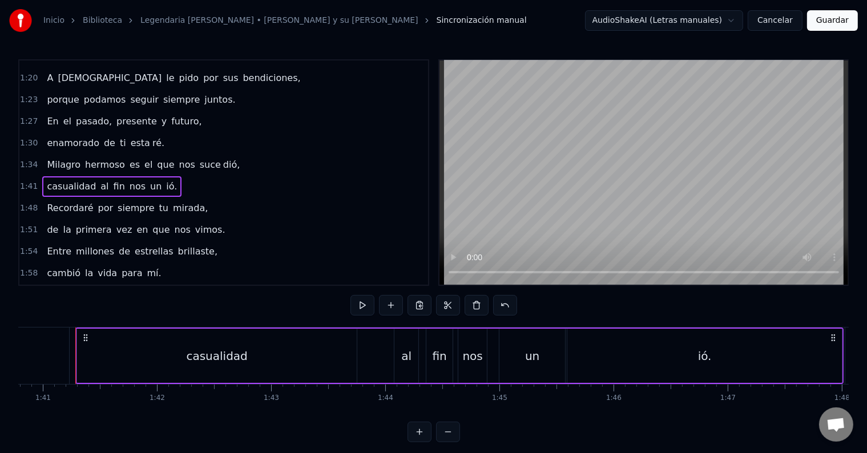
scroll to position [0, 11502]
click at [525, 348] on div "un" at bounding box center [533, 356] width 66 height 54
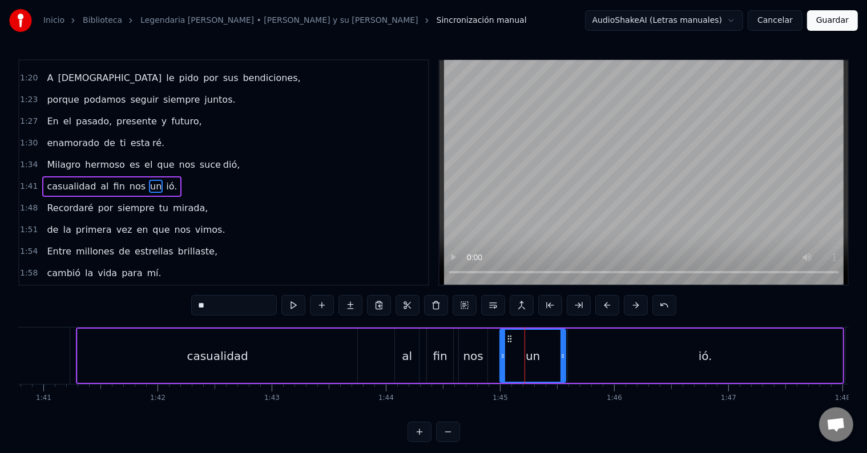
click at [248, 304] on input "**" at bounding box center [234, 305] width 86 height 21
click at [593, 345] on div "ió." at bounding box center [705, 356] width 274 height 54
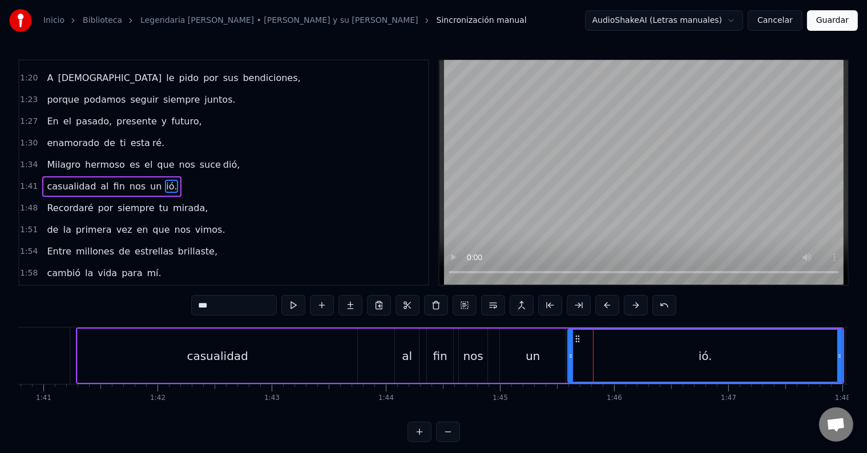
click at [248, 302] on input "***" at bounding box center [234, 305] width 86 height 21
drag, startPoint x: 568, startPoint y: 357, endPoint x: 563, endPoint y: 356, distance: 5.8
click at [563, 356] on icon at bounding box center [565, 356] width 5 height 9
click at [522, 358] on div "un" at bounding box center [533, 356] width 66 height 54
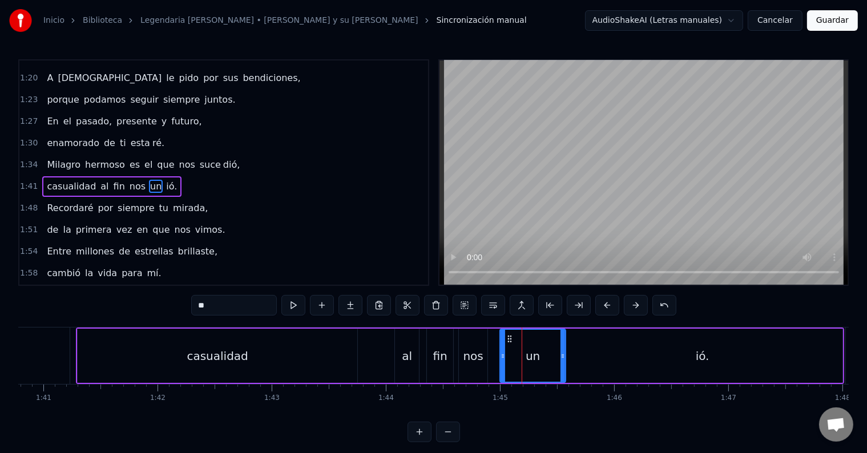
click at [562, 358] on icon at bounding box center [562, 356] width 5 height 9
click at [555, 355] on div "un" at bounding box center [532, 356] width 64 height 52
click at [563, 353] on icon at bounding box center [562, 356] width 5 height 9
click at [292, 310] on button at bounding box center [293, 305] width 24 height 21
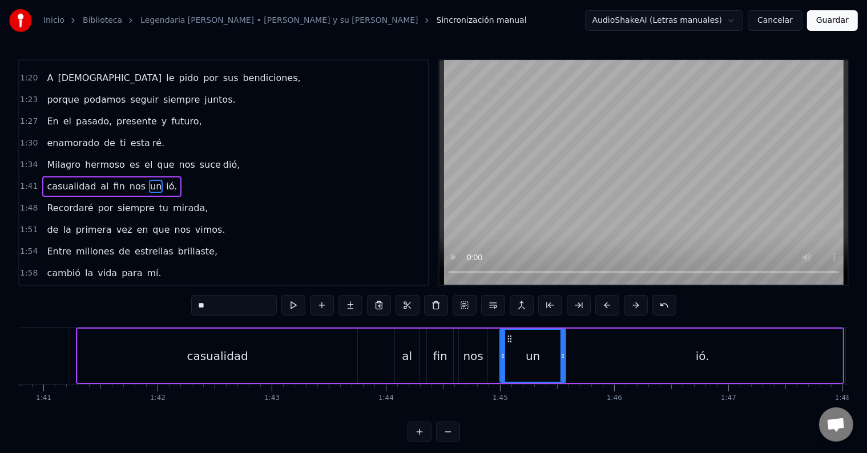
click at [149, 180] on span "un" at bounding box center [156, 186] width 14 height 13
drag, startPoint x: 208, startPoint y: 304, endPoint x: 215, endPoint y: 304, distance: 6.9
click at [213, 304] on input "**" at bounding box center [234, 305] width 86 height 21
click at [159, 180] on span "ió." at bounding box center [165, 186] width 13 height 13
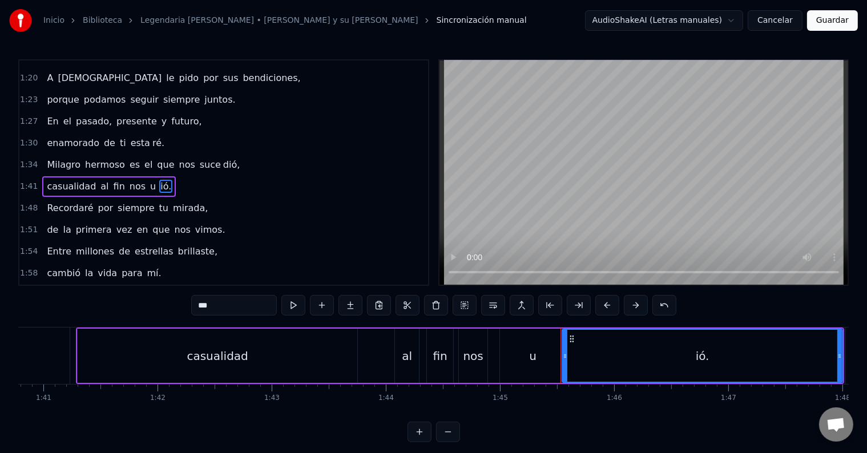
click at [201, 304] on input "***" at bounding box center [234, 305] width 86 height 21
paste input "*"
click at [414, 333] on div "al" at bounding box center [407, 356] width 24 height 54
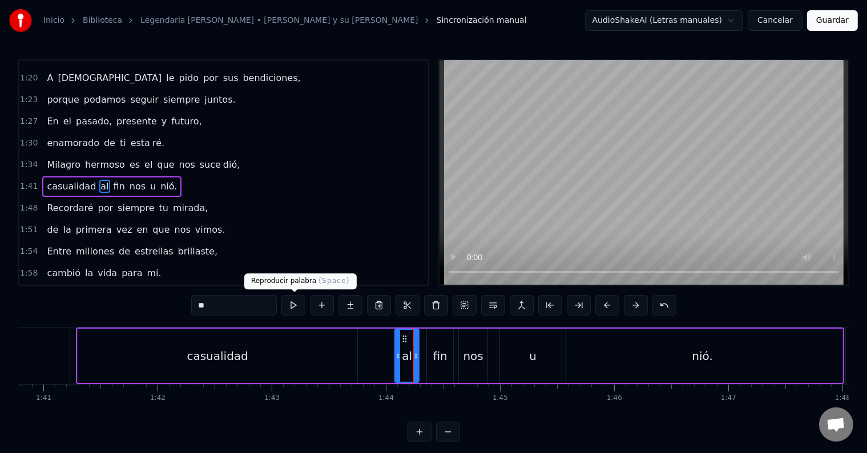
drag, startPoint x: 288, startPoint y: 305, endPoint x: 312, endPoint y: 312, distance: 25.6
click at [288, 305] on button at bounding box center [293, 305] width 24 height 21
click at [511, 368] on div "u" at bounding box center [533, 356] width 66 height 54
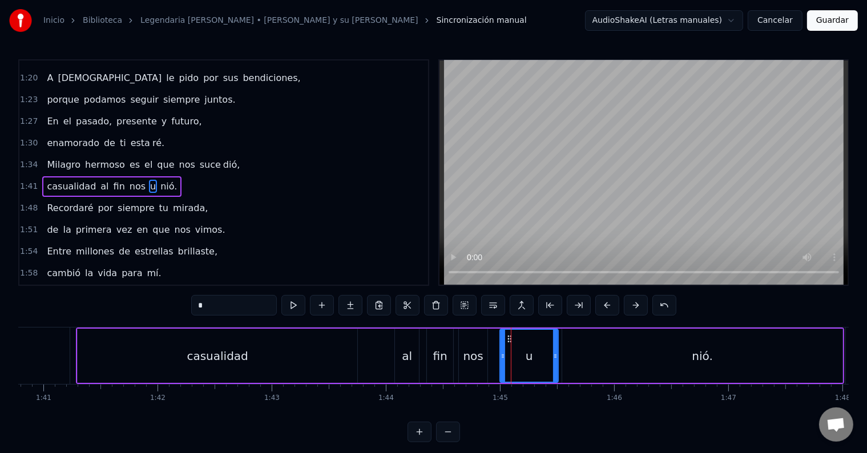
drag, startPoint x: 560, startPoint y: 356, endPoint x: 550, endPoint y: 356, distance: 9.7
click at [553, 356] on icon at bounding box center [555, 356] width 5 height 9
click at [580, 351] on div "nió." at bounding box center [702, 356] width 280 height 54
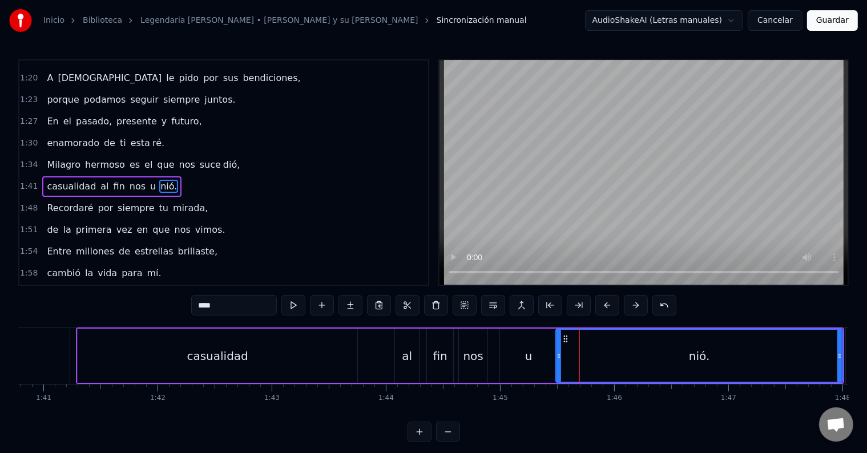
drag, startPoint x: 563, startPoint y: 350, endPoint x: 555, endPoint y: 352, distance: 8.6
click at [556, 352] on div at bounding box center [558, 356] width 5 height 52
click at [530, 353] on div "u" at bounding box center [528, 356] width 7 height 17
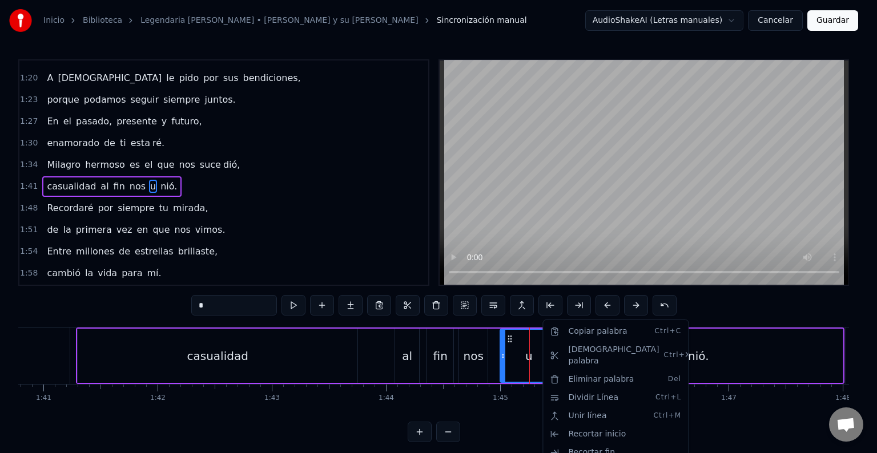
click at [524, 353] on html "Inicio Biblioteca Legendaria [PERSON_NAME] • [PERSON_NAME] y su [PERSON_NAME] m…" at bounding box center [438, 230] width 877 height 461
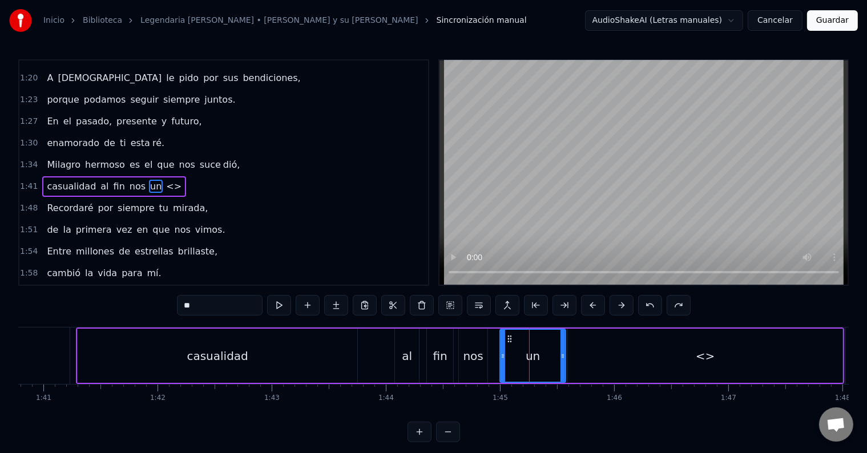
type input "*****"
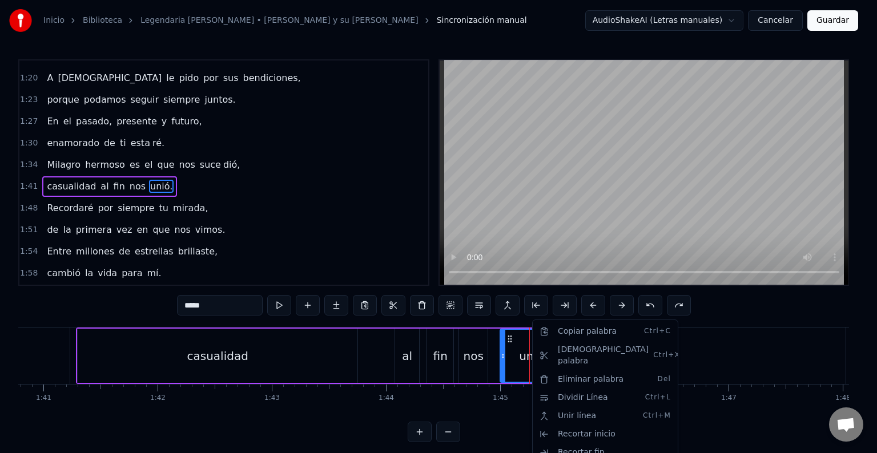
click at [518, 342] on html "Inicio Biblioteca Legendaria [PERSON_NAME] • [PERSON_NAME] y su [PERSON_NAME] m…" at bounding box center [438, 230] width 877 height 461
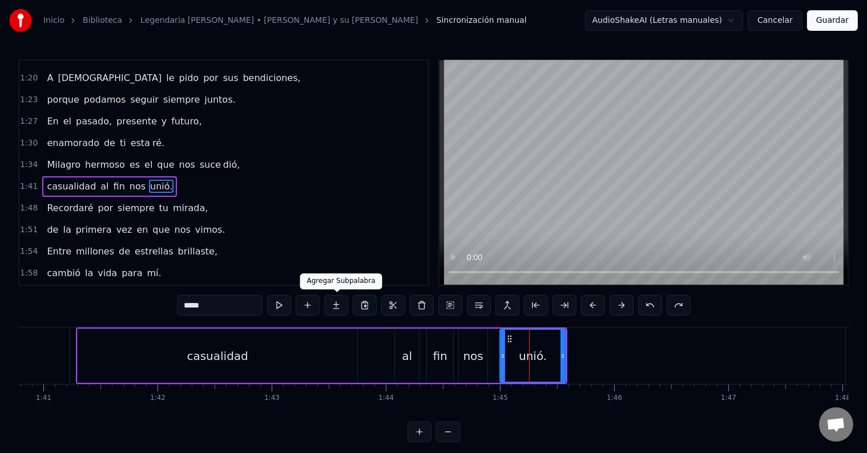
click at [333, 305] on button at bounding box center [336, 305] width 24 height 21
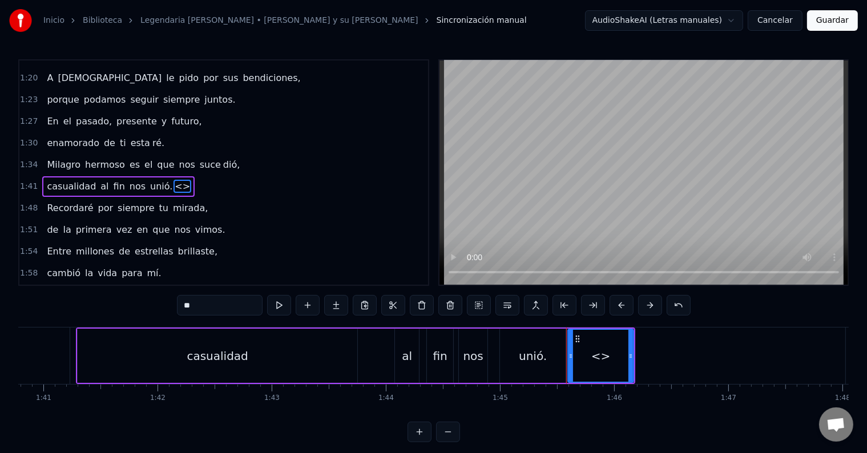
drag, startPoint x: 246, startPoint y: 303, endPoint x: 127, endPoint y: 300, distance: 119.3
click at [127, 300] on div "0:17 Perdona si no puedo ser sincero. 0:21 [PERSON_NAME] en mis sueños te lo co…" at bounding box center [433, 250] width 830 height 383
click at [532, 348] on div "unió." at bounding box center [533, 356] width 28 height 17
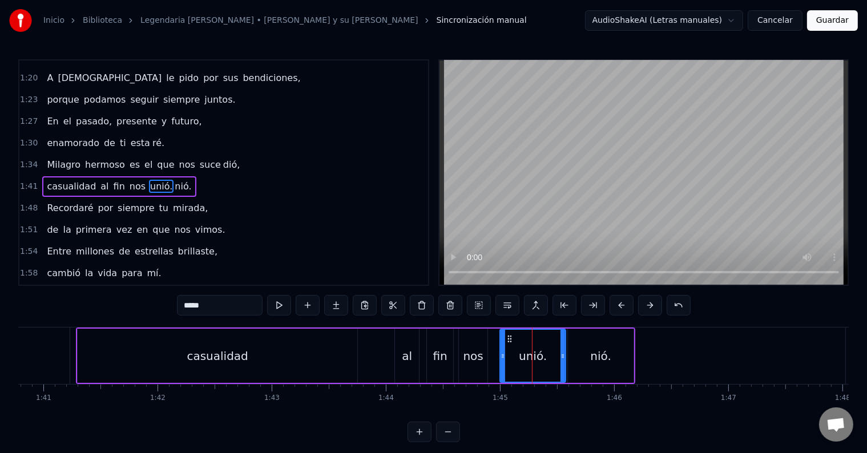
drag, startPoint x: 189, startPoint y: 304, endPoint x: 207, endPoint y: 304, distance: 17.7
click at [207, 304] on input "*****" at bounding box center [220, 305] width 86 height 21
click at [414, 338] on div "al" at bounding box center [407, 356] width 24 height 54
type input "**"
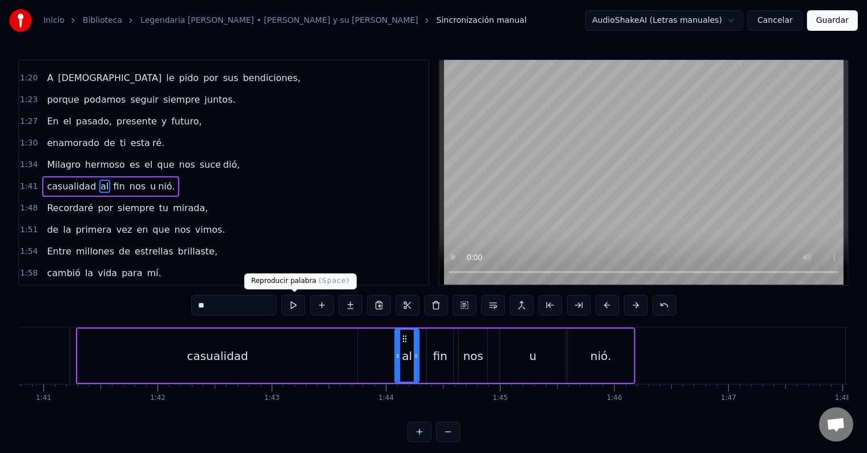
click at [286, 303] on button at bounding box center [293, 305] width 24 height 21
click at [156, 176] on div "1:41 casualidad al fin nos u [GEOGRAPHIC_DATA]." at bounding box center [223, 187] width 409 height 22
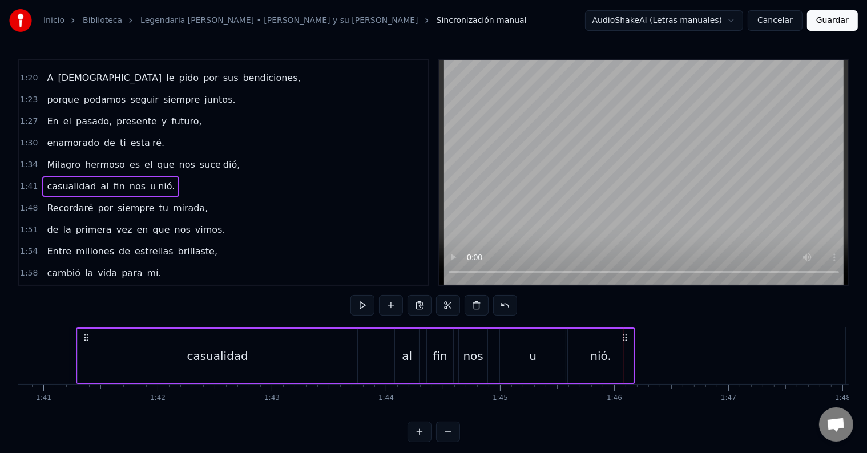
click at [533, 345] on div "u" at bounding box center [533, 356] width 66 height 54
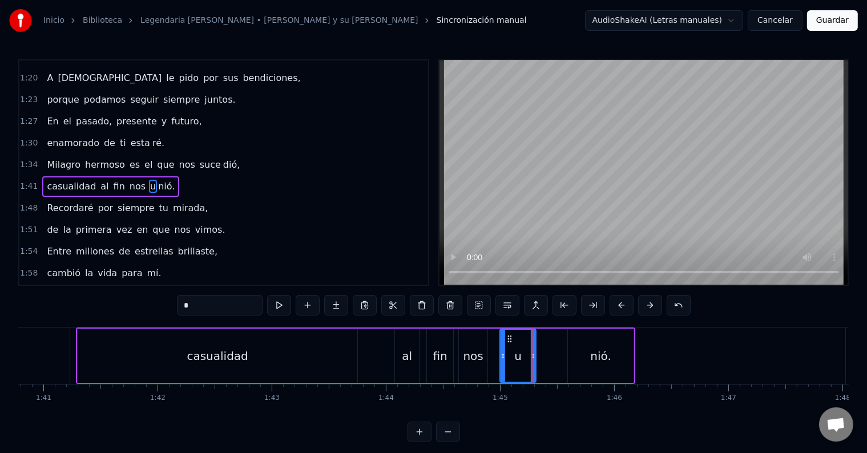
drag, startPoint x: 562, startPoint y: 352, endPoint x: 532, endPoint y: 355, distance: 29.9
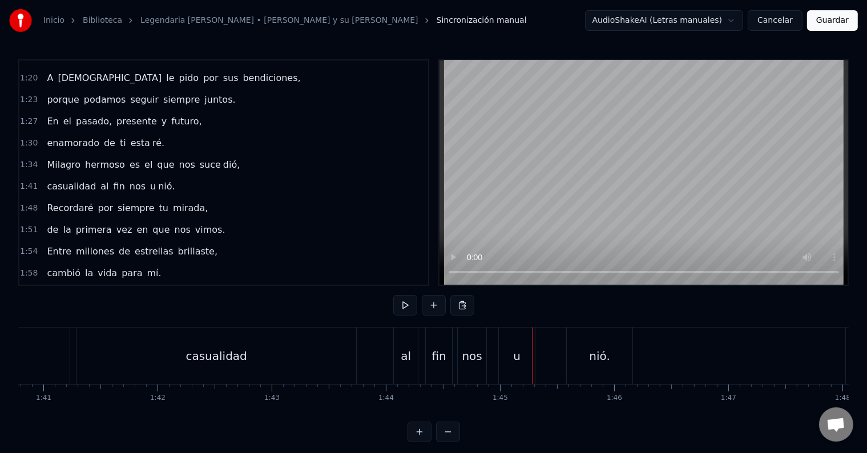
click at [577, 352] on div "nió." at bounding box center [600, 356] width 66 height 56
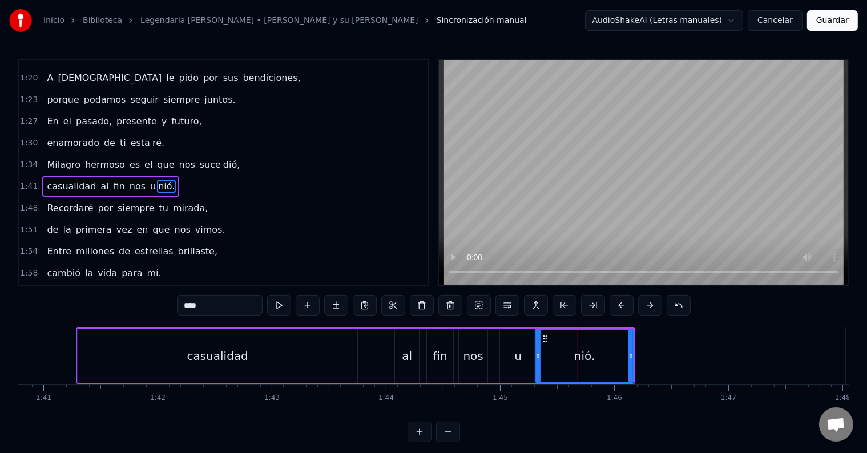
drag, startPoint x: 568, startPoint y: 356, endPoint x: 534, endPoint y: 361, distance: 34.1
click at [536, 361] on div at bounding box center [538, 356] width 5 height 52
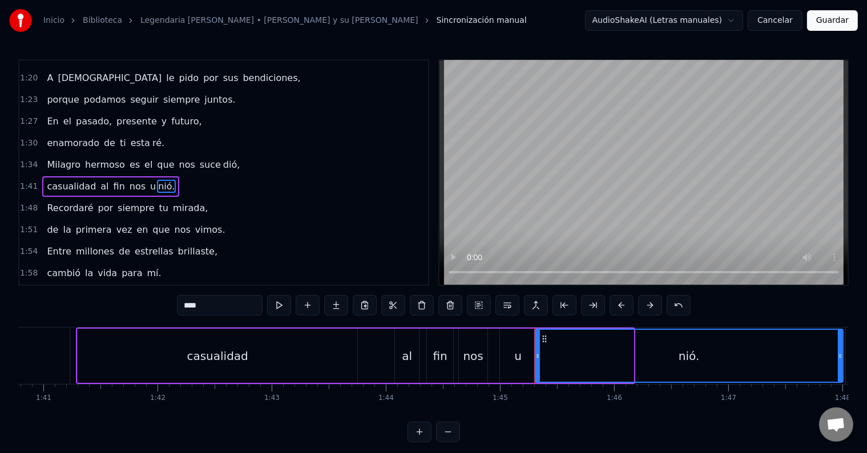
drag, startPoint x: 630, startPoint y: 349, endPoint x: 839, endPoint y: 340, distance: 209.6
click at [839, 340] on div at bounding box center [840, 356] width 5 height 52
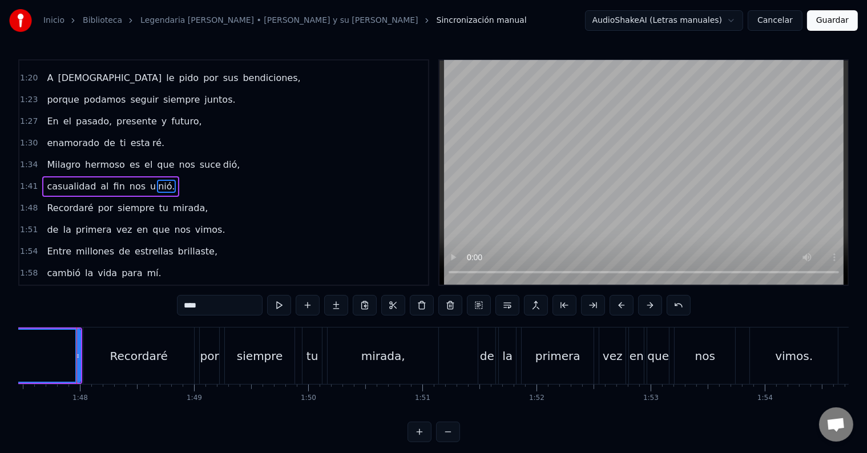
scroll to position [0, 12265]
click at [273, 304] on button at bounding box center [279, 305] width 24 height 21
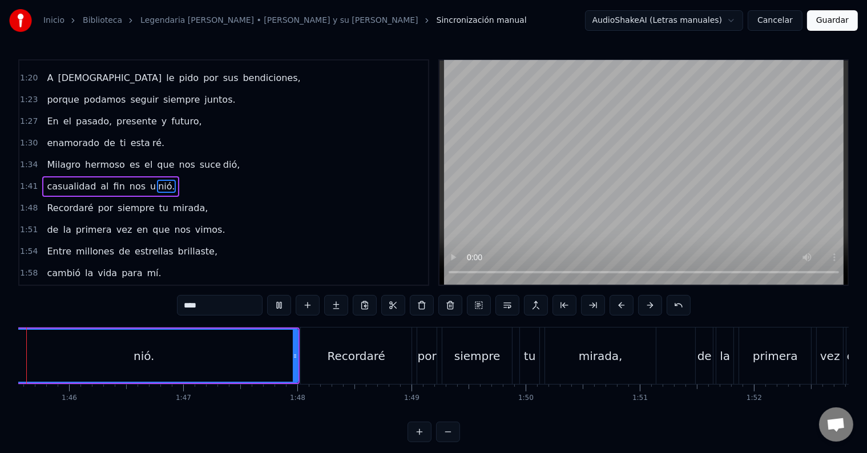
scroll to position [0, 11985]
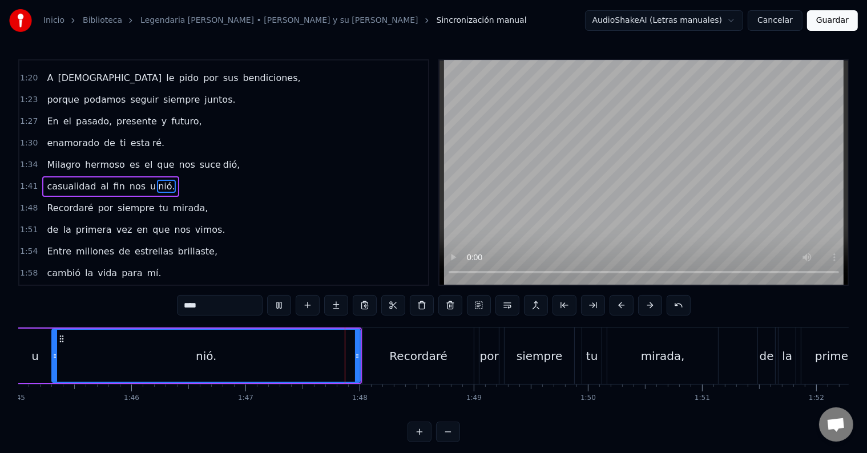
click at [275, 306] on button at bounding box center [279, 305] width 24 height 21
drag, startPoint x: 192, startPoint y: 302, endPoint x: 180, endPoint y: 303, distance: 12.0
click at [182, 303] on input "****" at bounding box center [220, 305] width 86 height 21
click at [149, 180] on span "u" at bounding box center [153, 186] width 8 height 13
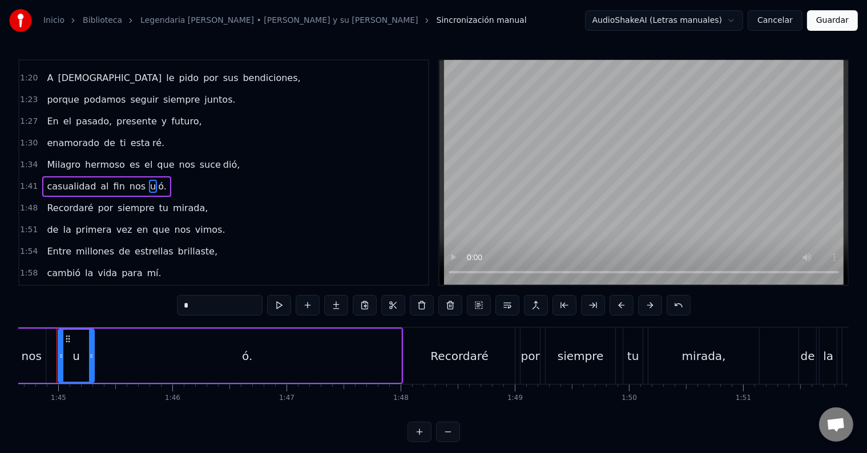
scroll to position [0, 11925]
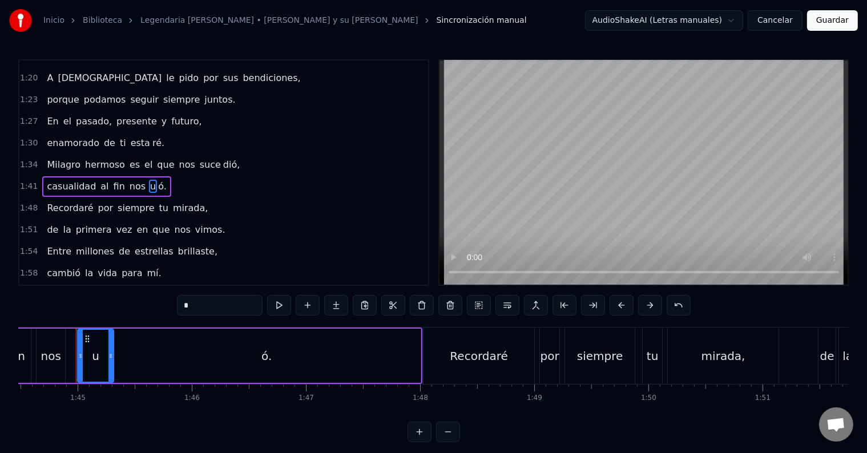
click at [223, 306] on input "*" at bounding box center [220, 305] width 86 height 21
click at [58, 345] on div "nos" at bounding box center [51, 356] width 29 height 54
type input "***"
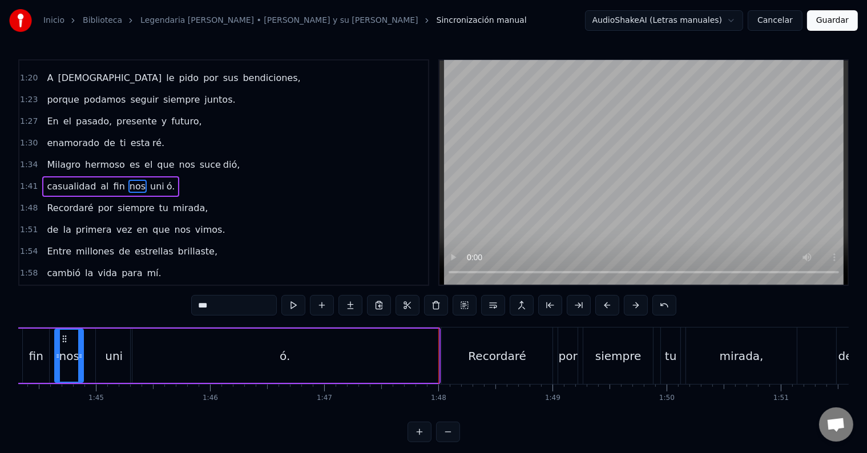
click at [187, 198] on div "Recordaré por siempre tu mirada," at bounding box center [127, 208] width 170 height 21
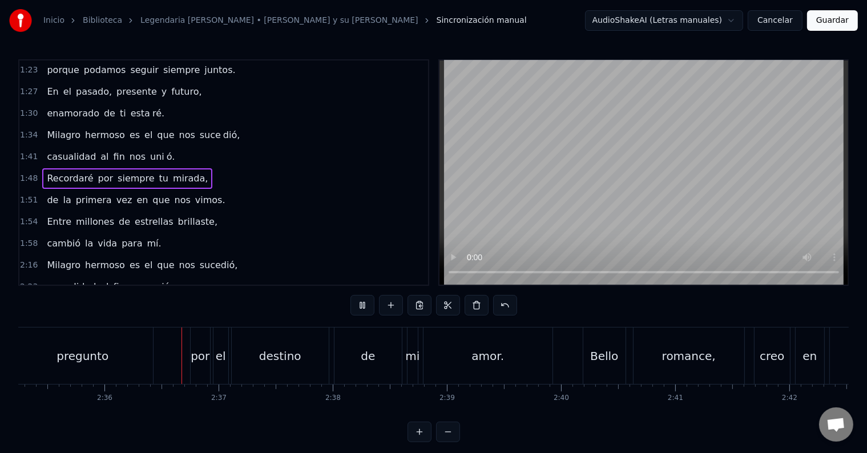
scroll to position [354, 0]
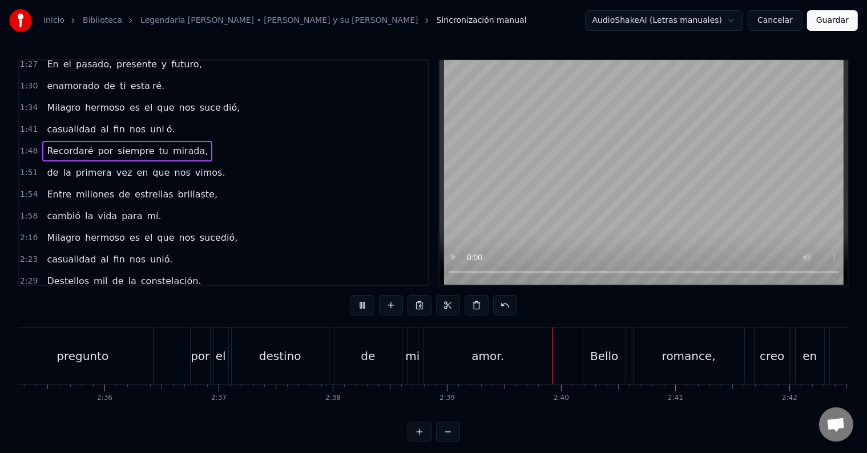
click at [59, 231] on span "Milagro" at bounding box center [64, 237] width 36 height 13
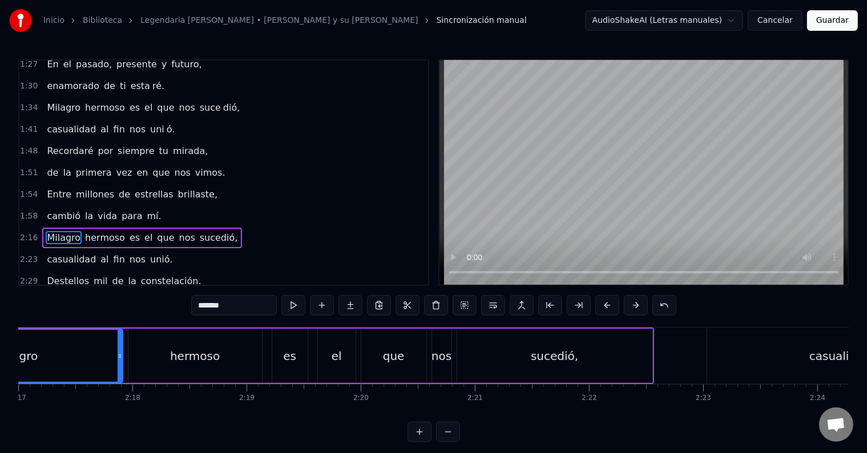
scroll to position [0, 15470]
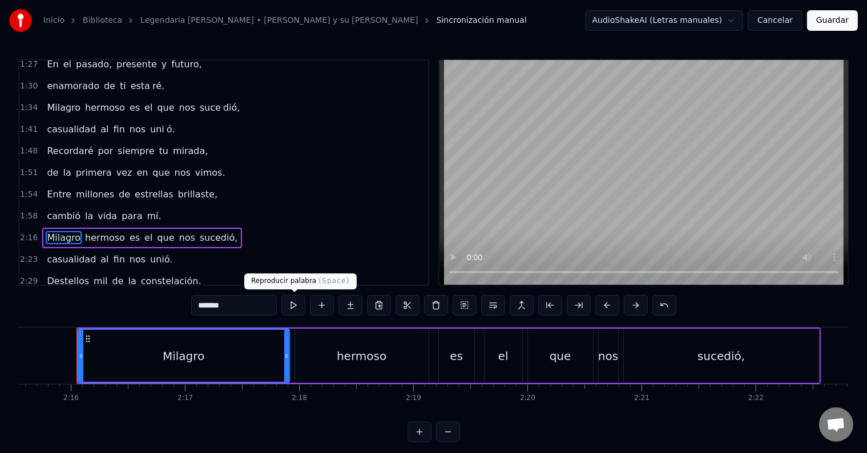
click at [304, 303] on button at bounding box center [293, 305] width 24 height 21
click at [215, 228] on div "[PERSON_NAME] es el que nos sucedió," at bounding box center [142, 238] width 200 height 21
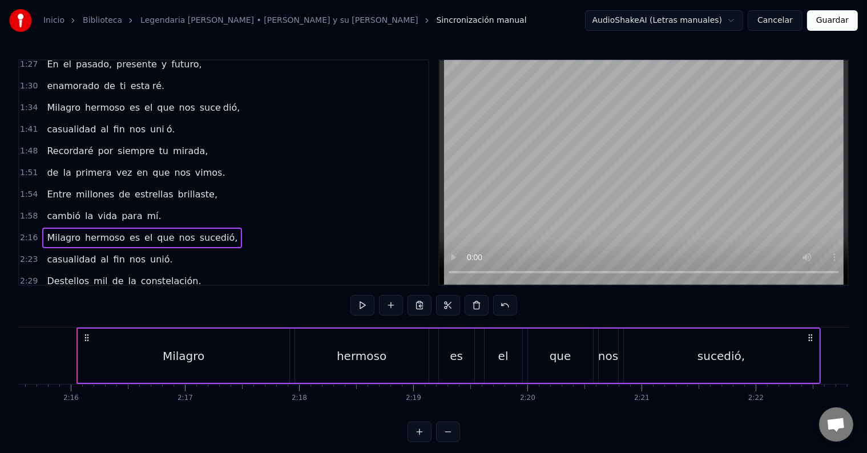
click at [385, 319] on div "0:17 Perdona si no puedo ser sincero. 0:21 [PERSON_NAME] en mis sueños te lo co…" at bounding box center [433, 250] width 830 height 383
click at [370, 307] on button at bounding box center [362, 305] width 24 height 21
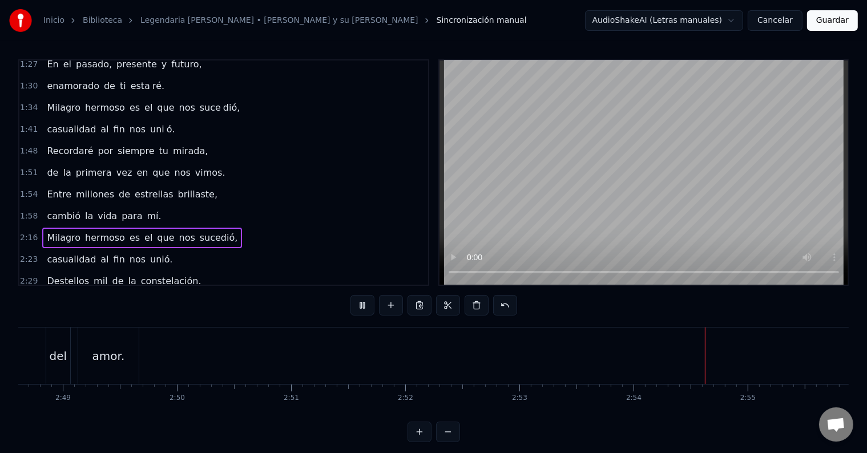
scroll to position [0, 19257]
click at [830, 20] on button "Guardar" at bounding box center [832, 20] width 51 height 21
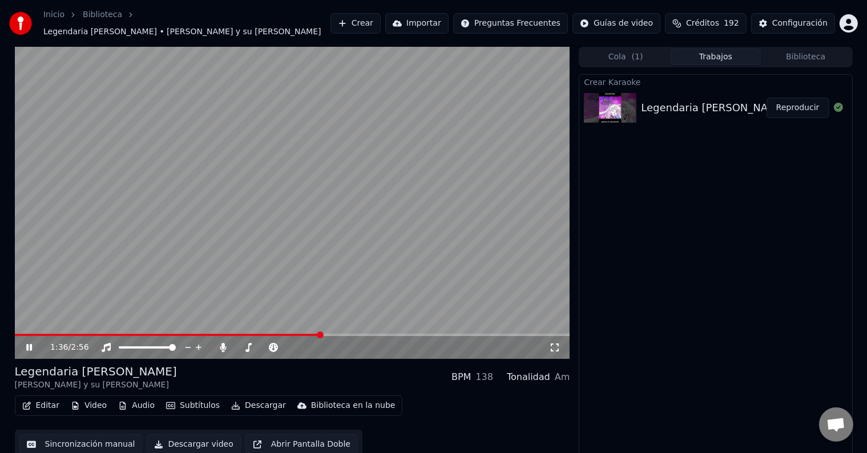
click at [247, 398] on button "Descargar" at bounding box center [259, 406] width 64 height 16
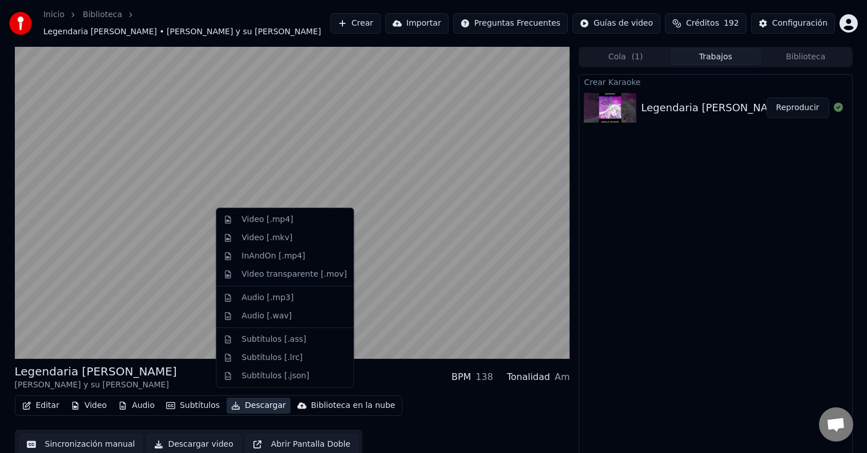
click at [201, 368] on div "Legendaria [PERSON_NAME] [PERSON_NAME] y su Mariachi BPM 138 Tonalidad Am" at bounding box center [292, 377] width 555 height 27
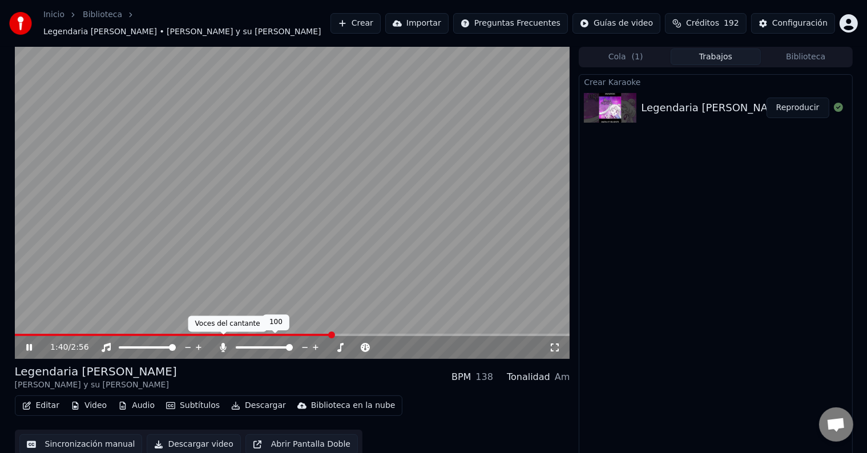
click at [225, 343] on icon at bounding box center [222, 347] width 11 height 9
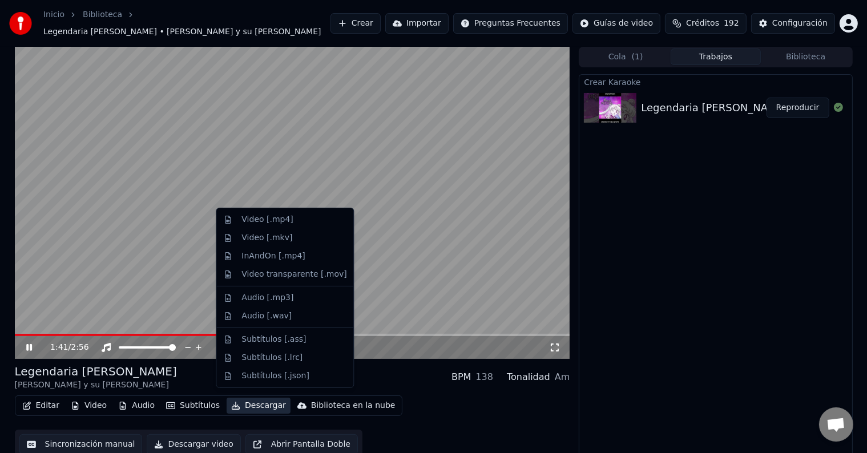
click at [267, 404] on button "Descargar" at bounding box center [259, 406] width 64 height 16
click at [249, 221] on div "Video [.mp4]" at bounding box center [266, 219] width 51 height 11
